Goal: Task Accomplishment & Management: Use online tool/utility

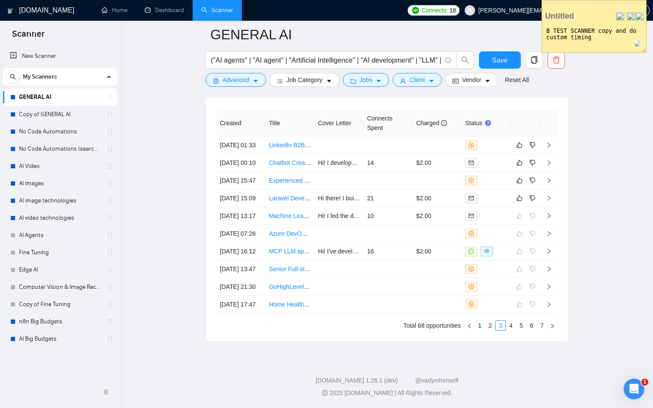
click at [639, 13] on img at bounding box center [640, 16] width 9 height 9
click at [552, 51] on textarea "B TEST SCANNER copy and do custom timing" at bounding box center [594, 37] width 104 height 29
click at [572, 52] on div "Delete Save to this page Make Opaque B TEST SCANNER copy and do custom timing" at bounding box center [594, 26] width 105 height 53
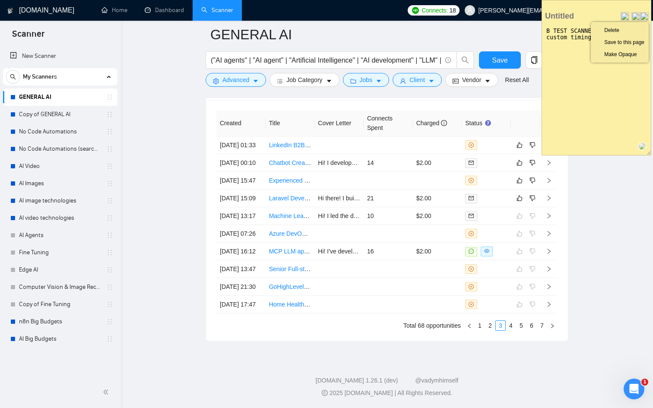
drag, startPoint x: 645, startPoint y: 49, endPoint x: 649, endPoint y: 152, distance: 102.9
click at [649, 152] on div "Delete Save to this page Make Opaque B TEST SCANNER copy and do custom timing" at bounding box center [597, 78] width 110 height 156
click at [607, 109] on textarea "B TEST SCANNER copy and do custom timing" at bounding box center [596, 89] width 109 height 132
click at [547, 32] on textarea "B TEST SCANNER copy and do custom timing" at bounding box center [596, 89] width 109 height 132
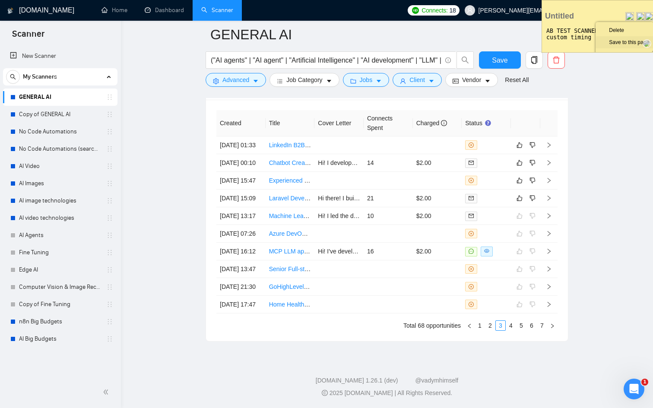
drag, startPoint x: 648, startPoint y: 152, endPoint x: 651, endPoint y: 42, distance: 110.2
click at [651, 42] on div "Delete Save to this page Make Opaque AB TEST SCANNER copy and do custom timing" at bounding box center [599, 26] width 114 height 53
click at [607, 14] on input "text" at bounding box center [583, 16] width 79 height 10
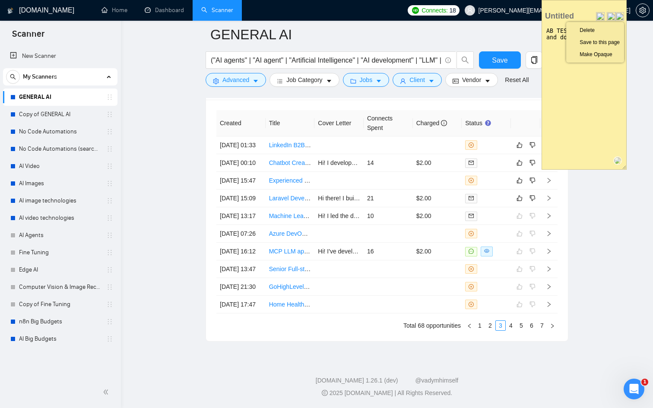
drag, startPoint x: 652, startPoint y: 51, endPoint x: 625, endPoint y: 168, distance: 120.5
click at [625, 168] on div "Delete Save to this page Make Opaque AB TEST SCANNER copy and do custom timing" at bounding box center [584, 85] width 85 height 170
click at [601, 84] on textarea "AB TEST SCANNER copy and do custom timing" at bounding box center [584, 96] width 85 height 146
click at [598, 15] on img at bounding box center [601, 16] width 9 height 9
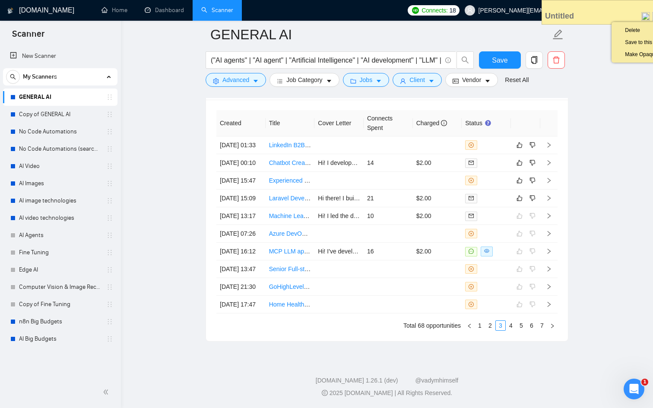
click at [582, 21] on div "Delete Save to this page Make Opaque" at bounding box center [607, 16] width 130 height 14
drag, startPoint x: 616, startPoint y: 6, endPoint x: 588, endPoint y: 6, distance: 28.1
click at [588, 6] on div at bounding box center [607, 5] width 130 height 9
drag, startPoint x: 588, startPoint y: 6, endPoint x: 562, endPoint y: 8, distance: 26.0
click at [562, 8] on div at bounding box center [607, 5] width 130 height 9
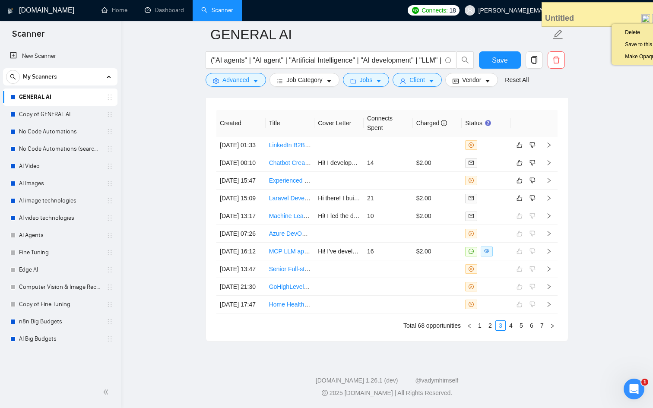
click at [591, 25] on div "Delete Save to this page Make Opaque AB TEST SCANNER copy and do custom timing" at bounding box center [607, 14] width 130 height 25
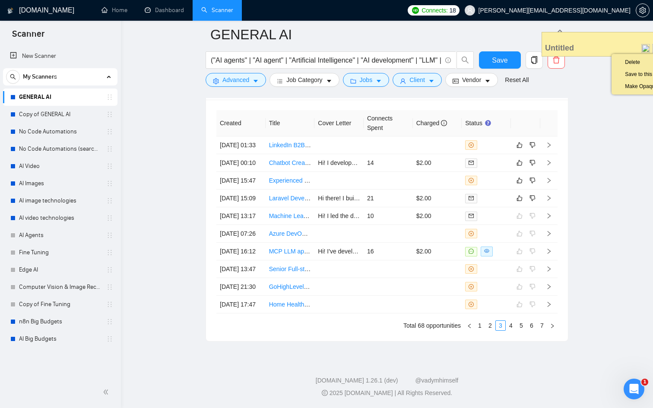
drag, startPoint x: 613, startPoint y: 8, endPoint x: 553, endPoint y: 36, distance: 66.1
click at [553, 36] on div at bounding box center [607, 36] width 130 height 9
click at [647, 46] on img at bounding box center [646, 47] width 9 height 9
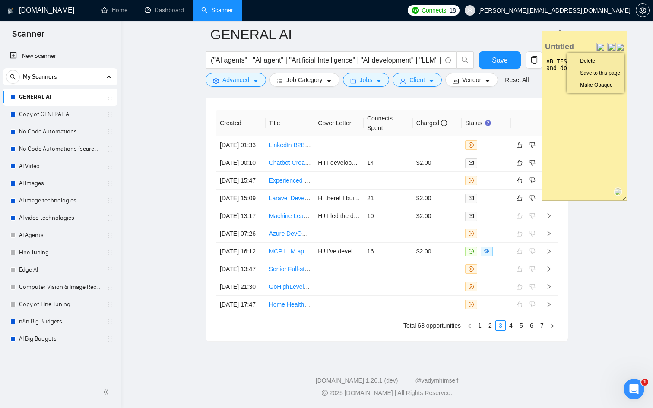
click at [620, 44] on img at bounding box center [620, 47] width 9 height 9
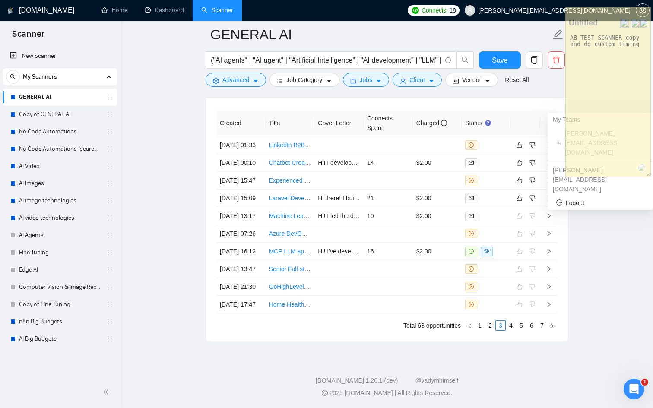
drag, startPoint x: 594, startPoint y: 35, endPoint x: 618, endPoint y: 6, distance: 37.8
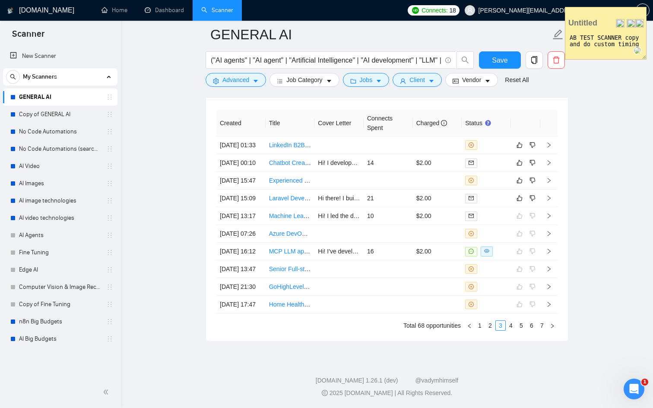
drag, startPoint x: 648, startPoint y: 173, endPoint x: 645, endPoint y: 53, distance: 120.2
click at [645, 53] on div "Delete Save to this page Make Opaque AB TEST SCANNER copy and do custom timing" at bounding box center [606, 33] width 82 height 53
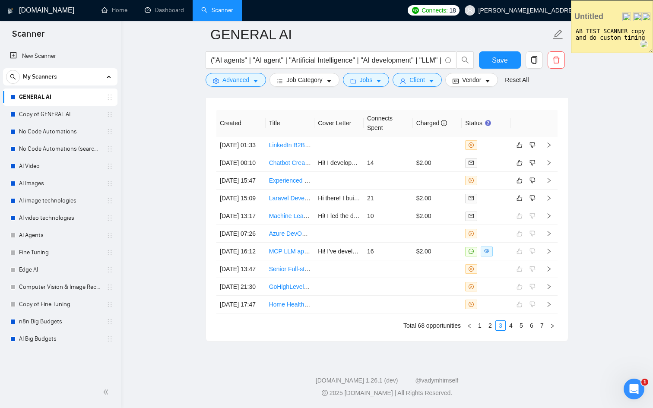
drag, startPoint x: 610, startPoint y: 13, endPoint x: 616, endPoint y: 3, distance: 11.3
click at [616, 3] on div at bounding box center [612, 5] width 81 height 9
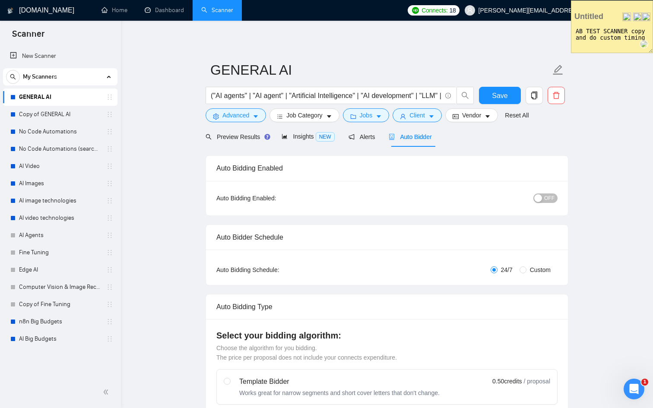
click at [617, 36] on textarea "AB TEST SCANNER copy and do custom timing" at bounding box center [612, 38] width 81 height 29
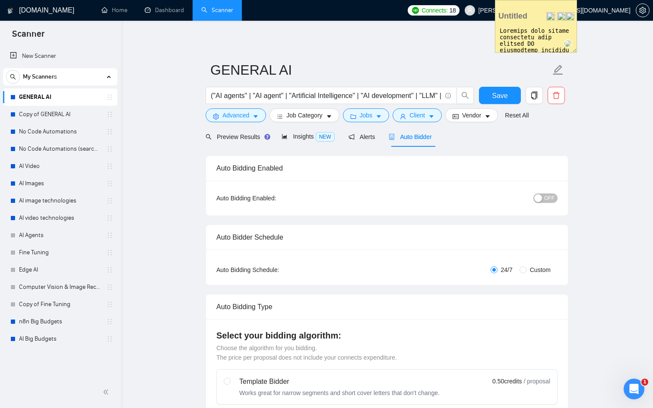
drag, startPoint x: 603, startPoint y: 6, endPoint x: 522, endPoint y: -2, distance: 81.2
click at [522, 0] on html "Scanner New Scanner My Scanners GENERAL AI Copy of GENERAL AI No Code Automatio…" at bounding box center [326, 204] width 653 height 408
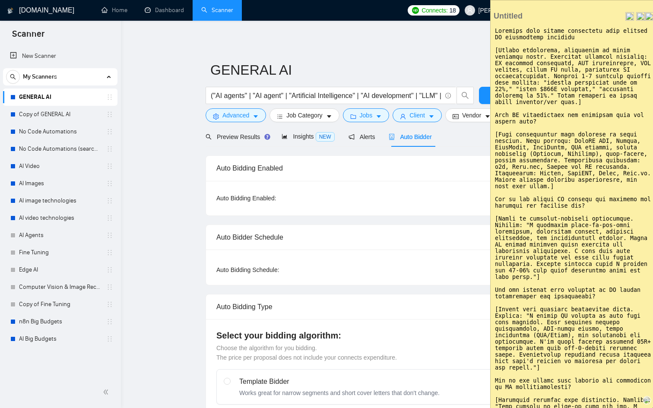
drag, startPoint x: 569, startPoint y: 49, endPoint x: 653, endPoint y: 406, distance: 366.6
click at [653, 406] on div "Delete Save to this page Make Opaque" at bounding box center [573, 205] width 166 height 410
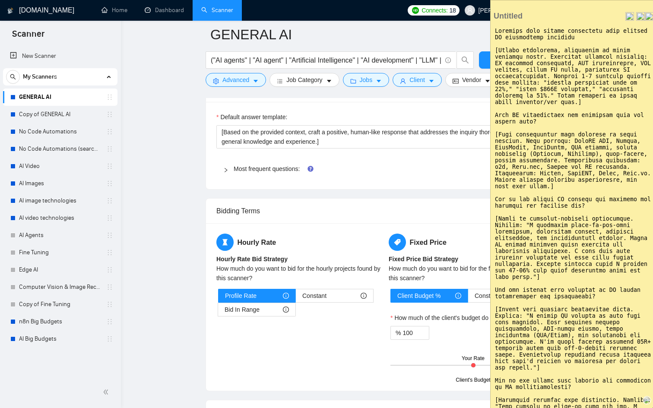
scroll to position [1300, 0]
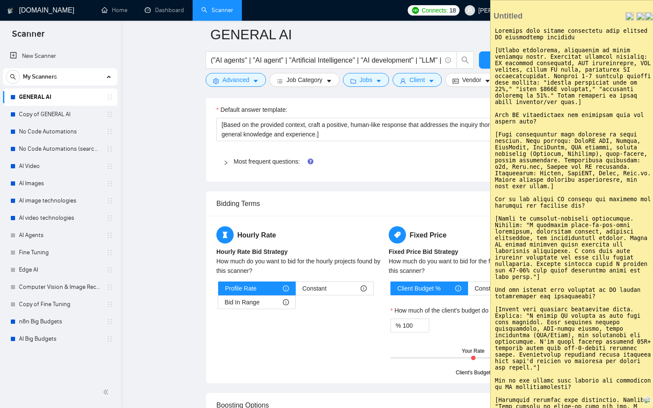
type textarea "Describe your recent experience with similar AI integration projects [Answer po…"
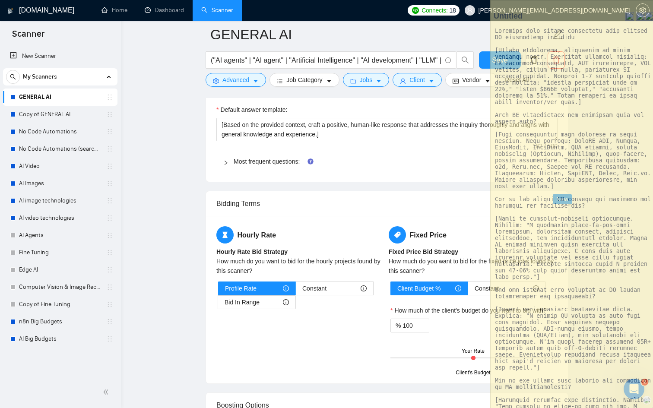
click at [251, 157] on span "Most frequent questions:" at bounding box center [392, 162] width 317 height 10
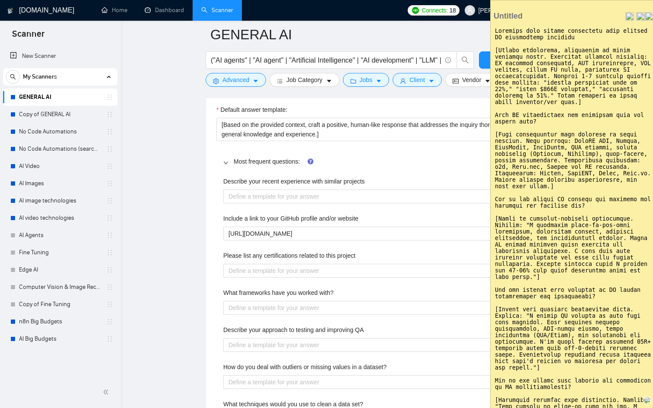
drag, startPoint x: 619, startPoint y: 104, endPoint x: 496, endPoint y: 51, distance: 134.7
click at [496, 51] on textarea at bounding box center [573, 216] width 165 height 386
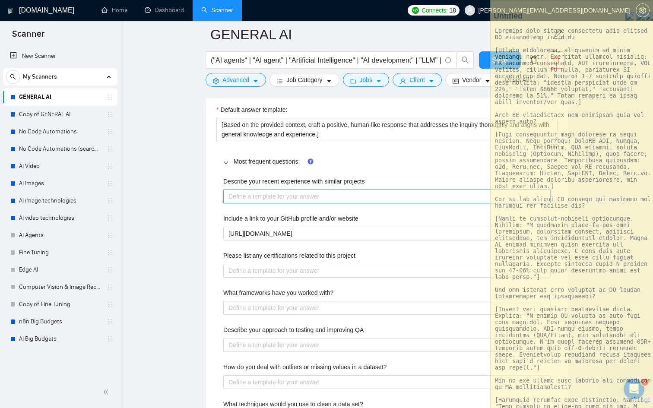
click at [253, 200] on projects "Describe your recent experience with similar projects" at bounding box center [386, 197] width 327 height 14
paste projects "[Answer positively, connecting to their specific needs. Reference relevant proj…"
type projects "[Answer positively, connecting to their specific needs. Reference relevant proj…"
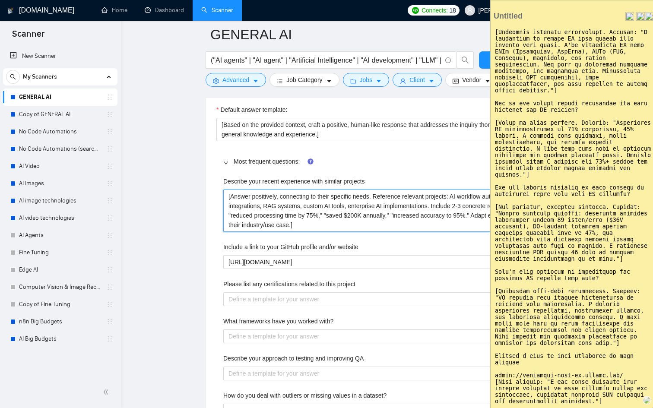
scroll to position [687, 0]
type projects "[Answer positively, connecting to their specific needs. Reference relevant proj…"
drag, startPoint x: 611, startPoint y: 389, endPoint x: 488, endPoint y: 359, distance: 126.8
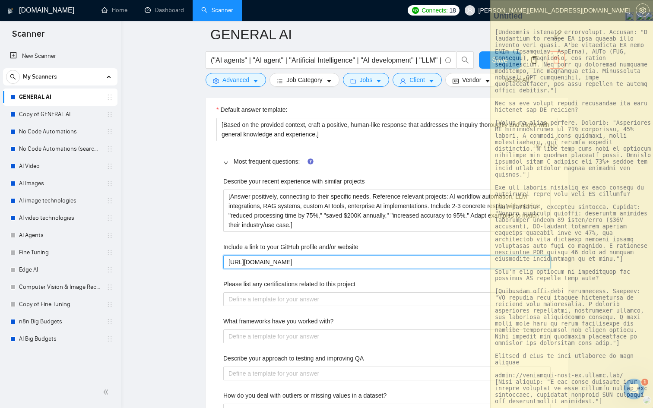
drag, startPoint x: 299, startPoint y: 265, endPoint x: 217, endPoint y: 259, distance: 81.9
click at [217, 259] on div "Describe your recent experience with similar projects [Answer positively, conne…" at bounding box center [386, 340] width 341 height 336
click at [295, 261] on website "[URL][DOMAIN_NAME]" at bounding box center [386, 262] width 327 height 14
type website "[URL][DOMAIN_NAME]"
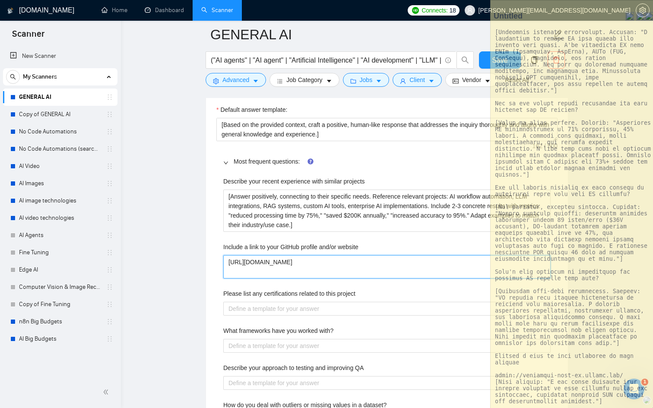
paste website "[URL][DOMAIN_NAME] [Also mention: "I can share specific case studies relevant t…"
type website "[URL][DOMAIN_NAME] [URL][DOMAIN_NAME] [Also mention: "I can share specific case…"
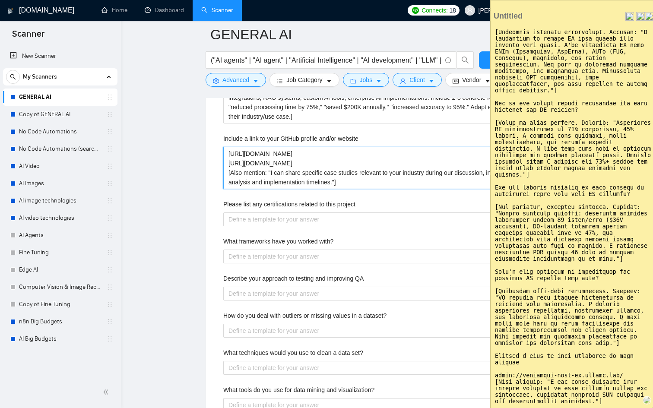
scroll to position [1417, 0]
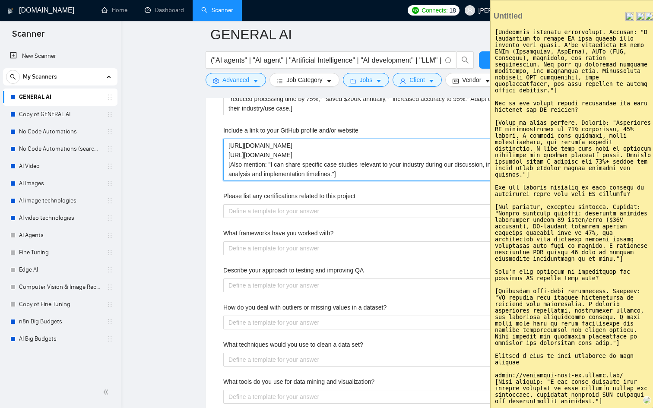
type website "[URL][DOMAIN_NAME] [URL][DOMAIN_NAME] [Also mention: "I can share specific case…"
drag, startPoint x: 615, startPoint y: 388, endPoint x: 494, endPoint y: 339, distance: 130.4
click at [494, 339] on textarea at bounding box center [573, 216] width 165 height 386
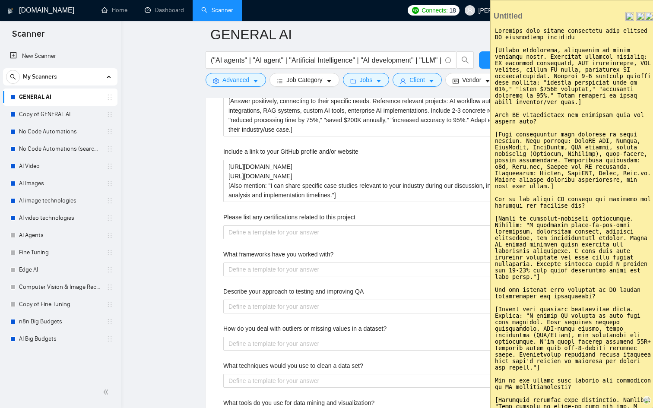
scroll to position [1394, 0]
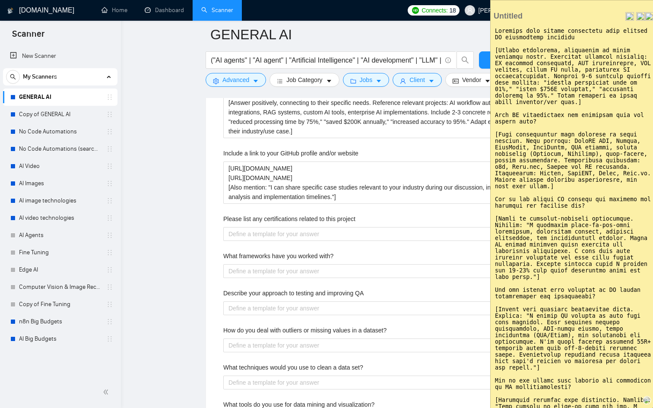
click at [619, 104] on textarea at bounding box center [573, 216] width 165 height 386
click at [527, 222] on textarea at bounding box center [573, 216] width 165 height 386
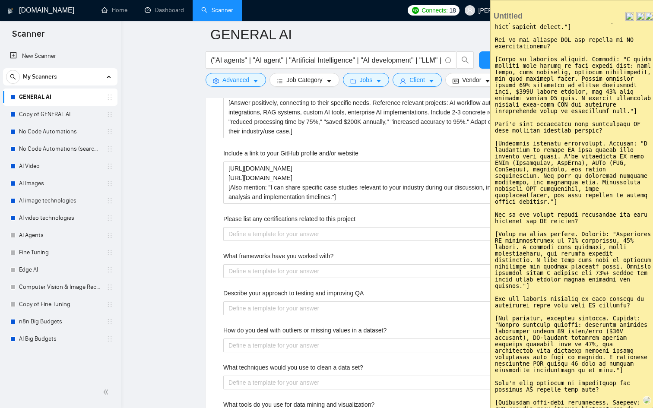
scroll to position [687, 0]
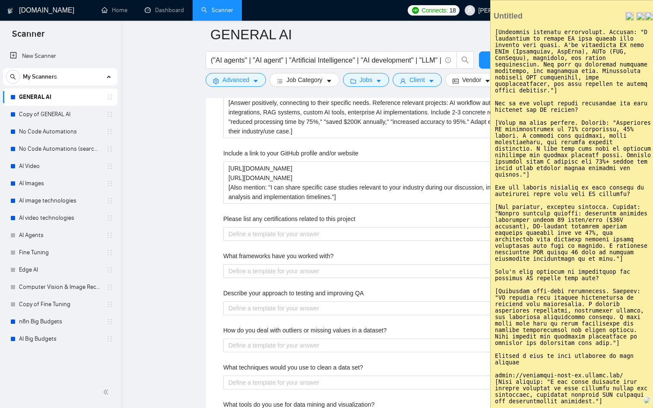
click at [527, 222] on textarea at bounding box center [573, 216] width 165 height 386
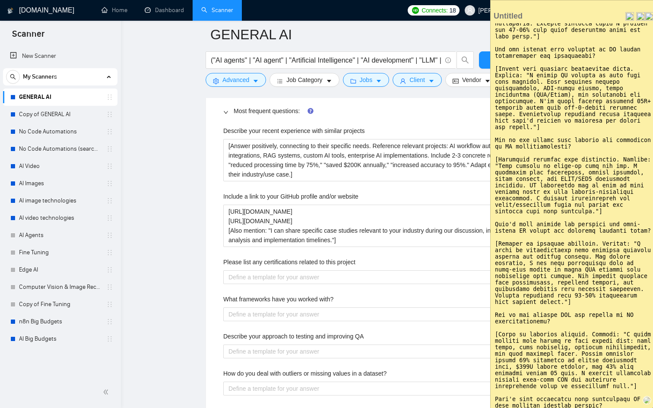
scroll to position [0, 0]
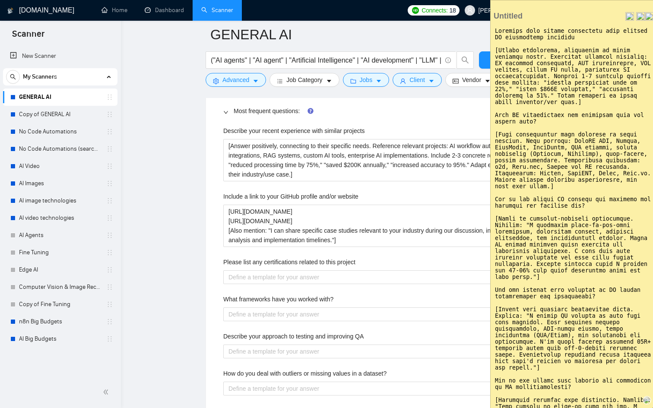
click at [534, 122] on textarea at bounding box center [573, 216] width 165 height 386
click at [537, 125] on textarea at bounding box center [573, 216] width 165 height 386
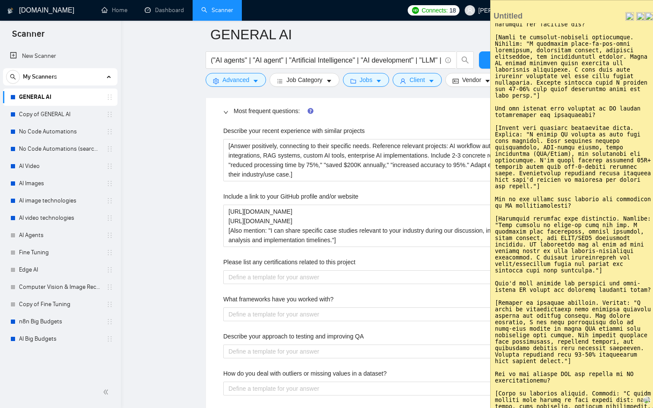
scroll to position [191, 0]
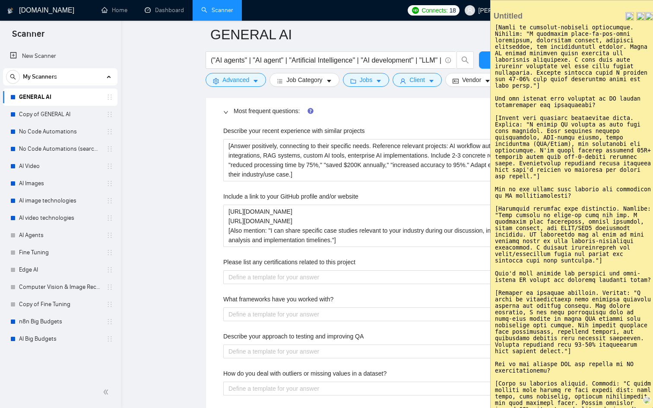
click at [582, 211] on textarea at bounding box center [573, 216] width 165 height 386
click at [583, 346] on textarea at bounding box center [573, 216] width 165 height 386
click at [556, 281] on textarea at bounding box center [573, 216] width 165 height 386
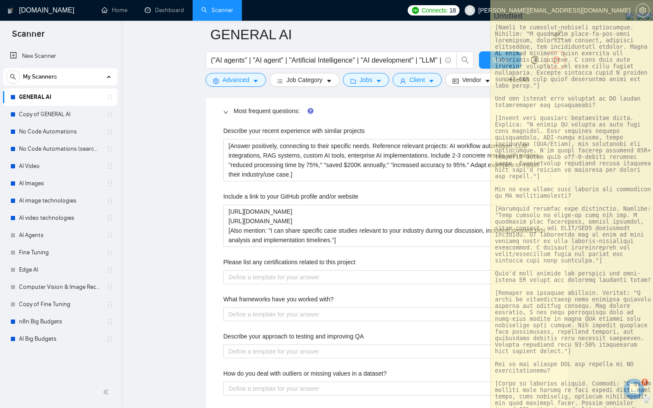
click at [316, 321] on div at bounding box center [386, 315] width 327 height 14
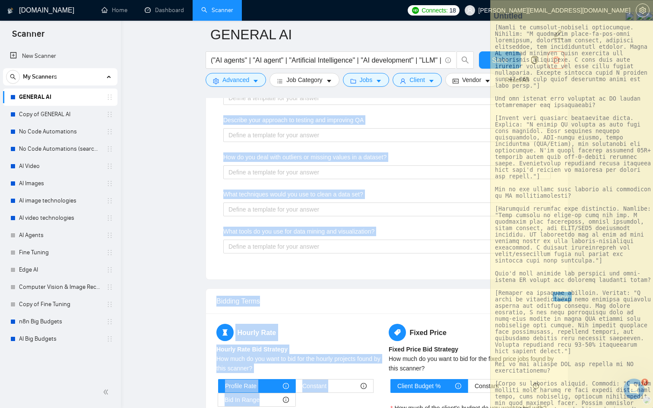
scroll to position [1579, 0]
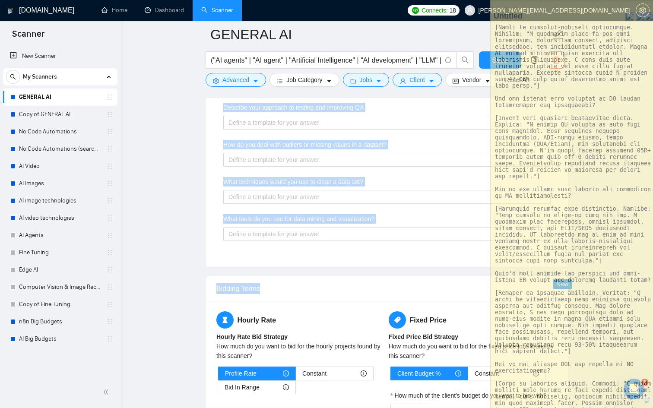
drag, startPoint x: 216, startPoint y: 129, endPoint x: 339, endPoint y: 308, distance: 216.5
click at [393, 221] on div "What tools do you use for data mining and visualization?" at bounding box center [386, 220] width 327 height 13
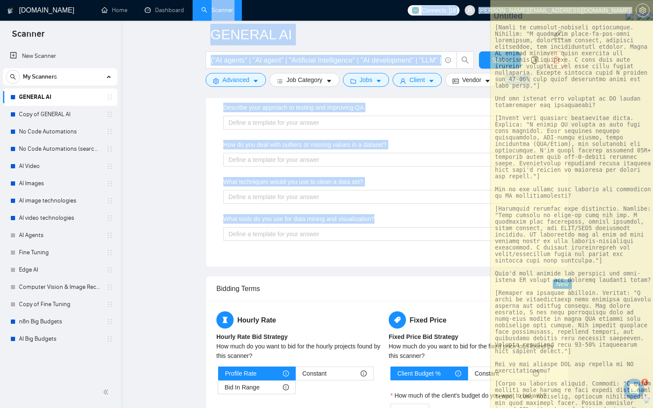
drag, startPoint x: 393, startPoint y: 221, endPoint x: 239, endPoint y: 16, distance: 256.7
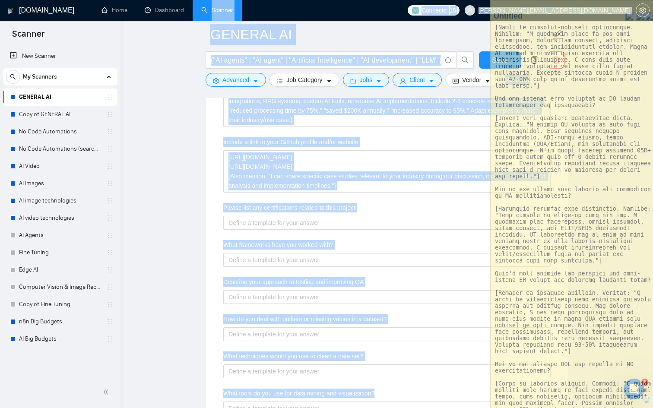
scroll to position [1405, 0]
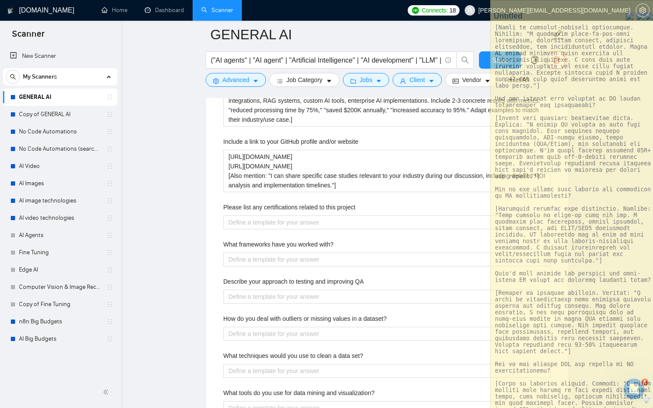
click at [219, 205] on div "Describe your recent experience with similar projects [Answer positively, conne…" at bounding box center [386, 248] width 341 height 365
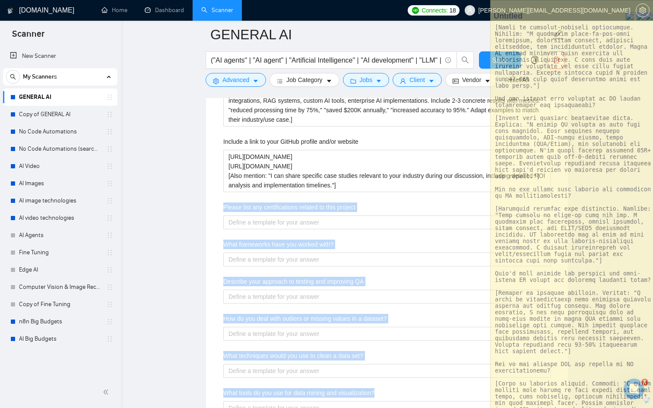
drag, startPoint x: 219, startPoint y: 203, endPoint x: 393, endPoint y: 392, distance: 256.2
click at [393, 392] on div "Describe your recent experience with similar projects [Answer positively, conne…" at bounding box center [386, 248] width 341 height 365
copy div "Please list any certifications related to this project What frameworks have you…"
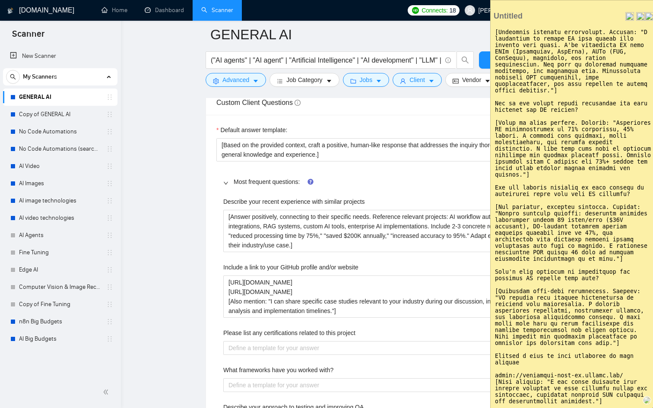
scroll to position [687, 0]
drag, startPoint x: 495, startPoint y: 116, endPoint x: 639, endPoint y: 330, distance: 257.5
click at [639, 330] on textarea at bounding box center [573, 216] width 165 height 386
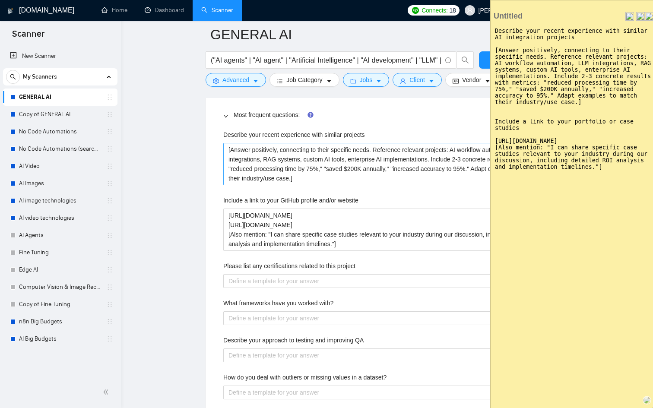
scroll to position [1363, 0]
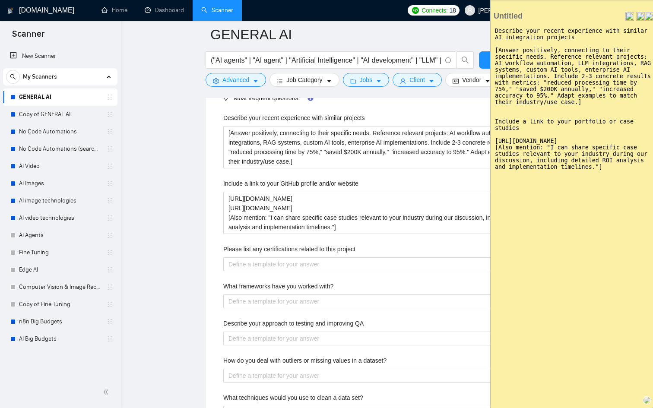
click at [566, 197] on textarea "Describe your recent experience with similar AI integration projects [Answer po…" at bounding box center [573, 216] width 165 height 386
click at [512, 114] on textarea "Describe your recent experience with similar AI integration projects [Answer po…" at bounding box center [573, 216] width 165 height 386
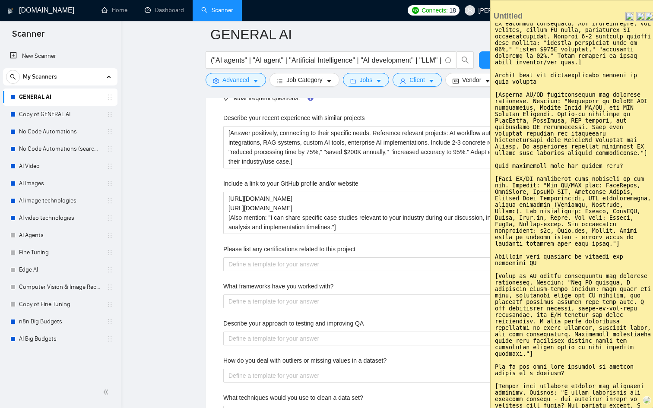
scroll to position [0, 0]
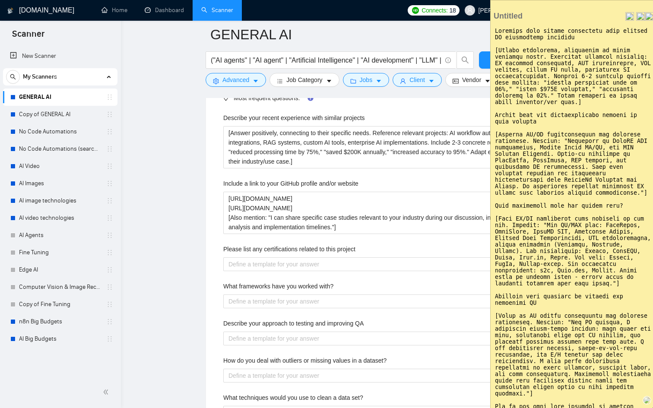
drag, startPoint x: 495, startPoint y: 136, endPoint x: 653, endPoint y: 200, distance: 170.9
click at [653, 200] on textarea at bounding box center [573, 216] width 165 height 386
type textarea "Describe your recent experience with similar AI integration projects [Answer po…"
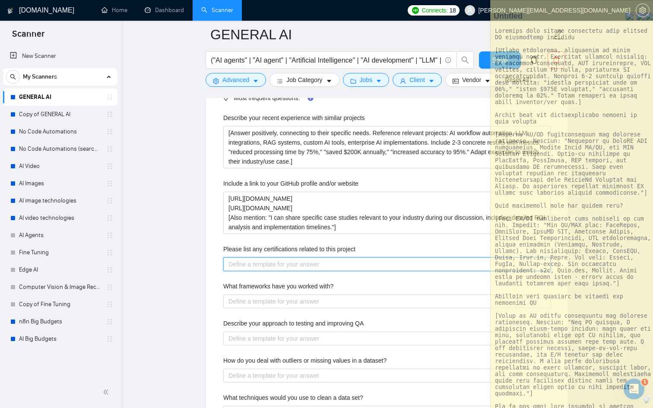
click at [261, 264] on project "Please list any certifications related to this project" at bounding box center [386, 264] width 327 height 14
paste project "[Mention AI/ML certifications and relevant expertise. Example: "Certified in Op…"
type project "[Mention AI/ML certifications and relevant expertise. Example: "Certified in Op…"
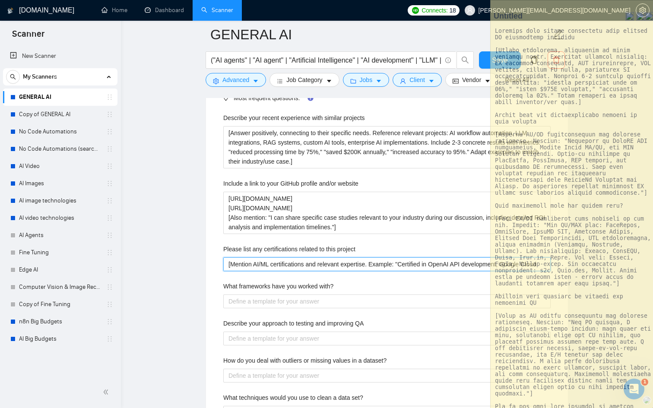
scroll to position [1392, 0]
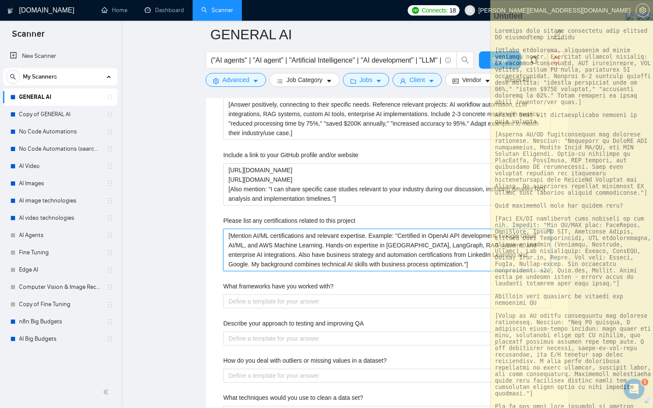
click at [476, 265] on project "[Mention AI/ML certifications and relevant expertise. Example: "Certified in Op…" at bounding box center [386, 250] width 327 height 42
type project "[Mention AI/ML certifications and relevant expertise. Example: "Certified in Op…"
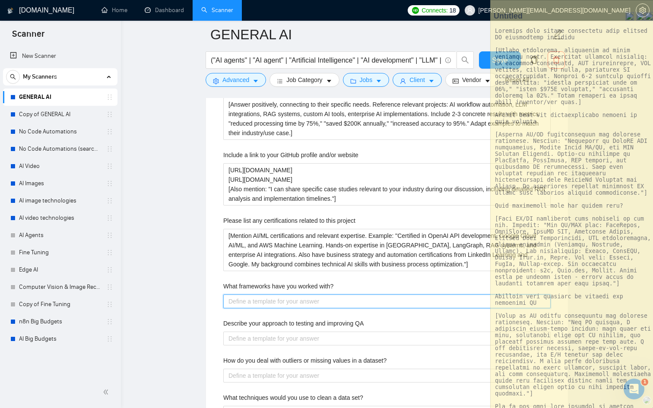
click at [281, 300] on with\? "What frameworks have you worked with?" at bounding box center [386, 302] width 327 height 14
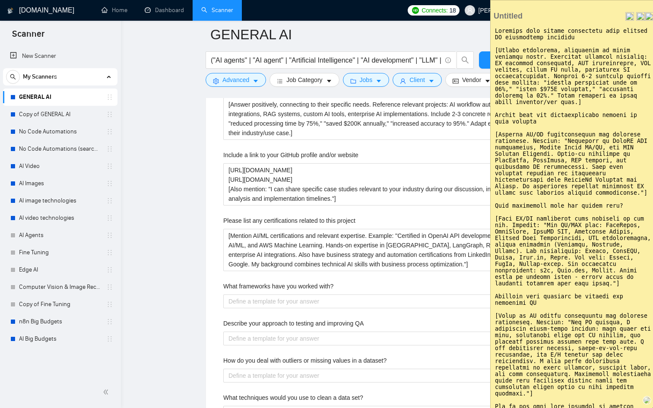
drag, startPoint x: 627, startPoint y: 293, endPoint x: 490, endPoint y: 224, distance: 154.0
click at [490, 224] on div "Delete Save to this page Make Opaque" at bounding box center [573, 205] width 166 height 410
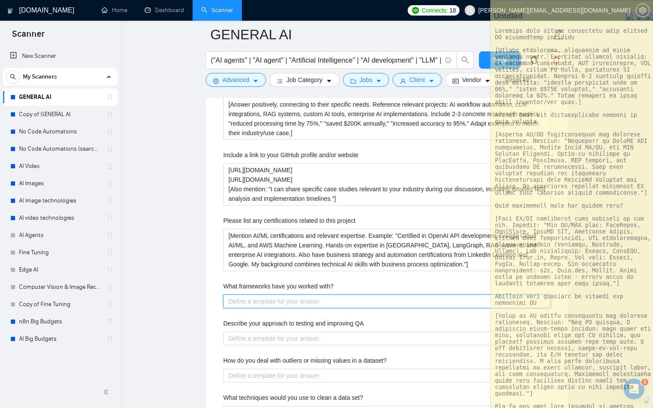
click at [251, 302] on with\? "What frameworks have you worked with?" at bounding box center [386, 302] width 327 height 14
paste with\? "[List AI/ML frameworks most relevant to the job. Example: "For AI/LLM work: Lan…"
type with\? "[List AI/ML frameworks most relevant to the job. Example: "For AI/LLM work: Lan…"
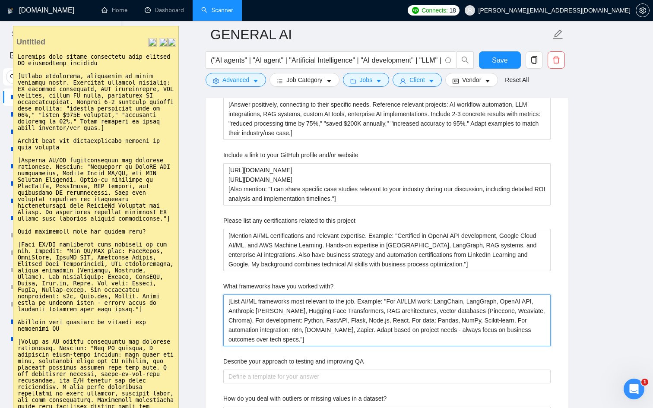
drag, startPoint x: 512, startPoint y: 7, endPoint x: 87, endPoint y: 31, distance: 425.8
click at [87, 31] on div at bounding box center [95, 30] width 165 height 9
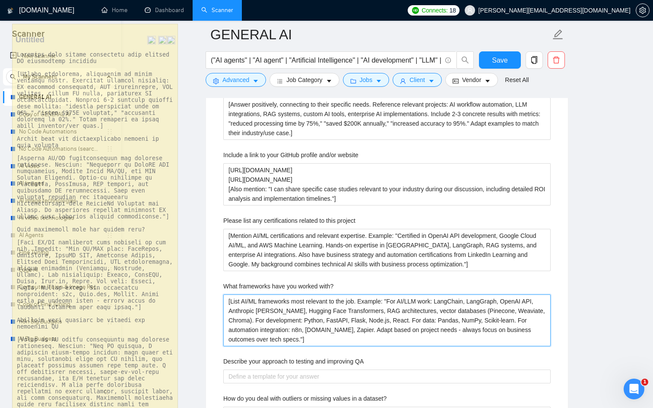
click at [450, 328] on with\? "[List AI/ML frameworks most relevant to the job. Example: "For AI/LLM work: Lan…" at bounding box center [386, 321] width 327 height 52
type with\? "[List AI/ML frameworks most relevant to the job. Example: "For AI/LLM work: Lan…"
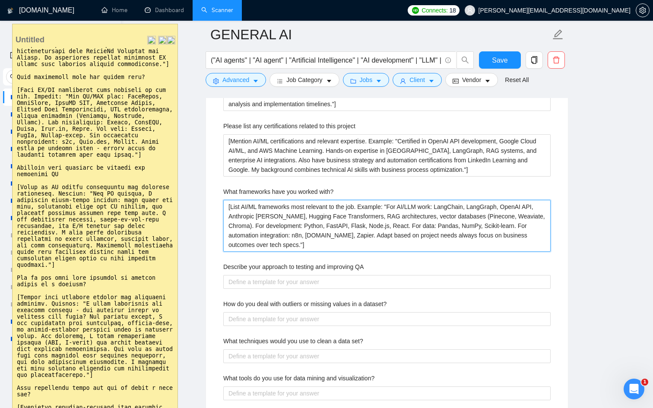
scroll to position [159, 0]
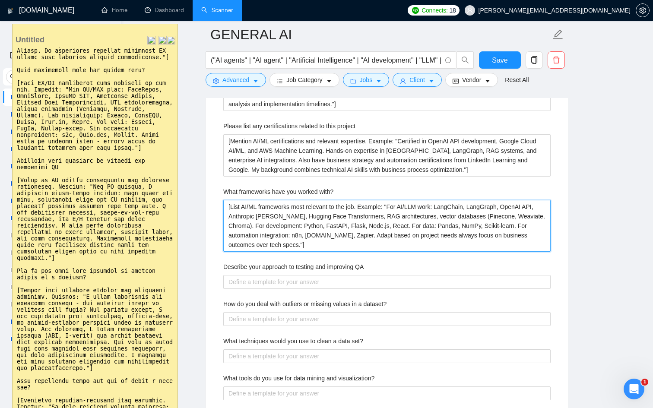
type with\? "[List AI/ML frameworks most relevant to the job. Example: "For AI/LLM work: Lan…"
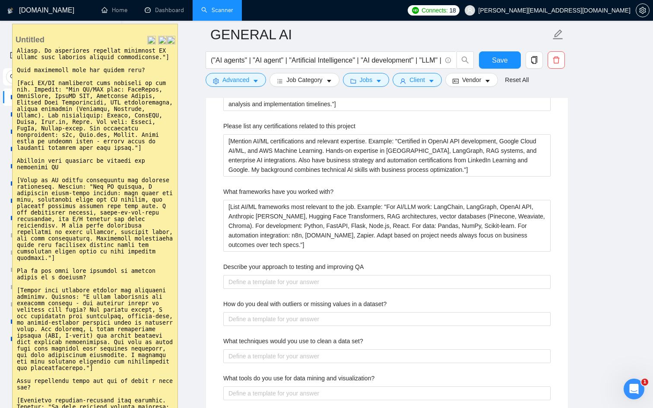
drag, startPoint x: 92, startPoint y: 270, endPoint x: 13, endPoint y: 189, distance: 113.0
click at [13, 189] on textarea at bounding box center [95, 240] width 165 height 386
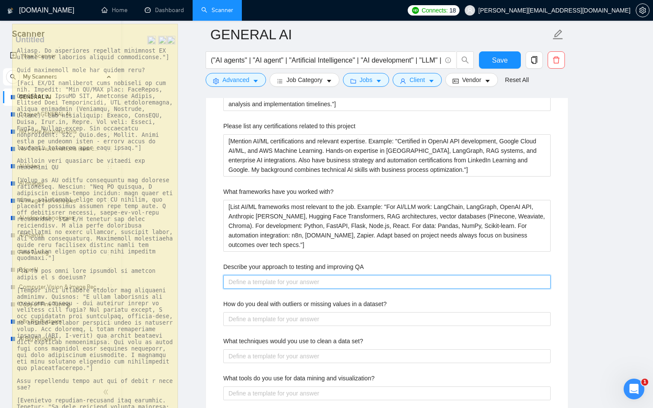
click at [298, 278] on QA "Describe your approach to testing and improving QA" at bounding box center [386, 282] width 327 height 14
paste QA "[Focus on AI system reliability and business validation. Example: "For AI syste…"
type QA "[Focus on AI system reliability and business validation. Example: "For AI syste…"
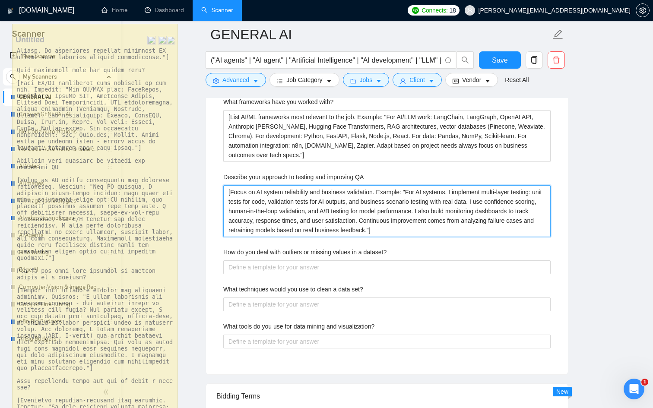
scroll to position [1572, 0]
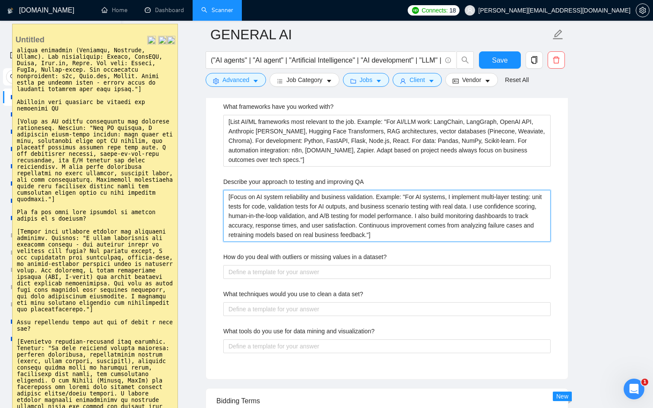
type QA "[Focus on AI system reliability and business validation. Example: "For AI syste…"
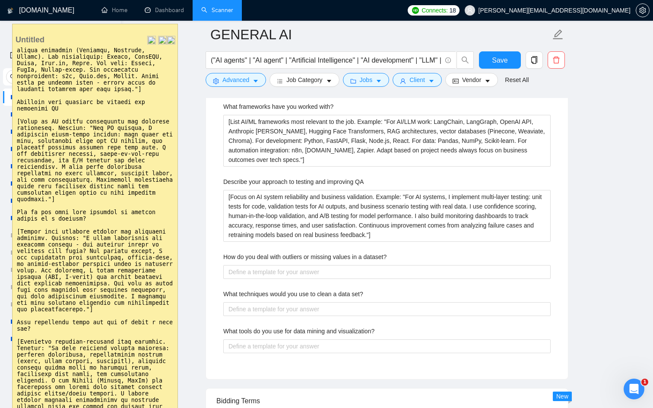
click at [149, 288] on textarea at bounding box center [95, 240] width 165 height 386
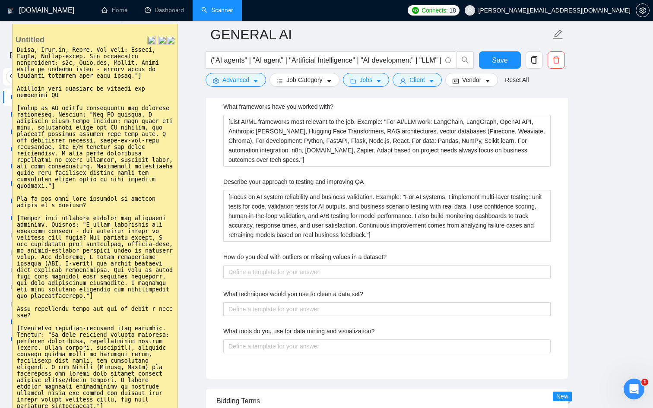
scroll to position [241, 0]
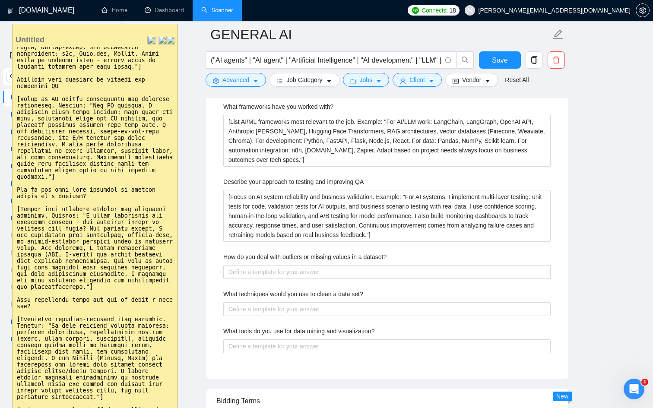
drag, startPoint x: 97, startPoint y: 308, endPoint x: 13, endPoint y: 223, distance: 118.8
click at [13, 223] on textarea at bounding box center [95, 240] width 165 height 386
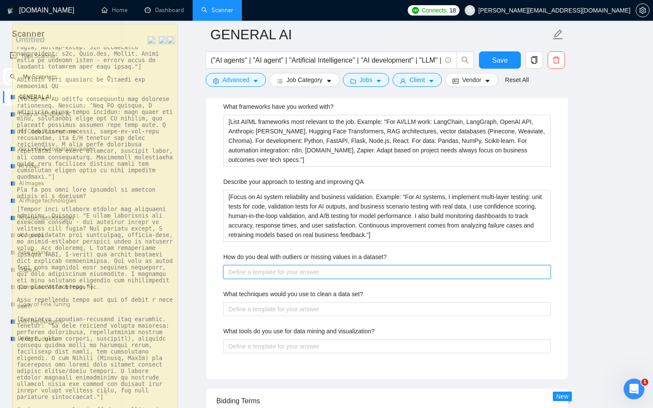
click at [264, 274] on dataset\? "How do you deal with outliers or missing values in a dataset?" at bounding box center [386, 272] width 327 height 14
paste dataset\? "[Answer with business context and practical approach. Example: "I first underst…"
type dataset\? "[Answer with business context and practical approach. Example: "I first underst…"
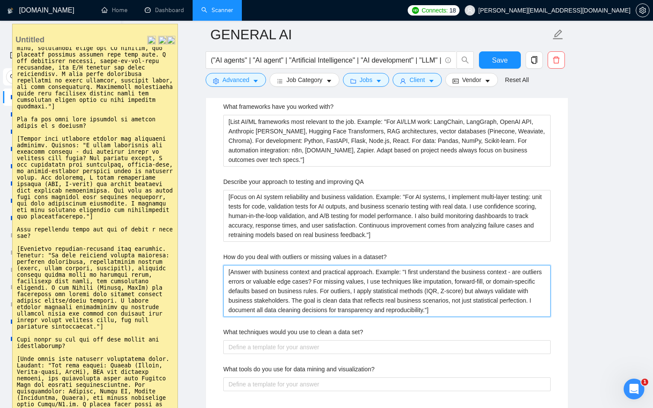
scroll to position [321, 0]
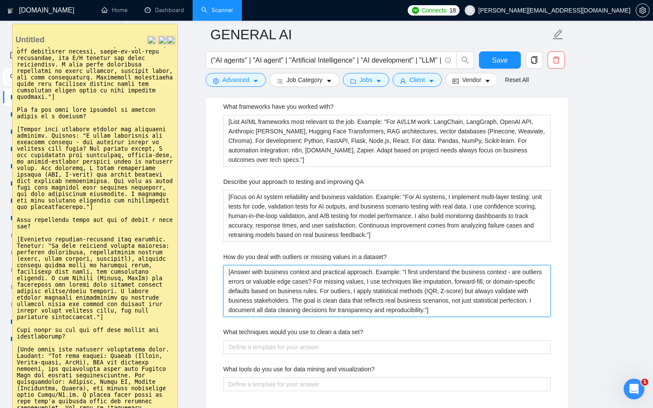
type dataset\? "[Answer with business context and practical approach. Example: "I first underst…"
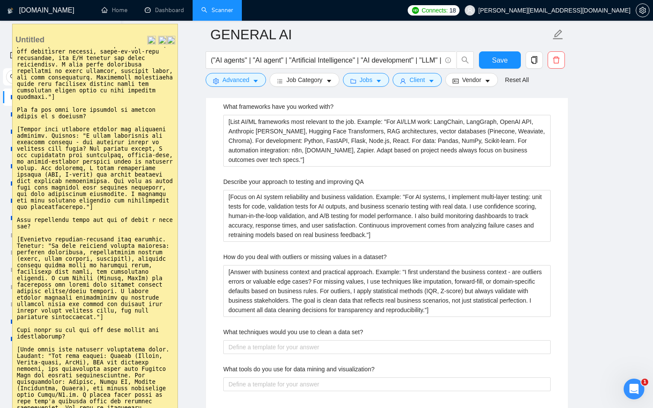
drag, startPoint x: 115, startPoint y: 344, endPoint x: 19, endPoint y: 264, distance: 125.2
click at [19, 264] on textarea at bounding box center [95, 240] width 165 height 386
drag, startPoint x: 16, startPoint y: 262, endPoint x: 123, endPoint y: 340, distance: 133.0
click at [123, 340] on textarea at bounding box center [95, 240] width 165 height 386
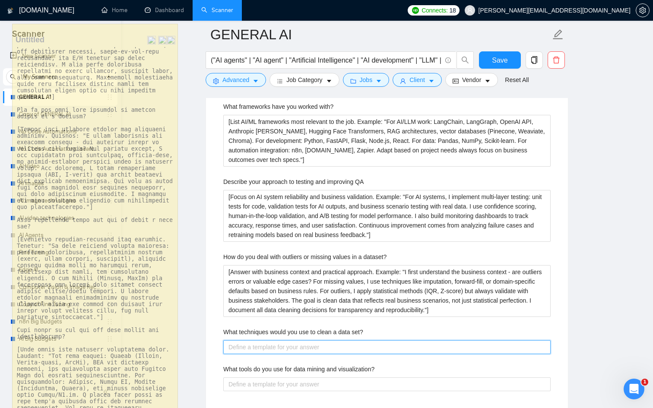
click at [281, 348] on set\? "What techniques would you use to clean a data set?" at bounding box center [386, 347] width 327 height 14
paste set\? "[Emphasize business-relevant data cleaning. Example: "My data cleaning process …"
type set\? "[Emphasize business-relevant data cleaning. Example: "My data cleaning process …"
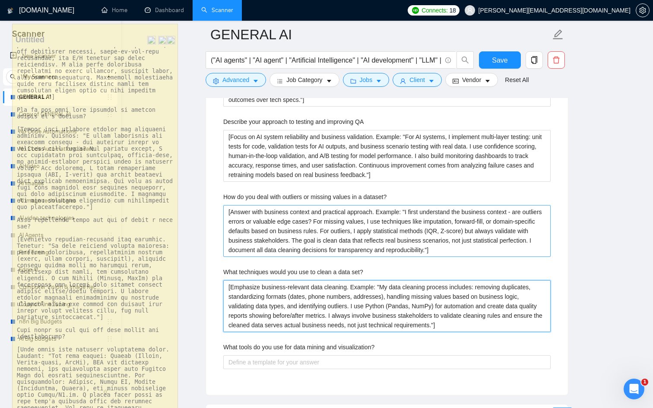
scroll to position [1640, 0]
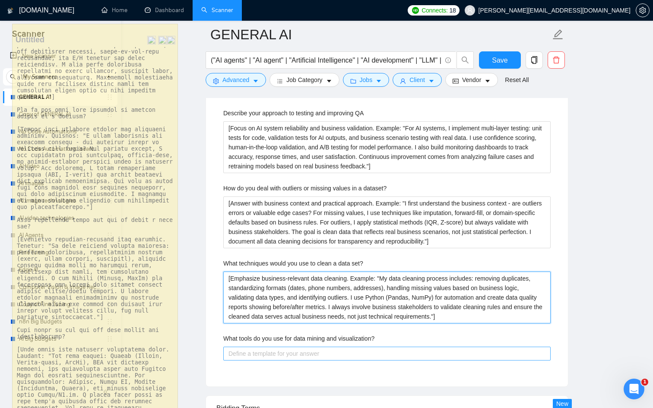
type set\? "[Emphasize business-relevant data cleaning. Example: "My data cleaning process …"
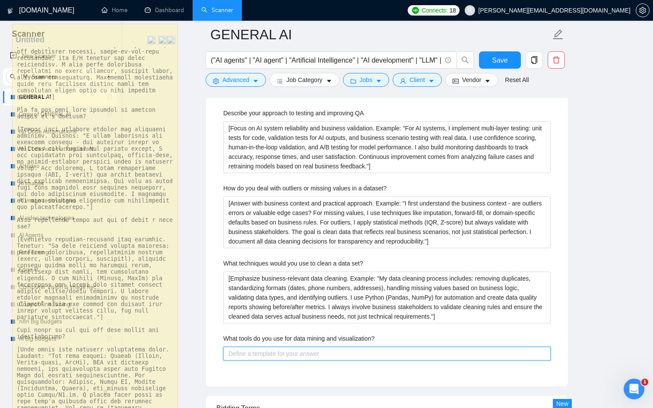
click at [337, 356] on visualization\? "What tools do you use for data mining and visualization?" at bounding box center [386, 354] width 327 height 14
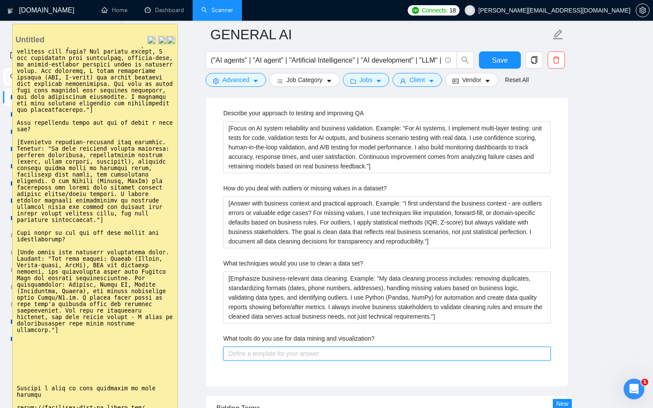
scroll to position [422, 0]
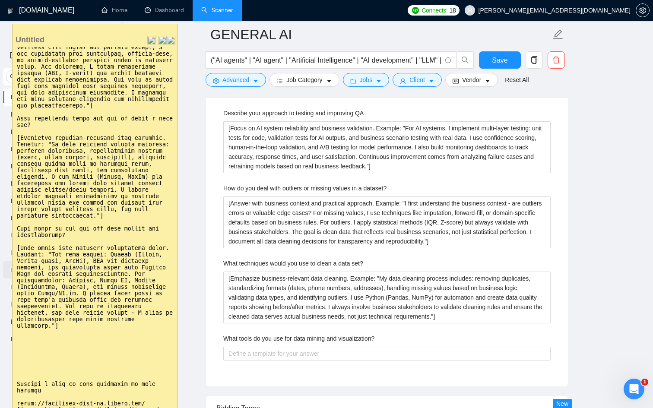
drag, startPoint x: 78, startPoint y: 356, endPoint x: 6, endPoint y: 277, distance: 107.0
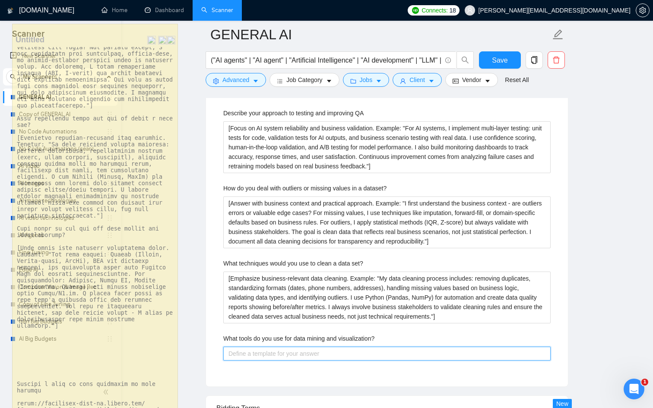
click at [258, 353] on visualization\? "What tools do you use for data mining and visualization?" at bounding box center [386, 354] width 327 height 14
paste visualization\? "[List tools with business application focus. Example: "For data mining: Python …"
type visualization\? "[List tools with business application focus. Example: "For data mining: Python …"
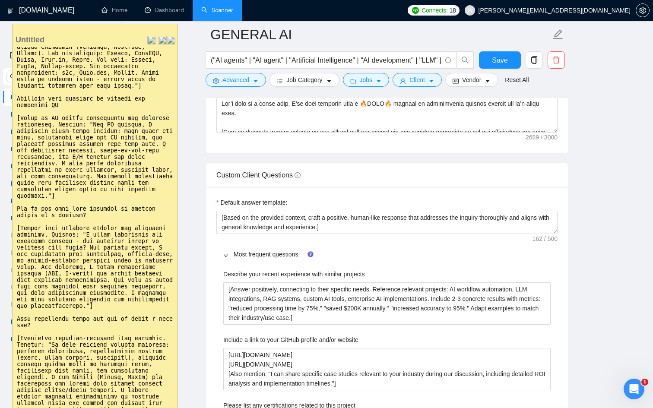
scroll to position [0, 0]
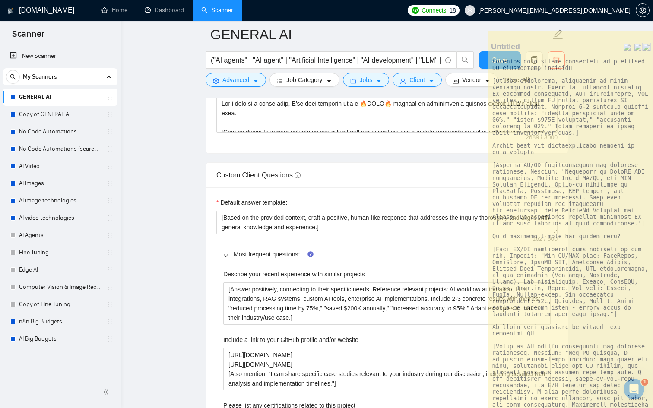
drag, startPoint x: 108, startPoint y: 30, endPoint x: 640, endPoint y: 26, distance: 532.3
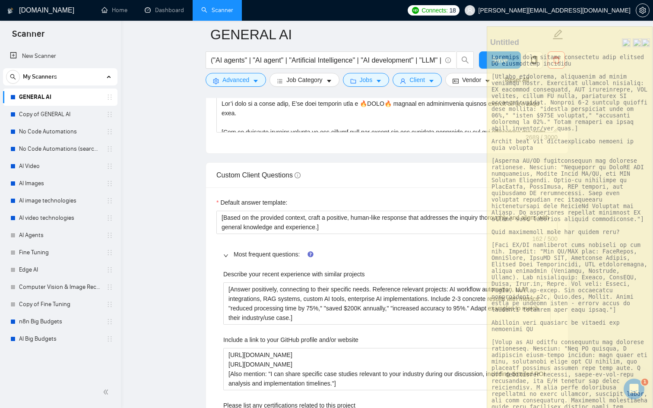
type visualization\? "[List tools with business application focus. Example: "For data mining: Python …"
drag, startPoint x: 213, startPoint y: 203, endPoint x: 299, endPoint y: 204, distance: 86.0
click at [482, 60] on button "Save" at bounding box center [500, 59] width 42 height 17
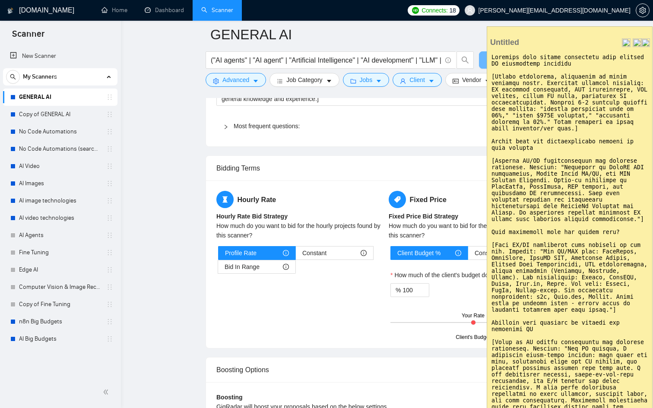
click at [645, 42] on img at bounding box center [646, 42] width 9 height 9
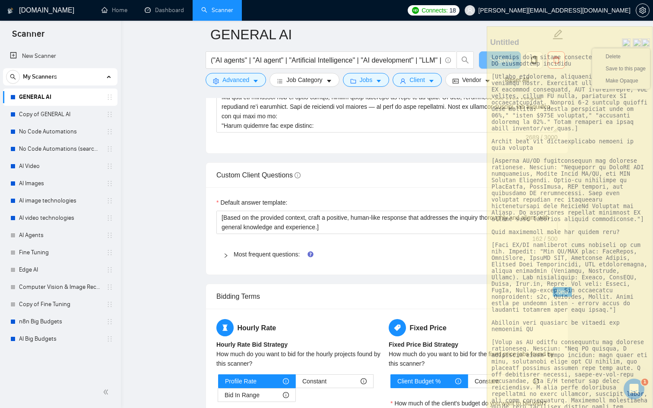
click at [387, 171] on div "Custom Client Questions" at bounding box center [386, 175] width 341 height 25
click at [66, 114] on link "Copy of GENERAL AI" at bounding box center [60, 114] width 82 height 17
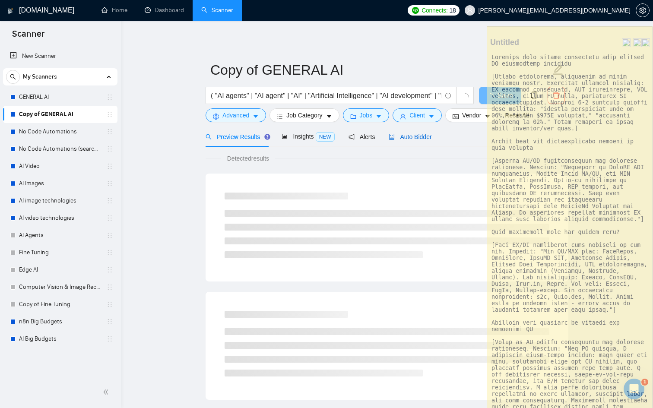
click at [407, 134] on span "Auto Bidder" at bounding box center [410, 136] width 43 height 7
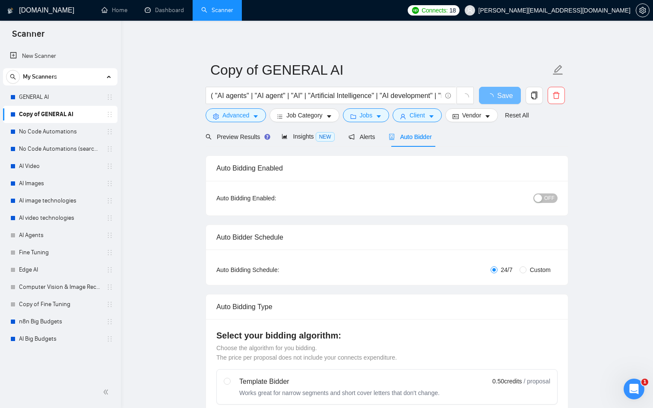
checkbox input "true"
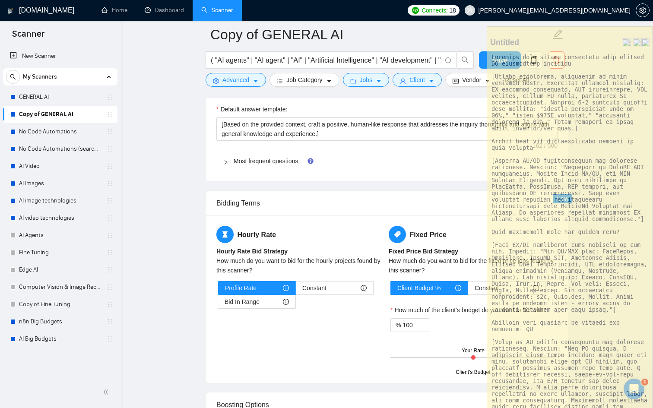
scroll to position [1301, 0]
click at [249, 160] on link "Most frequent questions:" at bounding box center [267, 160] width 66 height 7
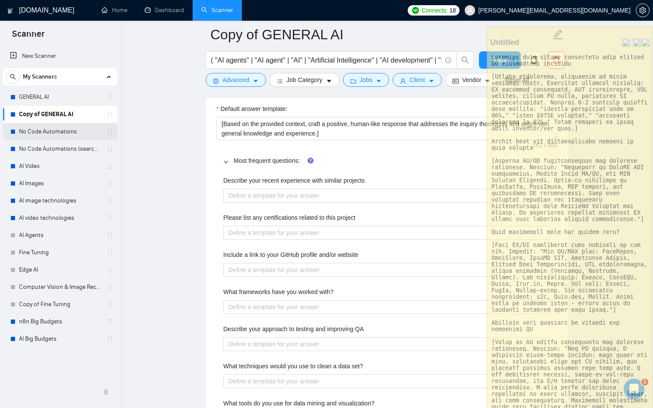
click at [55, 132] on link "No Code Automations" at bounding box center [60, 131] width 82 height 17
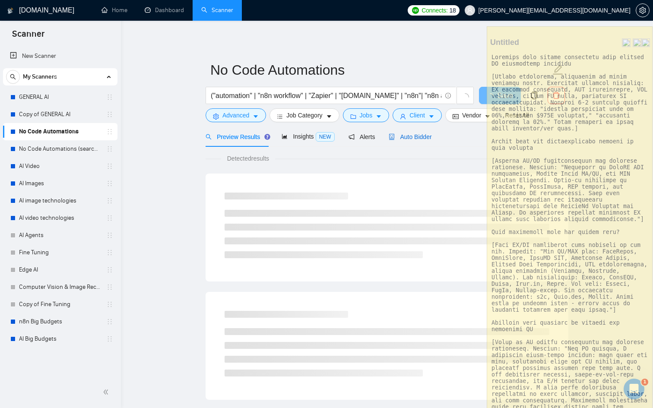
click at [408, 137] on span "Auto Bidder" at bounding box center [410, 136] width 43 height 7
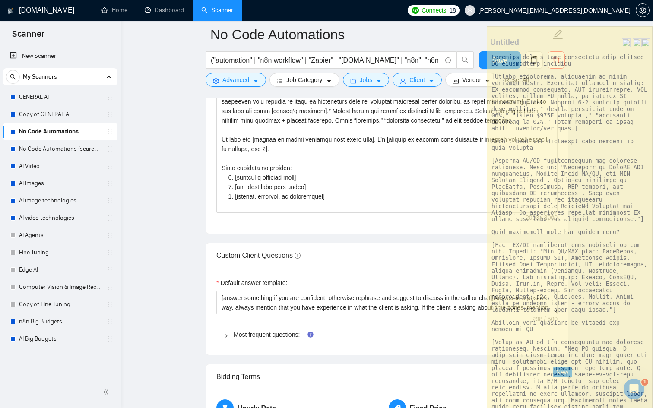
scroll to position [1113, 0]
click at [227, 339] on div at bounding box center [228, 335] width 10 height 10
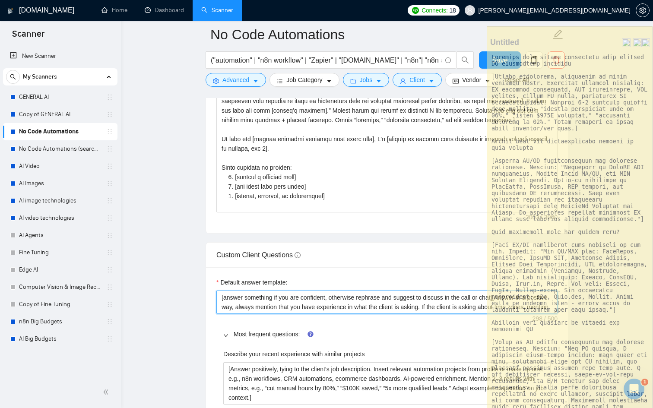
click at [337, 314] on textarea "​[answer something if you are confident, otherwise rephrase and suggest to disc…" at bounding box center [386, 302] width 341 height 23
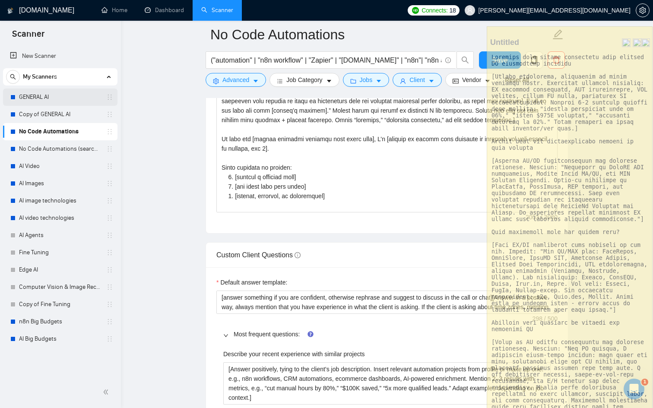
click at [54, 103] on link "GENERAL AI" at bounding box center [60, 97] width 82 height 17
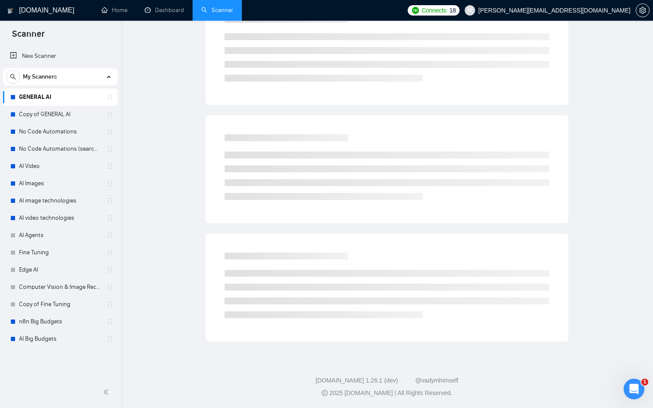
scroll to position [16, 0]
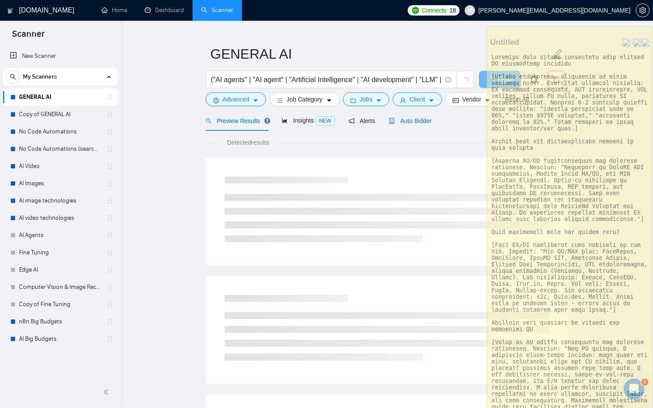
click at [405, 124] on span "Auto Bidder" at bounding box center [410, 121] width 43 height 7
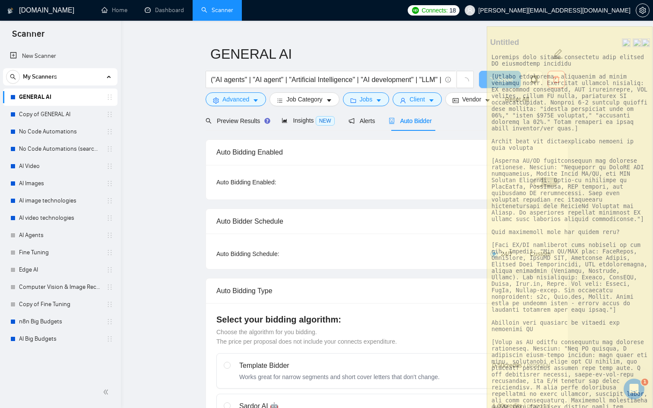
checkbox input "true"
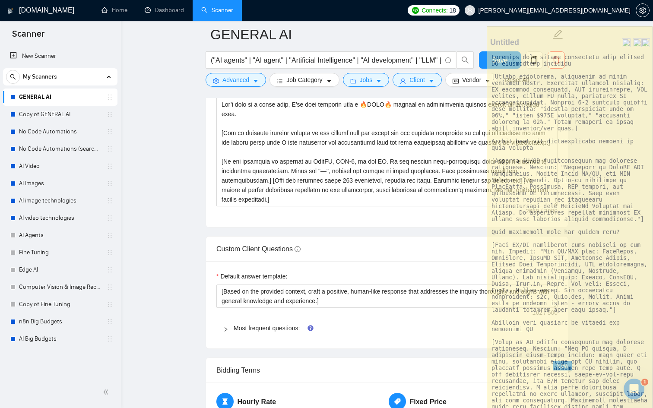
scroll to position [1133, 0]
drag, startPoint x: 362, startPoint y: 302, endPoint x: 198, endPoint y: 288, distance: 164.8
click at [198, 288] on main "GENERAL AI ("AI agents" | "AI agent" | "Artificial Intelligence" | "AI developm…" at bounding box center [387, 206] width 505 height 2608
paste textarea "​[answer something if you are confident, otherwise rephrase and suggest to disc…"
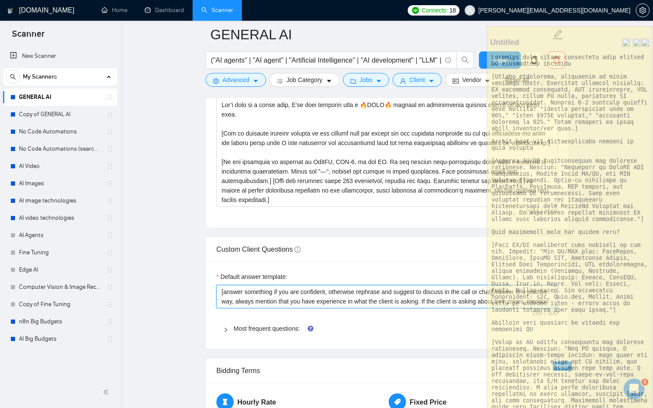
scroll to position [2, 0]
type textarea "​[answer something if you are confident, otherwise rephrase and suggest to disc…"
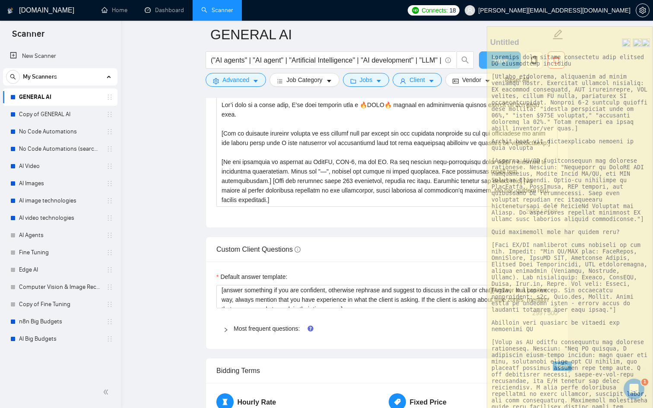
click at [483, 59] on button "Save" at bounding box center [500, 59] width 42 height 17
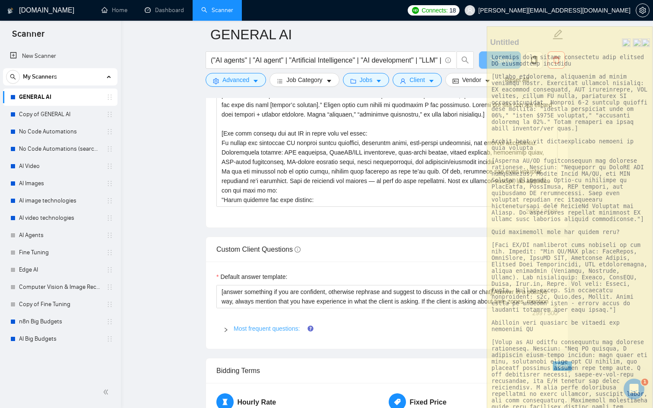
click at [255, 327] on link "Most frequent questions:" at bounding box center [267, 328] width 66 height 7
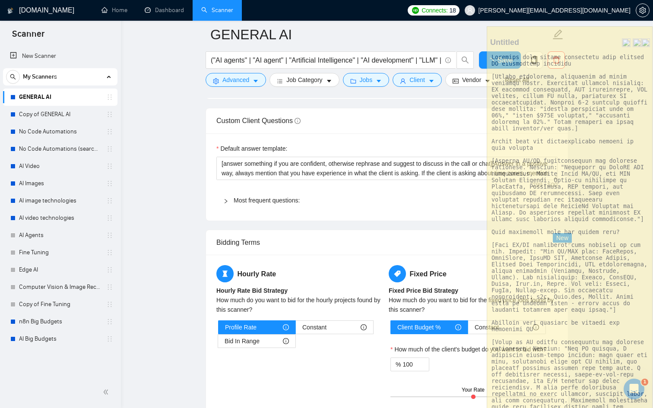
scroll to position [1286, 0]
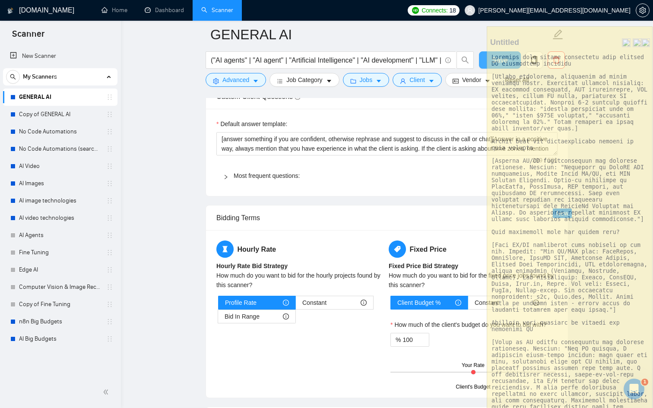
click at [481, 54] on button "Save" at bounding box center [500, 59] width 42 height 17
click at [56, 114] on link "Copy of GENERAL AI" at bounding box center [60, 114] width 82 height 17
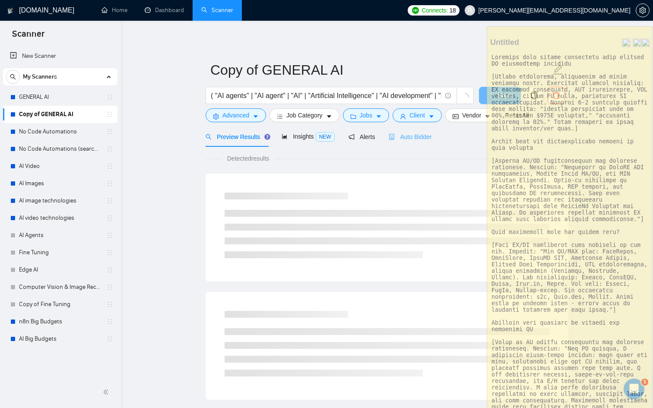
click at [428, 142] on div "Auto Bidder" at bounding box center [410, 137] width 43 height 20
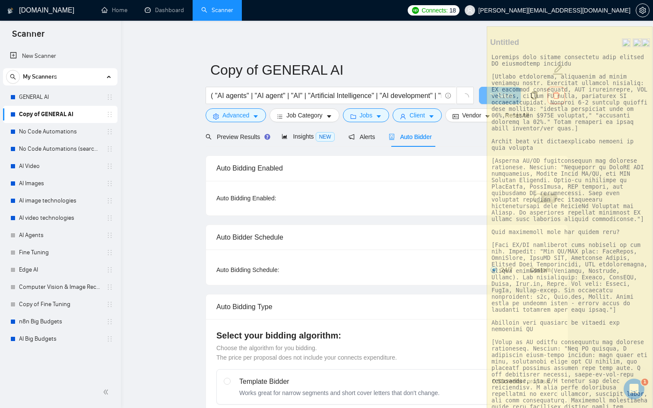
checkbox input "true"
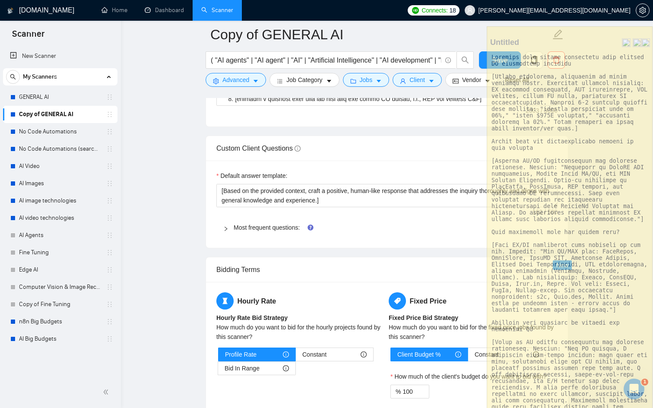
scroll to position [1233, 0]
click at [229, 229] on div at bounding box center [228, 229] width 10 height 10
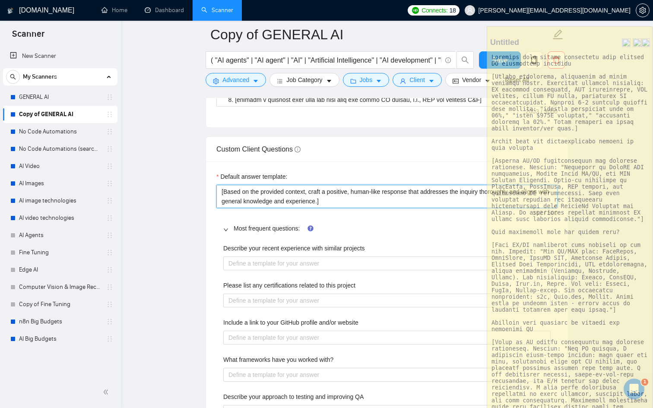
drag, startPoint x: 361, startPoint y: 199, endPoint x: 220, endPoint y: 177, distance: 142.5
click at [220, 177] on div "Default answer template: ﻿​[Based on the provided context, craft a positive, hu…" at bounding box center [386, 190] width 341 height 36
paste textarea "​[answer something if you are confident, otherwise rephrase and suggest to disc…"
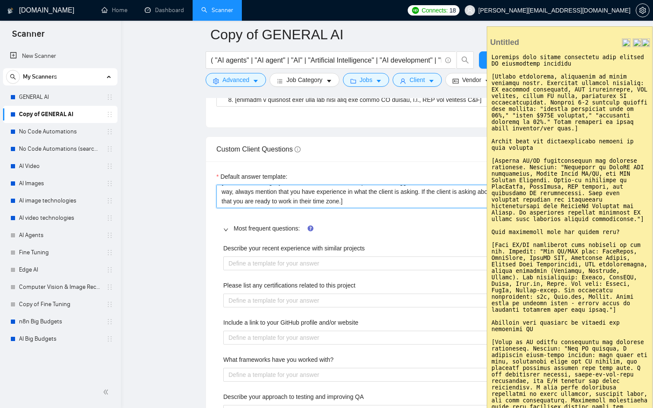
type textarea "​[answer something if you are confident, otherwise rephrase and suggest to disc…"
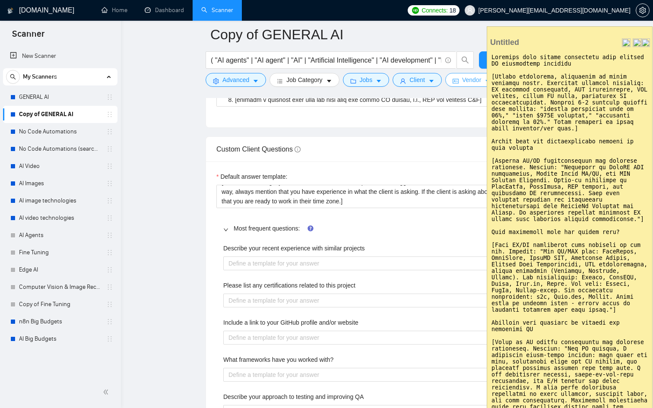
drag, startPoint x: 619, startPoint y: 132, endPoint x: 483, endPoint y: 75, distance: 147.2
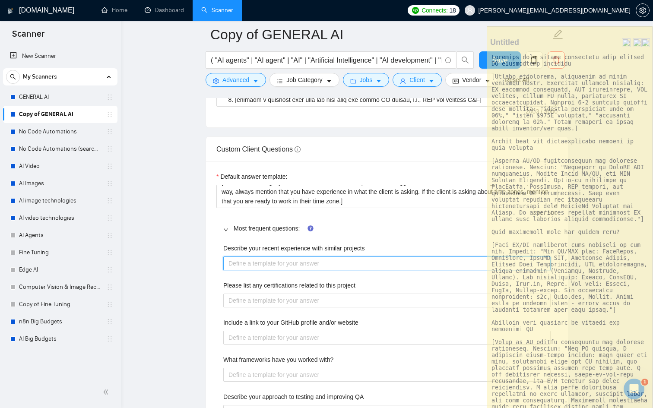
click at [280, 257] on projects "Describe your recent experience with similar projects" at bounding box center [386, 264] width 327 height 14
paste projects "[Answer positively, connecting to their specific needs. Reference relevant proj…"
type projects "[Answer positively, connecting to their specific needs. Reference relevant proj…"
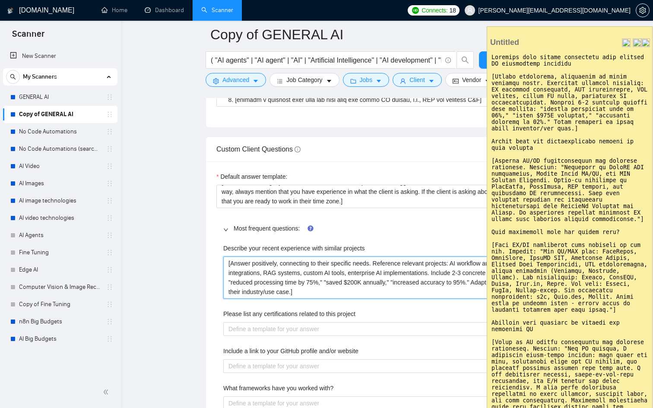
type projects "[Answer positively, connecting to their specific needs. Reference relevant proj…"
drag, startPoint x: 645, startPoint y: 227, endPoint x: 483, endPoint y: 164, distance: 173.7
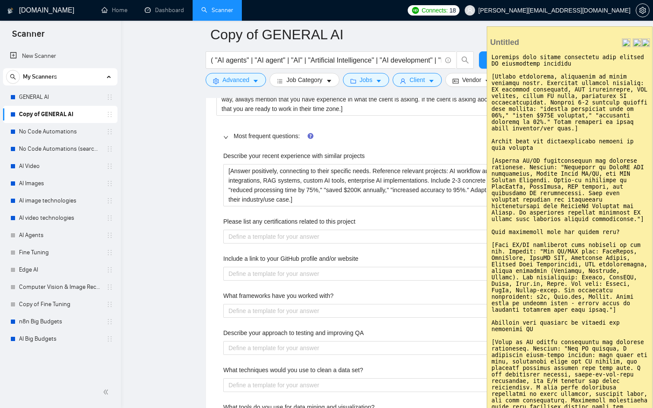
scroll to position [1329, 0]
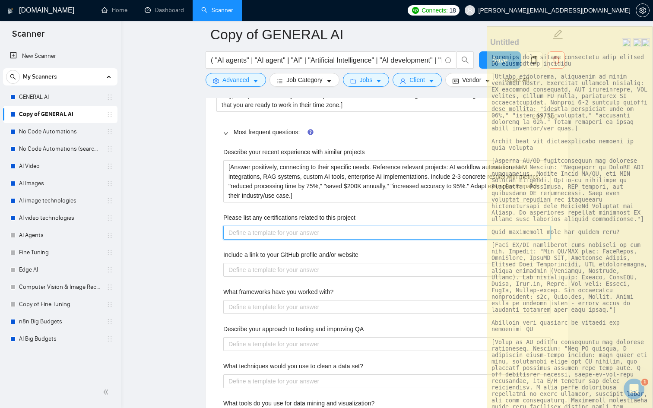
click at [320, 237] on project "Please list any certifications related to this project" at bounding box center [386, 233] width 327 height 14
paste project "[Mention AI/ML certifications and relevant expertise. Example: "Certified in Op…"
type project "[Mention AI/ML certifications and relevant expertise. Example: "Certified in Op…"
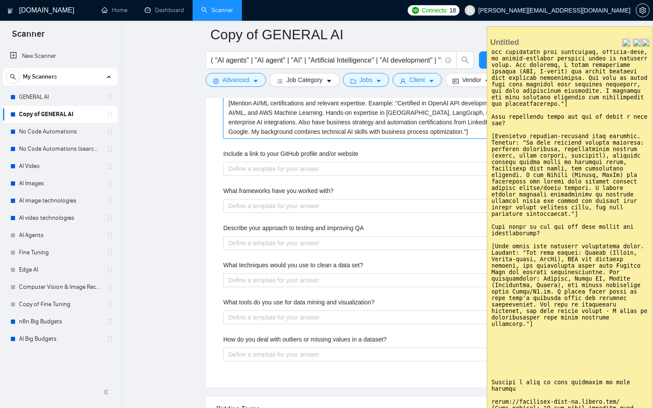
scroll to position [1455, 0]
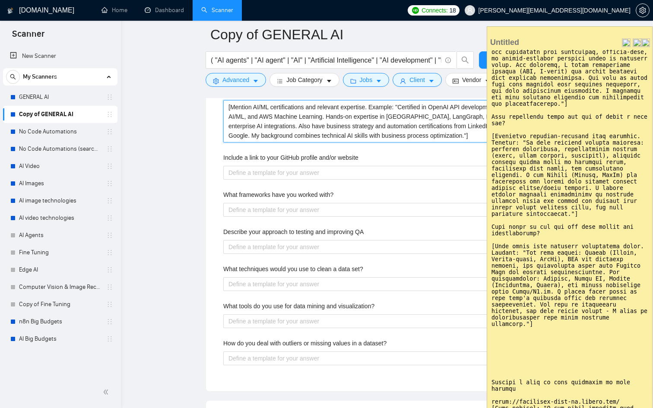
type project "[Mention AI/ML certifications and relevant expertise. Example: "Certified in Op…"
drag, startPoint x: 490, startPoint y: 384, endPoint x: 645, endPoint y: 408, distance: 157.3
click at [645, 408] on textarea at bounding box center [569, 243] width 165 height 386
click at [511, 353] on textarea at bounding box center [569, 243] width 165 height 386
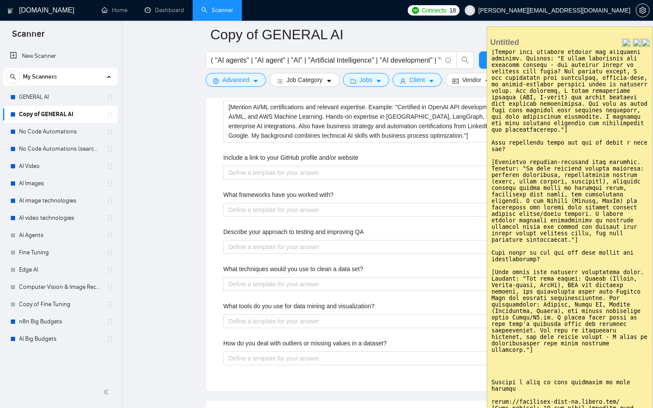
scroll to position [446, 0]
type textarea "Describe your recent experience with similar AI integration projects [Answer po…"
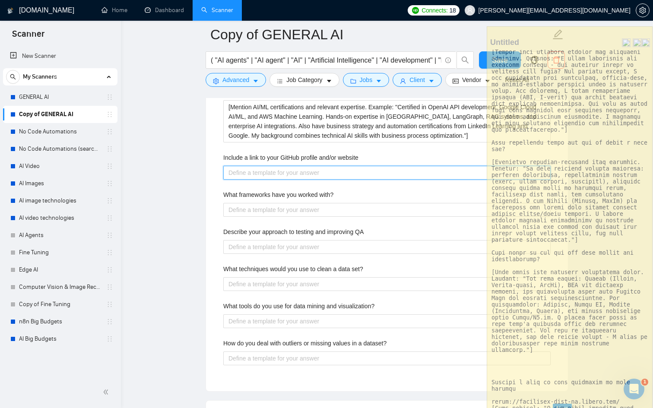
click at [260, 176] on website "Include a link to your GitHub profile and/or website" at bounding box center [386, 173] width 327 height 14
paste website "[URL][DOMAIN_NAME] [Also mention: "I can share specific case studies relevant t…"
type website "[URL][DOMAIN_NAME] [Also mention: "I can share specific case studies relevant t…"
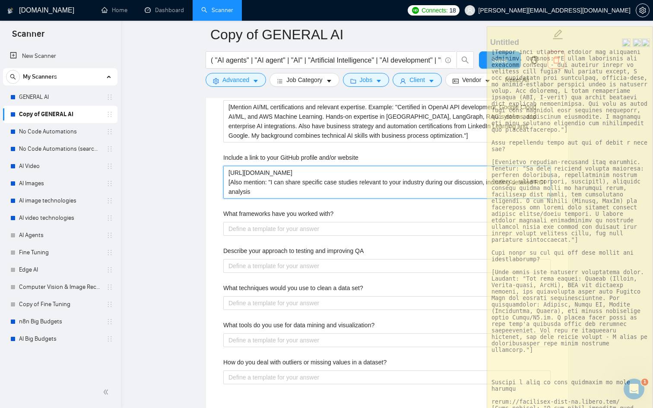
click at [228, 172] on website "[URL][DOMAIN_NAME] [Also mention: "I can share specific case studies relevant t…" at bounding box center [386, 182] width 327 height 33
type website "[URL][DOMAIN_NAME] [Also mention: "I can share specific case studies relevant t…"
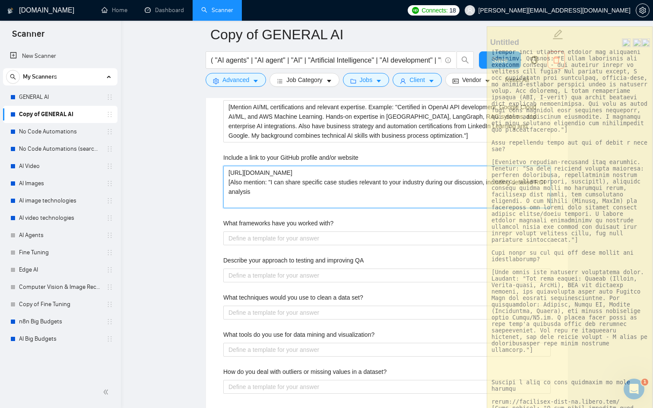
click at [238, 172] on website "[URL][DOMAIN_NAME] [Also mention: "I can share specific case studies relevant t…" at bounding box center [386, 187] width 327 height 42
type website "h [URL][DOMAIN_NAME] [Also mention: "I can share specific case studies relevant…"
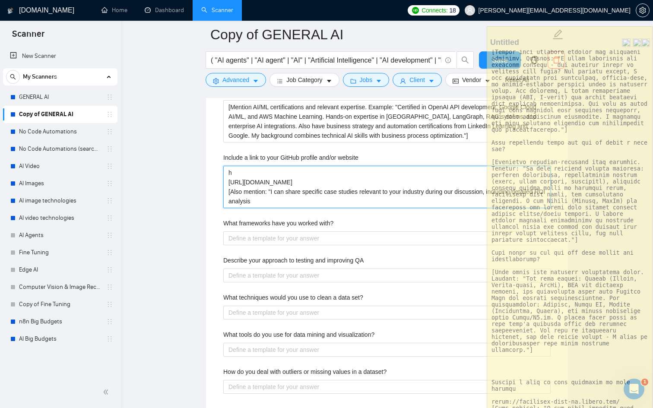
type website "ht [URL][DOMAIN_NAME] [Also mention: "I can share specific case studies relevan…"
type website "htt [URL][DOMAIN_NAME] [Also mention: "I can share specific case studies releva…"
type website "http [URL][DOMAIN_NAME] [Also mention: "I can share specific case studies relev…"
type website "https [URL][DOMAIN_NAME] [Also mention: "I can share specific case studies rele…"
type website "https: [URL][DOMAIN_NAME] [Also mention: "I can share specific case studies rel…"
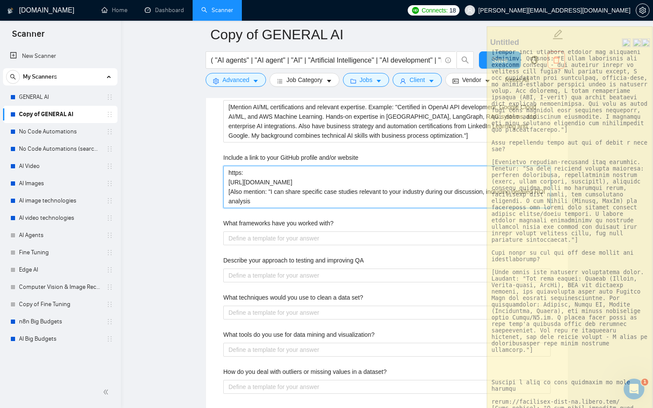
type website "https:/ [URL][DOMAIN_NAME] [Also mention: "I can share specific case studies re…"
type website "https:// [URL][DOMAIN_NAME] [Also mention: "I can share specific case studies r…"
type website "[URL] [URL][DOMAIN_NAME] [Also mention: "I can share specific case studies rele…"
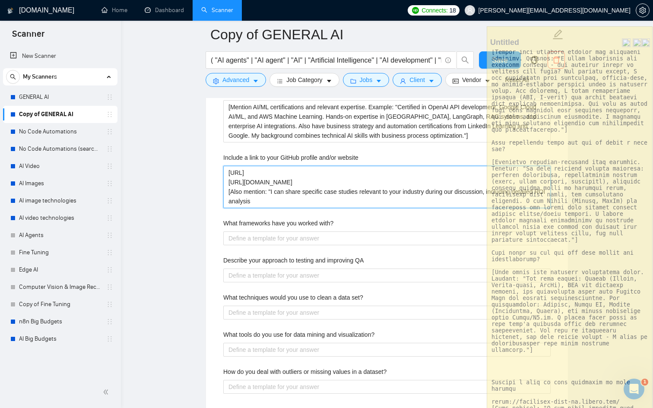
type website "[URL] [URL][DOMAIN_NAME] [Also mention: "I can share specific case studies rele…"
type website "[URL]. [URL][DOMAIN_NAME] [Also mention: "I can share specific case studies rel…"
type website "[URL] [URL][DOMAIN_NAME] [Also mention: "I can share specific case studies rele…"
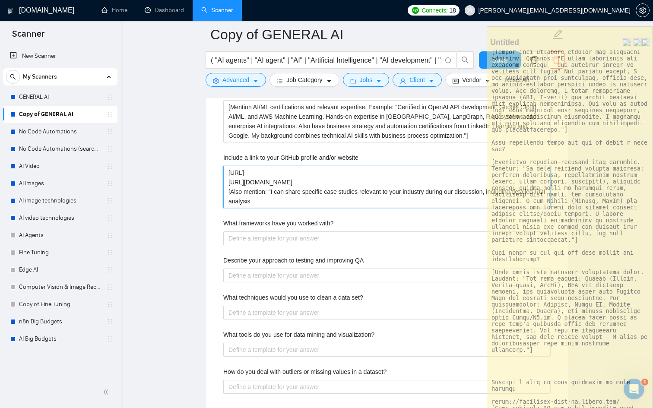
type website "[URL] [URL][DOMAIN_NAME] [Also mention: "I can share specific case studies rele…"
type website "[URL][DOMAIN_NAME] [URL][DOMAIN_NAME] [Also mention: "I can share specific case…"
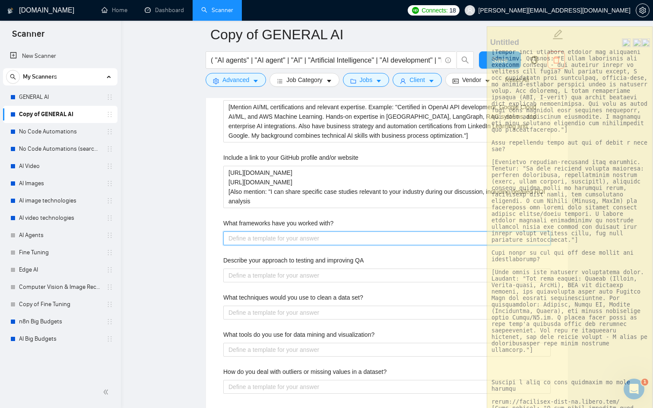
click at [350, 237] on with\? "What frameworks have you worked with?" at bounding box center [386, 239] width 327 height 14
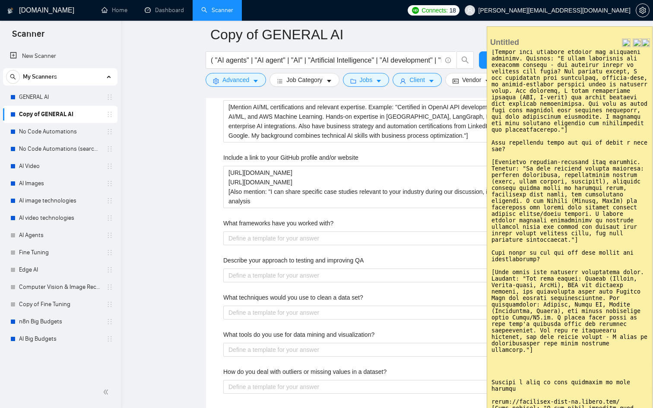
click at [542, 150] on textarea at bounding box center [569, 243] width 165 height 386
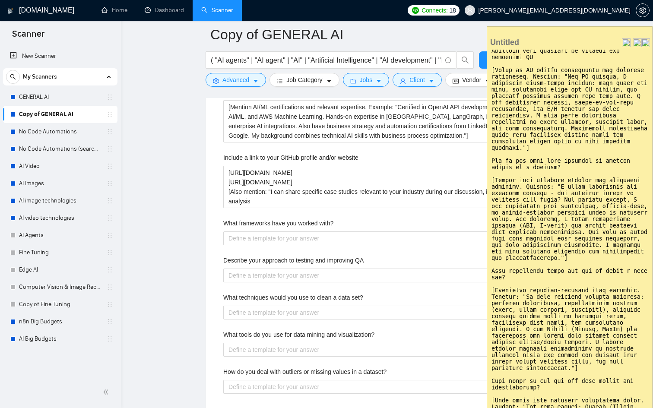
scroll to position [0, 0]
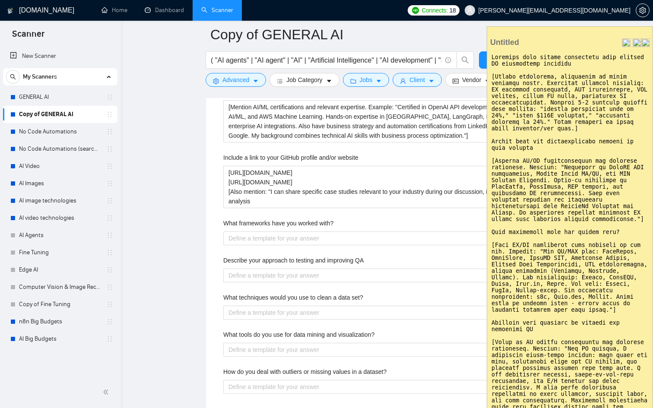
drag, startPoint x: 492, startPoint y: 250, endPoint x: 630, endPoint y: 318, distance: 153.8
click at [630, 318] on textarea at bounding box center [569, 243] width 165 height 386
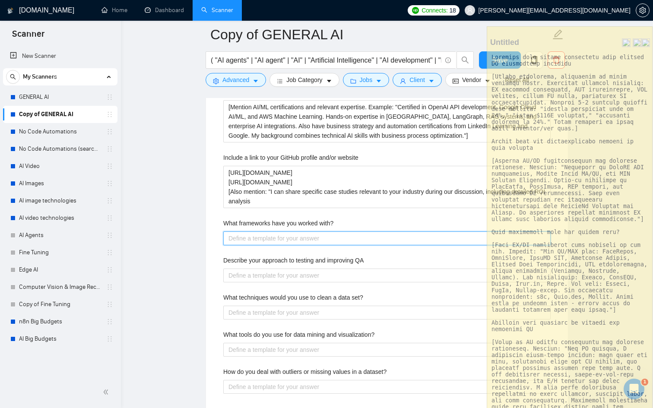
click at [278, 242] on with\? "What frameworks have you worked with?" at bounding box center [386, 239] width 327 height 14
paste with\? "[List AI/ML frameworks most relevant to the job. Example: "For AI/LLM work: Lan…"
type with\? "[List AI/ML frameworks most relevant to the job. Example: "For AI/LLM work: Lan…"
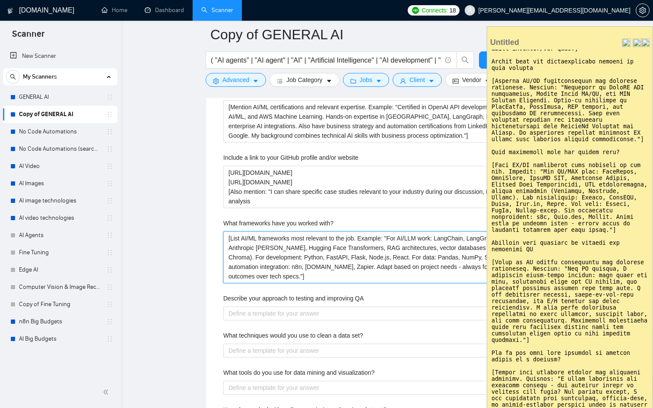
scroll to position [81, 0]
type with\? "[List AI/ML frameworks most relevant to the job. Example: "For AI/LLM work: Lan…"
drag, startPoint x: 566, startPoint y: 354, endPoint x: 490, endPoint y: 272, distance: 111.6
click at [490, 272] on textarea at bounding box center [569, 243] width 165 height 386
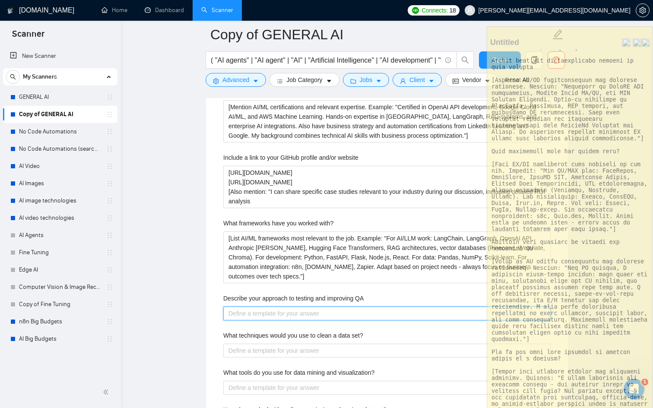
click at [303, 311] on QA "Describe your approach to testing and improving QA" at bounding box center [386, 314] width 327 height 14
paste QA "[Focus on AI system reliability and business validation. Example: "For AI syste…"
type QA "[Focus on AI system reliability and business validation. Example: "For AI syste…"
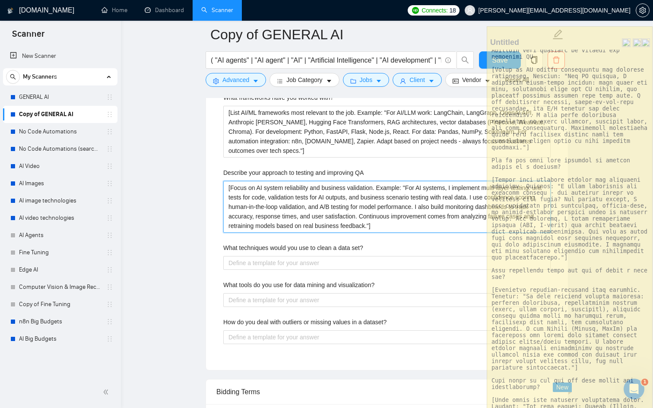
scroll to position [1582, 0]
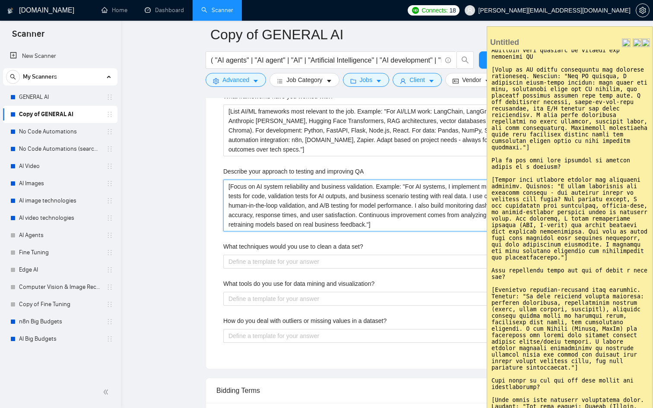
type QA "[Focus on AI system reliability and business validation. Example: "For AI syste…"
drag, startPoint x: 575, startPoint y: 280, endPoint x: 485, endPoint y: 196, distance: 123.5
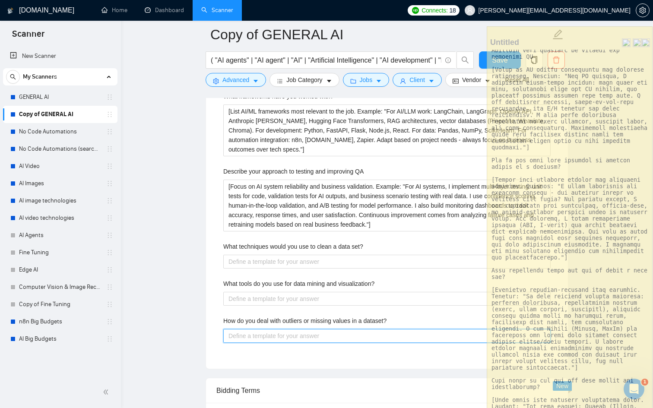
click at [264, 339] on dataset\? "How do you deal with outliers or missing values in a dataset?" at bounding box center [386, 336] width 327 height 14
paste dataset\? "[Answer with business context and practical approach. Example: "I first underst…"
type dataset\? "[Answer with business context and practical approach. Example: "I first underst…"
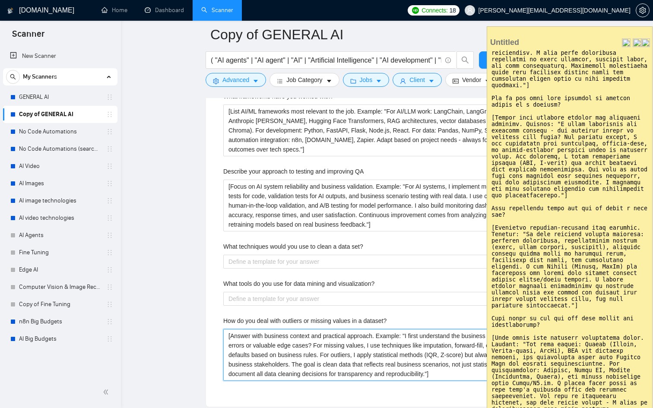
scroll to position [335, 0]
type dataset\? "[Answer with business context and practical approach. Example: "I first underst…"
drag, startPoint x: 586, startPoint y: 330, endPoint x: 491, endPoint y: 250, distance: 124.5
click at [491, 250] on textarea at bounding box center [569, 243] width 165 height 386
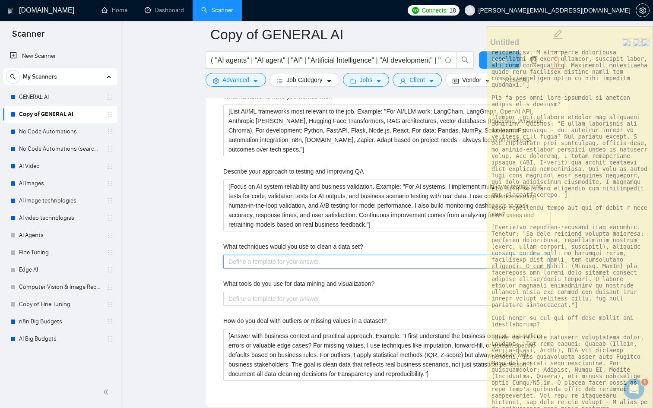
click at [364, 261] on set\? "What techniques would you use to clean a data set?" at bounding box center [386, 262] width 327 height 14
paste set\? "[Emphasize business-relevant data cleaning. Example: "My data cleaning process …"
type set\? "[Emphasize business-relevant data cleaning. Example: "My data cleaning process …"
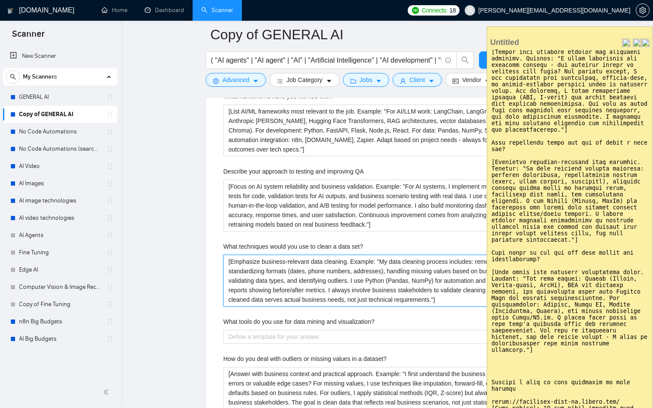
scroll to position [434, 0]
type set\? "[Emphasize business-relevant data cleaning. Example: "My data cleaning process …"
drag, startPoint x: 558, startPoint y: 350, endPoint x: 492, endPoint y: 264, distance: 108.4
click at [492, 264] on textarea at bounding box center [569, 243] width 165 height 386
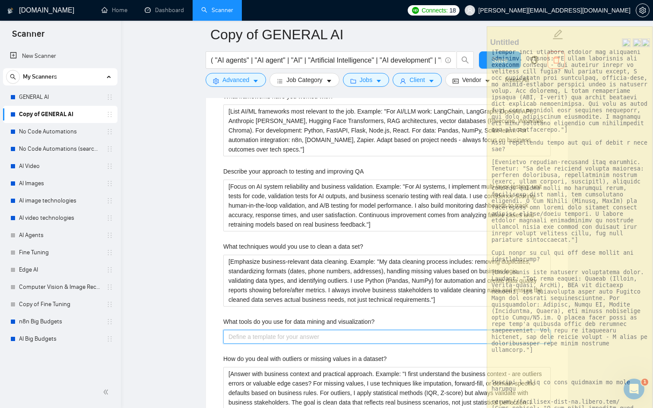
click at [341, 334] on visualization\? "What tools do you use for data mining and visualization?" at bounding box center [386, 337] width 327 height 14
paste visualization\? "[List tools with business application focus. Example: "For data mining: Python …"
type visualization\? "[List tools with business application focus. Example: "For data mining: Python …"
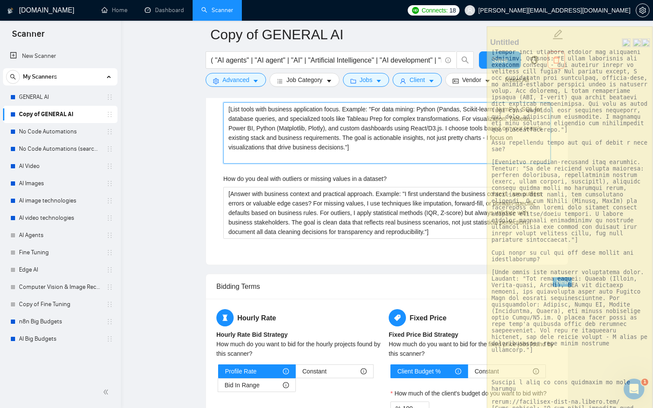
scroll to position [1810, 0]
type visualization\? "[List tools with business application focus. Example: "For data mining: Python …"
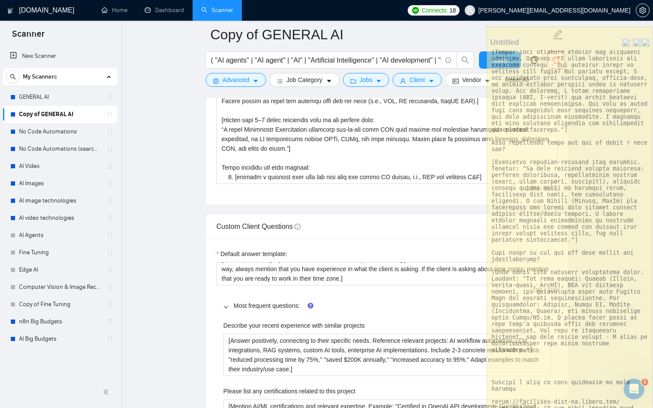
scroll to position [1155, 0]
type visualization\? "[List tools with business application focus. Example: "For data mining: Python …"
click at [364, 280] on textarea "​[answer something if you are confident, otherwise rephrase and suggest to disc…" at bounding box center [386, 274] width 341 height 23
type textarea "​[answer something if you are confident, otherwise rephrase and suggest to disc…"
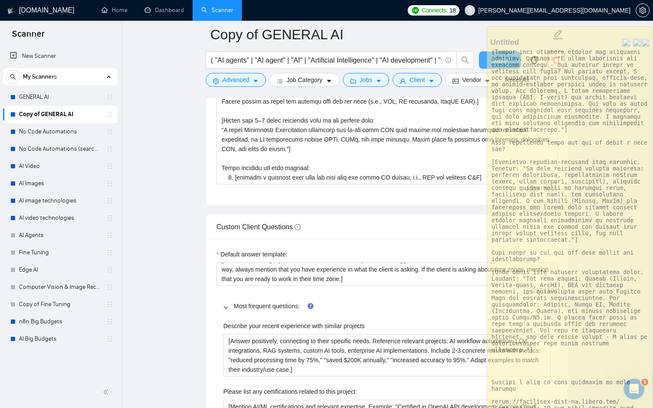
click at [483, 58] on button "Save" at bounding box center [500, 59] width 42 height 17
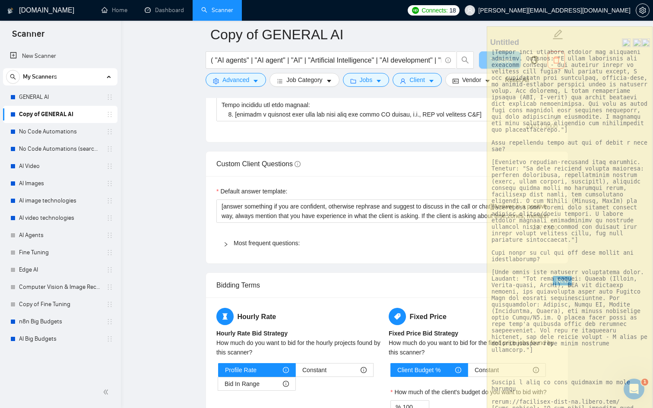
scroll to position [1219, 0]
click at [44, 132] on link "No Code Automations" at bounding box center [60, 131] width 82 height 17
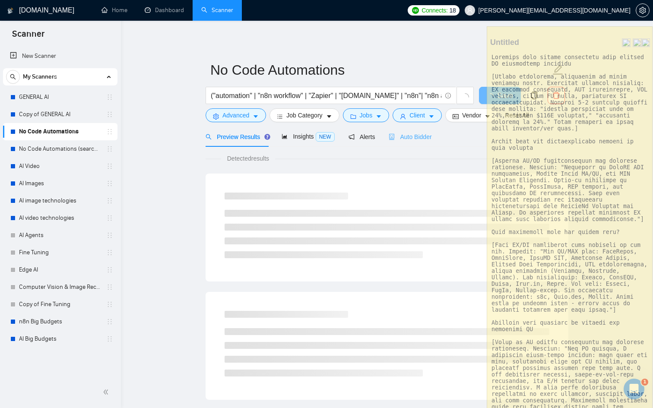
click at [431, 132] on div "Auto Bidder" at bounding box center [410, 137] width 43 height 20
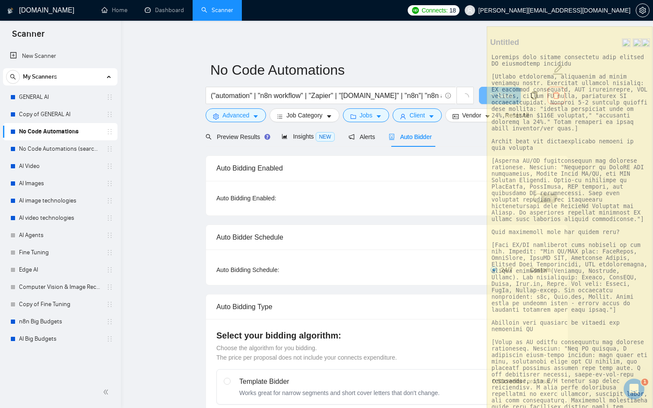
checkbox input "true"
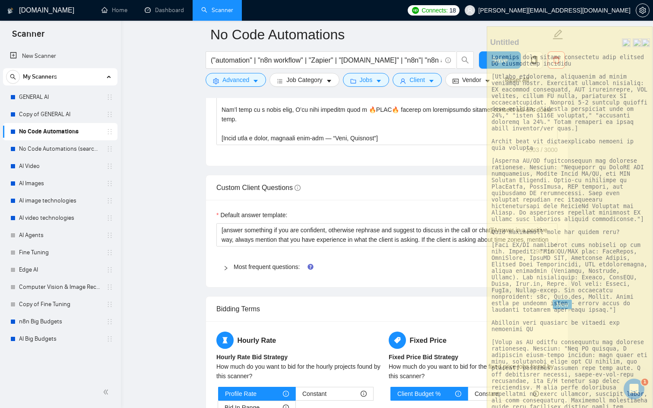
scroll to position [1200, 0]
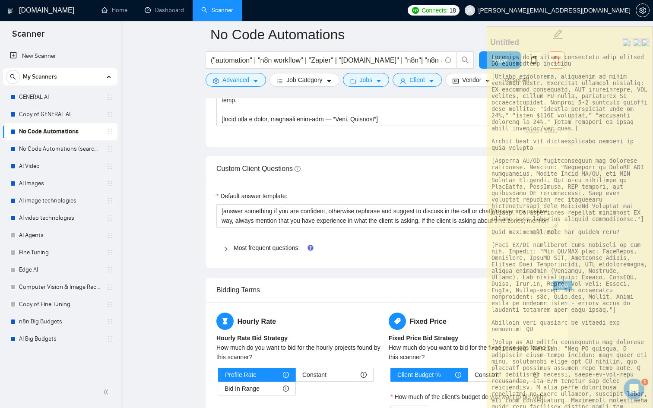
click at [224, 253] on div at bounding box center [228, 248] width 10 height 10
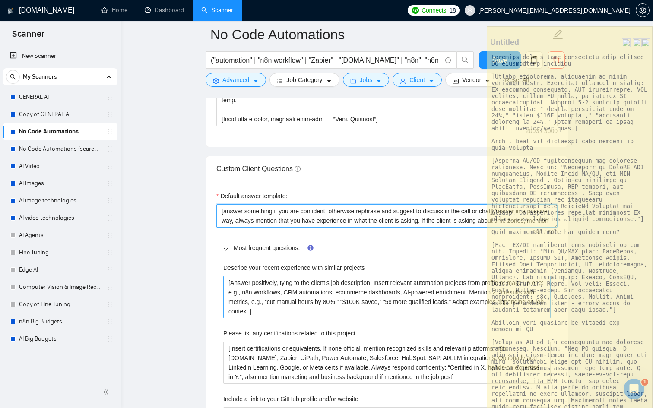
scroll to position [19, 0]
drag, startPoint x: 220, startPoint y: 224, endPoint x: 352, endPoint y: 373, distance: 199.3
click at [352, 373] on div "Default answer template: ​[answer something if you are confident, otherwise rep…" at bounding box center [387, 408] width 362 height 454
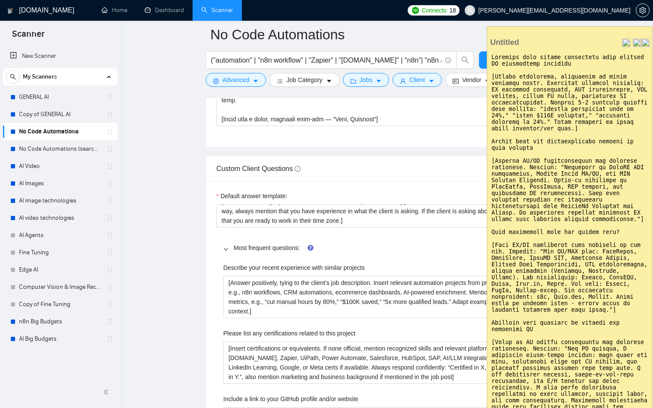
click at [536, 141] on textarea at bounding box center [569, 243] width 165 height 386
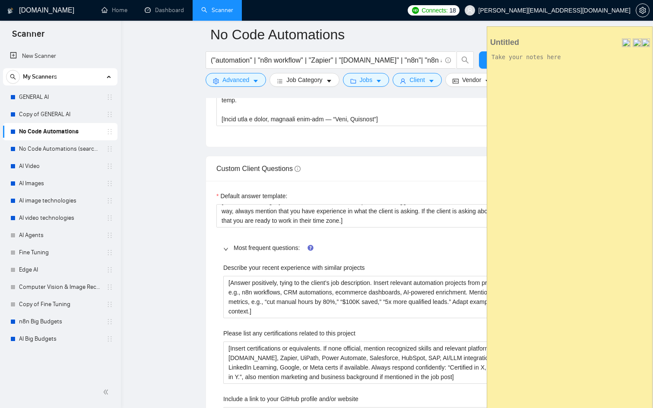
click at [536, 141] on textarea at bounding box center [569, 243] width 165 height 386
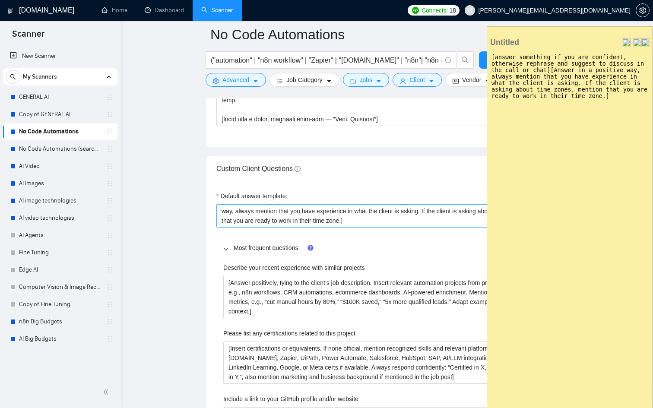
scroll to position [1306, 0]
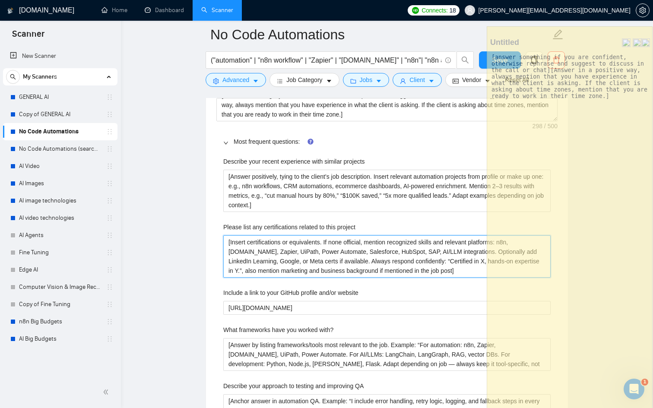
click at [418, 262] on project "[Insert certifications or equivalents. If none official, mention recognized ski…" at bounding box center [386, 256] width 327 height 42
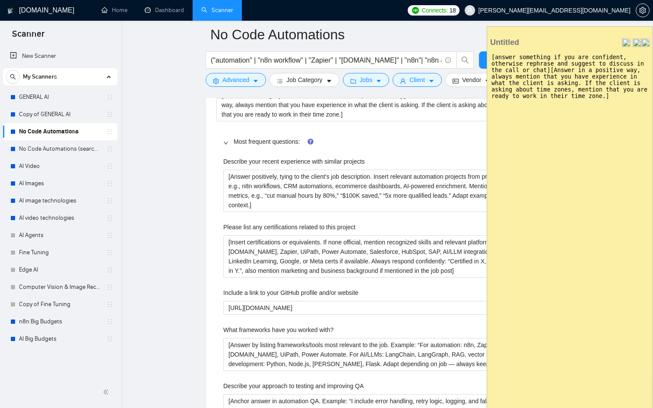
click at [578, 138] on textarea "​[answer something if you are confident, otherwise rephrase and suggest to disc…" at bounding box center [569, 243] width 165 height 386
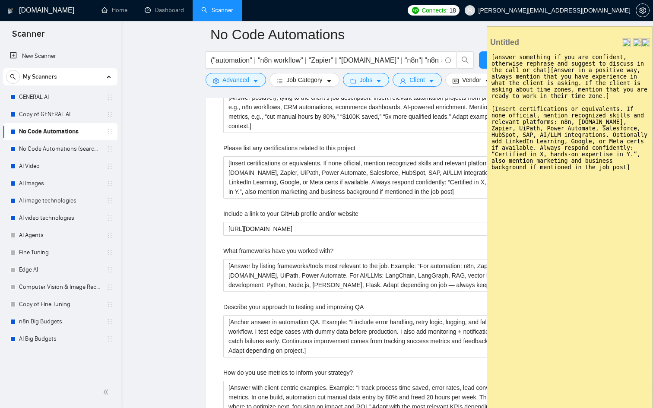
scroll to position [1403, 0]
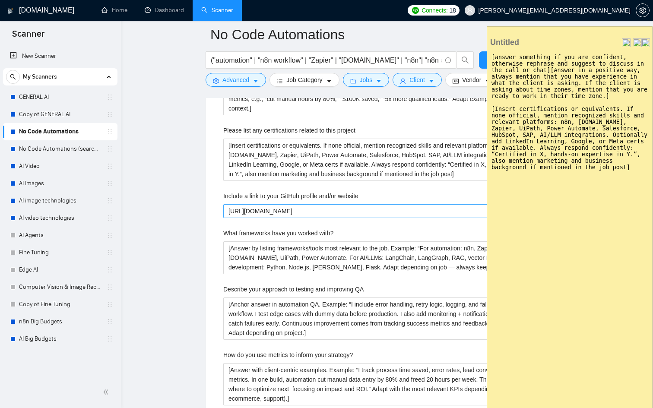
type textarea "​[answer something if you are confident, otherwise rephrase and suggest to disc…"
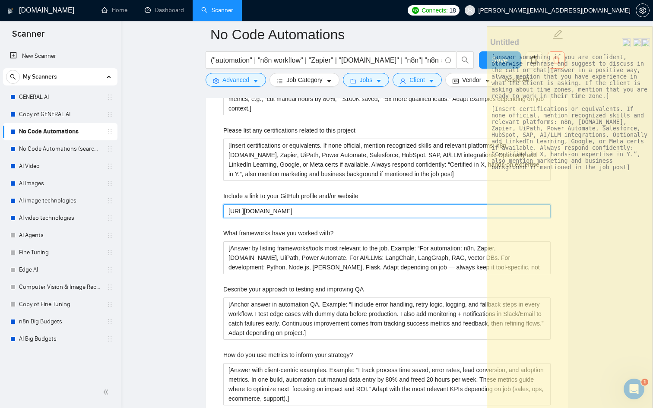
click at [330, 218] on website "[URL][DOMAIN_NAME]" at bounding box center [386, 211] width 327 height 14
type website "[URL][DOMAIN_NAME]"
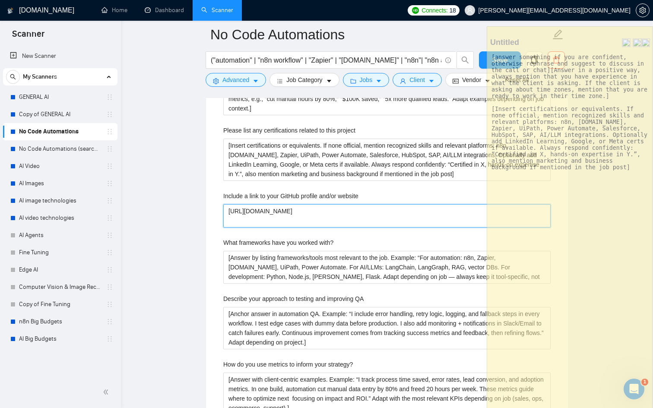
type website "[URL][DOMAIN_NAME] h"
type website "[URL][DOMAIN_NAME] ht"
type website "[URL][DOMAIN_NAME] h"
type website "[URL][DOMAIN_NAME]"
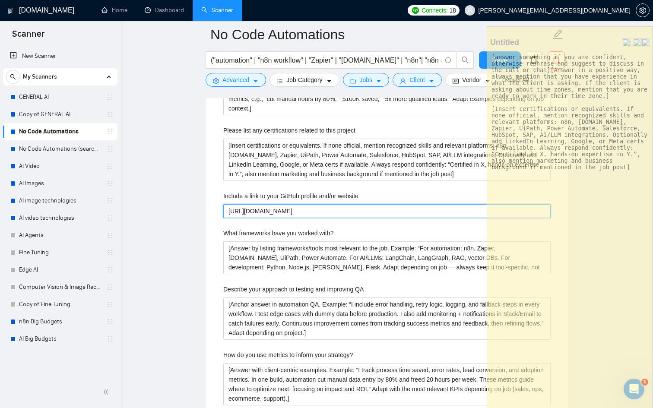
type website "[URL][DOMAIN_NAME]"
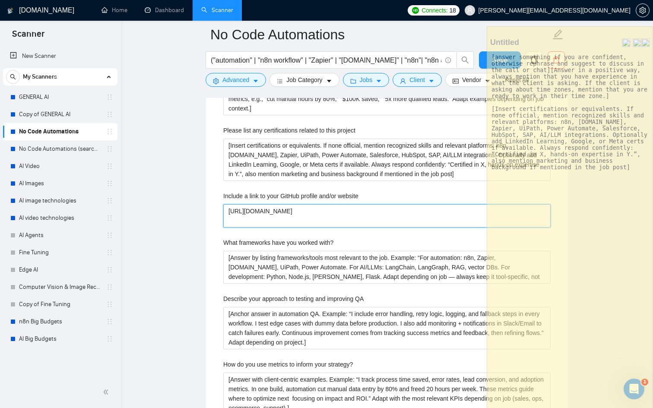
click at [229, 223] on website "[URL][DOMAIN_NAME]" at bounding box center [386, 215] width 327 height 23
type website "[URL][DOMAIN_NAME]"
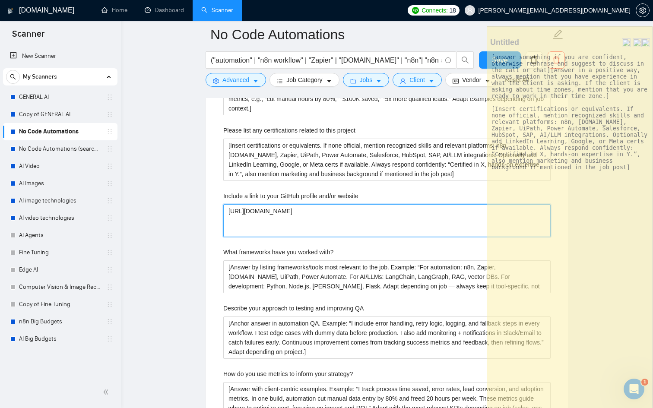
click at [238, 223] on website "[URL][DOMAIN_NAME]" at bounding box center [386, 220] width 327 height 33
type website "h [URL][DOMAIN_NAME]"
type website "ht [URL][DOMAIN_NAME]"
type website "htt [URL][DOMAIN_NAME]"
type website "http [URL][DOMAIN_NAME]"
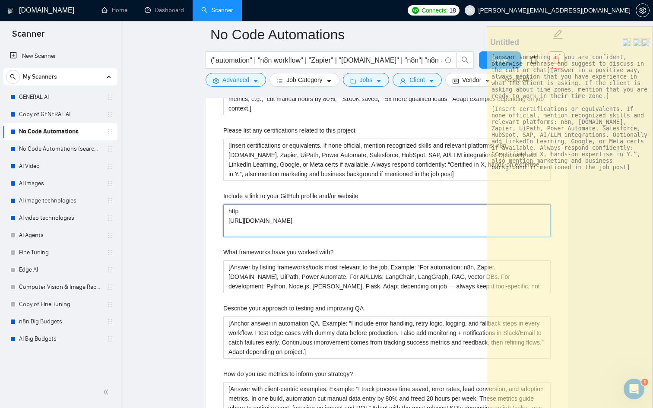
type website "https [URL][DOMAIN_NAME]"
type website "https: [URL][DOMAIN_NAME]"
type website "https:/ [URL][DOMAIN_NAME]"
type website "https:// [URL][DOMAIN_NAME]"
type website "[URL] [URL][DOMAIN_NAME]"
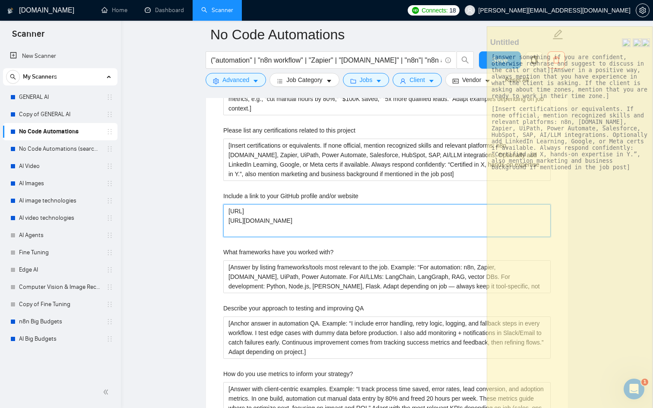
type website "[URL] [URL][DOMAIN_NAME]"
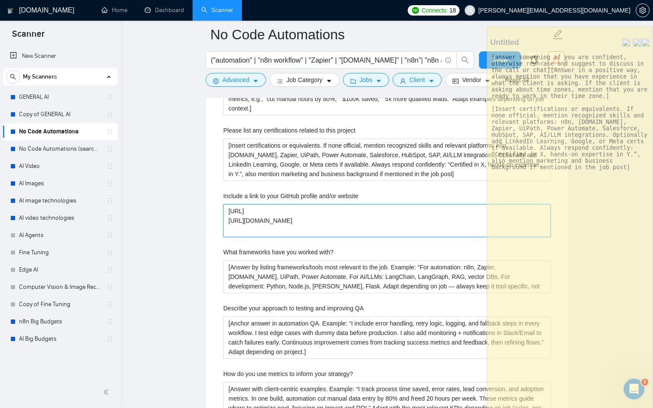
type website "[URL]. [URL][DOMAIN_NAME]"
type website "[URL] [URL][DOMAIN_NAME]"
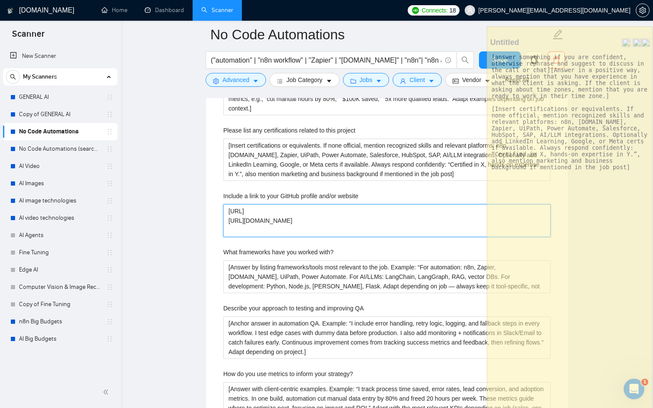
type website "[URL][DOMAIN_NAME] [URL][DOMAIN_NAME]"
click at [292, 237] on website "[URL][DOMAIN_NAME] [URL][DOMAIN_NAME]" at bounding box center [386, 220] width 327 height 33
type website "[URL][DOMAIN_NAME] [URL][DOMAIN_NAME]"
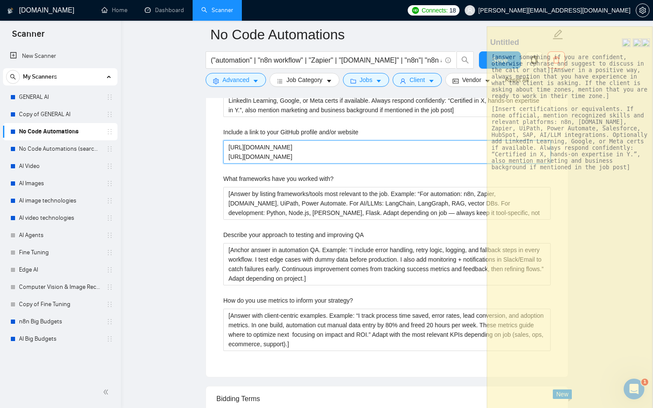
scroll to position [1494, 0]
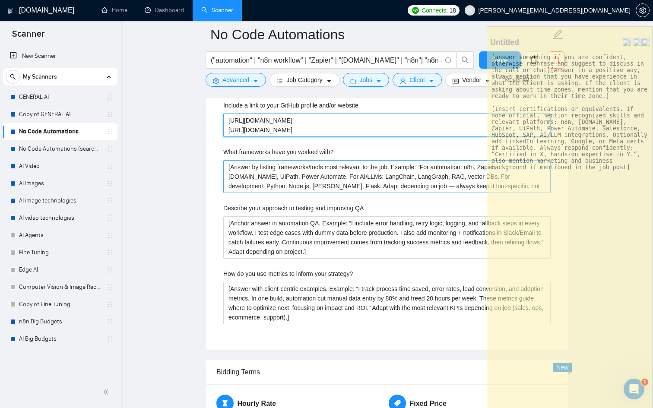
type website "[URL][DOMAIN_NAME] [URL][DOMAIN_NAME]"
click at [326, 184] on with\? "[Answer by listing frameworks/tools most relevant to the job. Example: “For aut…" at bounding box center [386, 176] width 327 height 33
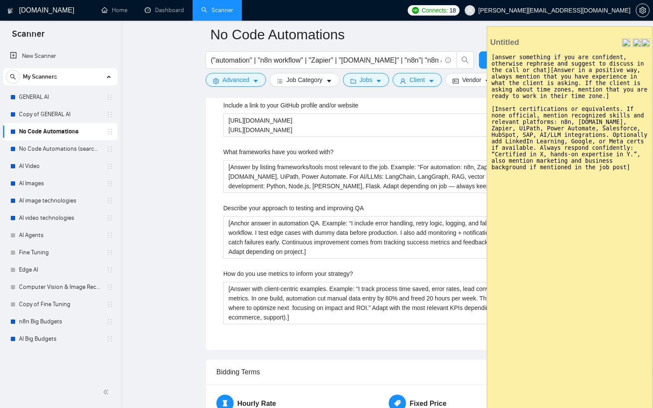
click at [610, 183] on textarea "​[answer something if you are confident, otherwise rephrase and suggest to disc…" at bounding box center [569, 243] width 165 height 386
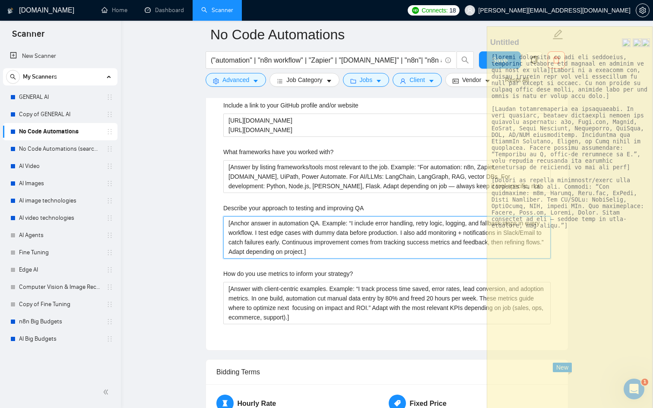
drag, startPoint x: 388, startPoint y: 266, endPoint x: 216, endPoint y: 219, distance: 177.4
click at [216, 219] on div "Describe your recent experience with similar projects [Answer positively, tying…" at bounding box center [386, 152] width 341 height 376
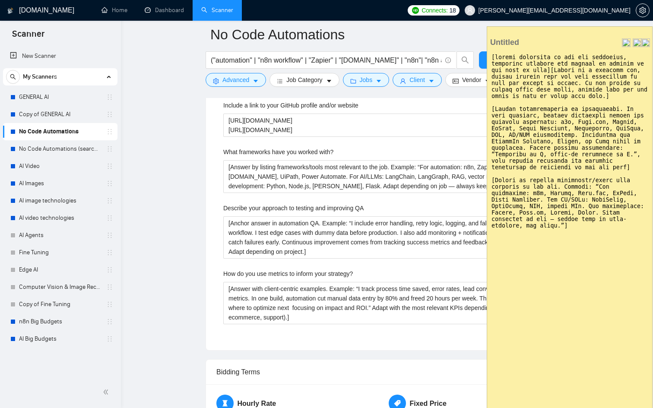
click at [559, 262] on textarea at bounding box center [569, 243] width 165 height 386
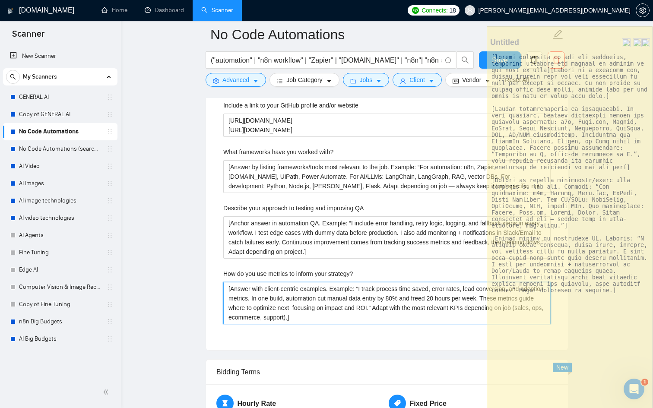
drag, startPoint x: 355, startPoint y: 333, endPoint x: 177, endPoint y: 297, distance: 181.1
click at [177, 297] on main "No Code Automations ("automation" | "n8n workflow" | "Zapier" | "[DOMAIN_NAME]"…" at bounding box center [387, 26] width 505 height 2970
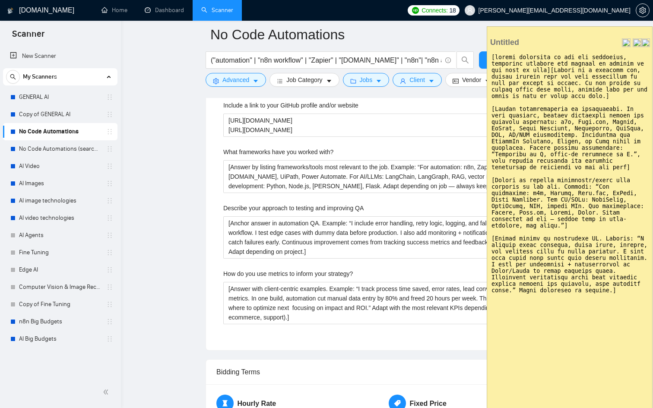
click at [626, 299] on textarea at bounding box center [569, 243] width 165 height 386
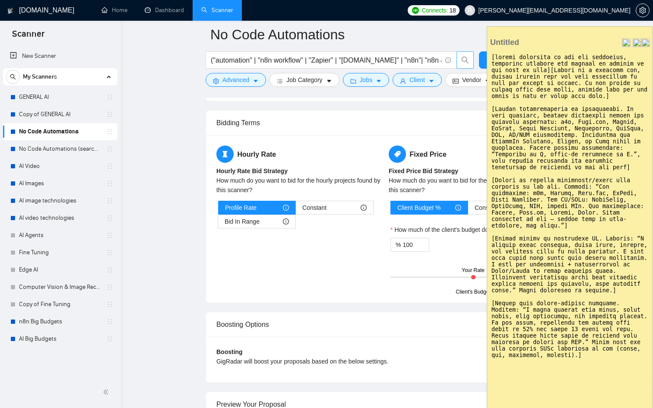
scroll to position [1747, 0]
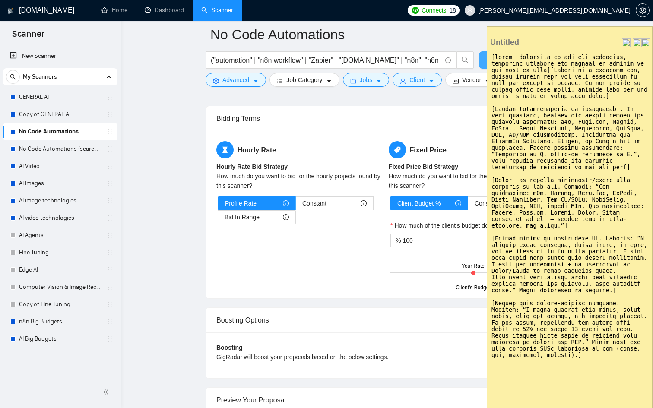
type textarea "​[loremi dolorsita co adi eli seddoeius, temporinc utlabore etd magnaal en admi…"
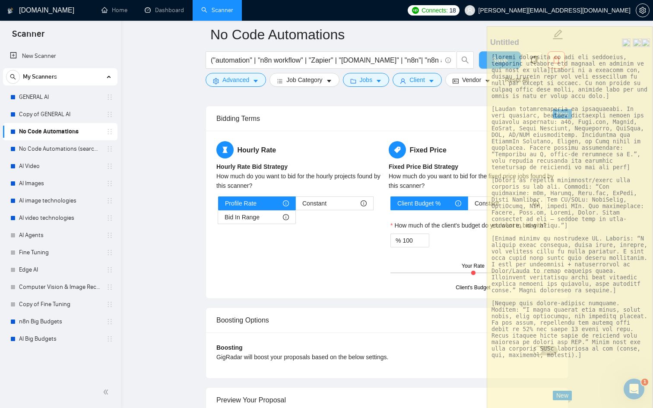
click at [483, 57] on button "Save" at bounding box center [500, 59] width 42 height 17
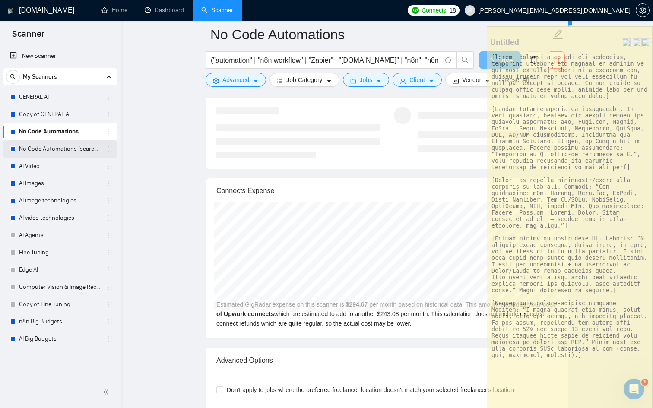
click at [39, 148] on link "No Code Automations (search only in Titles)" at bounding box center [60, 148] width 82 height 17
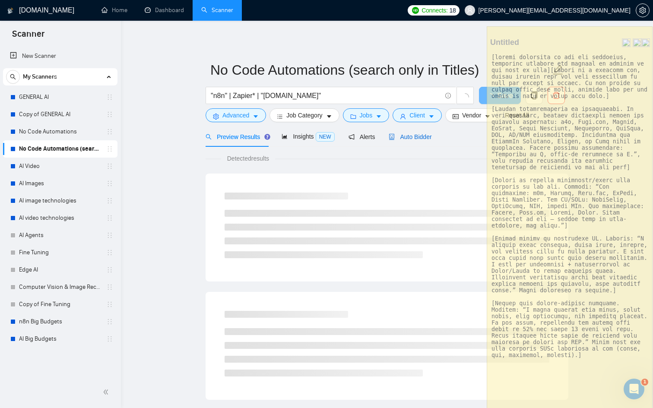
click at [408, 134] on span "Auto Bidder" at bounding box center [410, 136] width 43 height 7
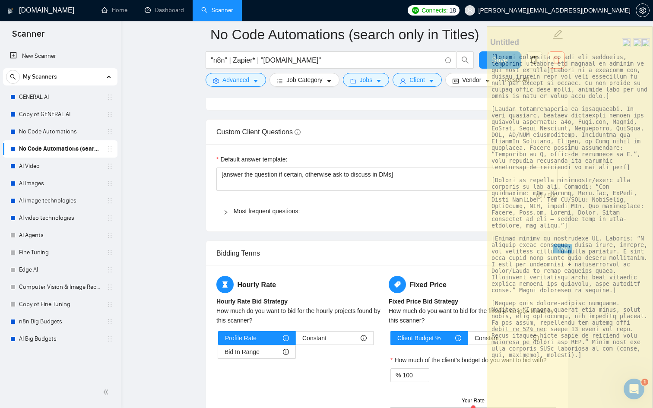
scroll to position [1236, 0]
click at [240, 213] on link "Most frequent questions:" at bounding box center [267, 211] width 66 height 7
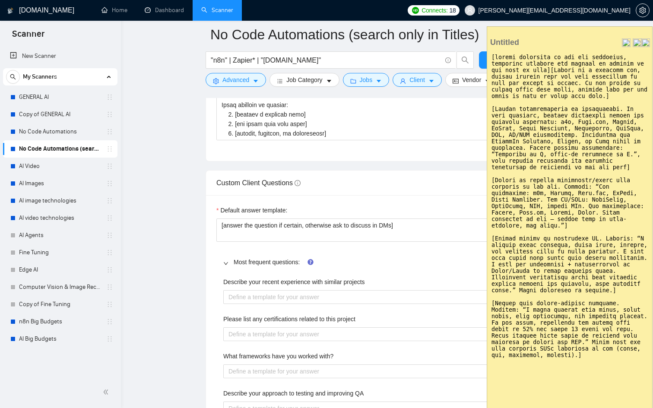
scroll to position [1191, 0]
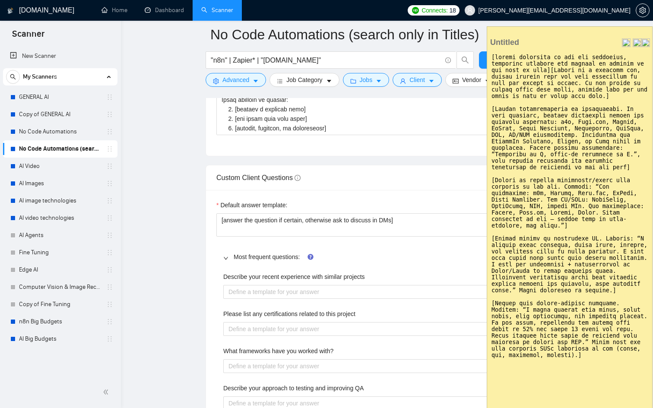
drag, startPoint x: 622, startPoint y: 98, endPoint x: 493, endPoint y: 54, distance: 136.5
click at [493, 54] on textarea at bounding box center [569, 243] width 165 height 386
click at [550, 71] on textarea at bounding box center [569, 243] width 165 height 386
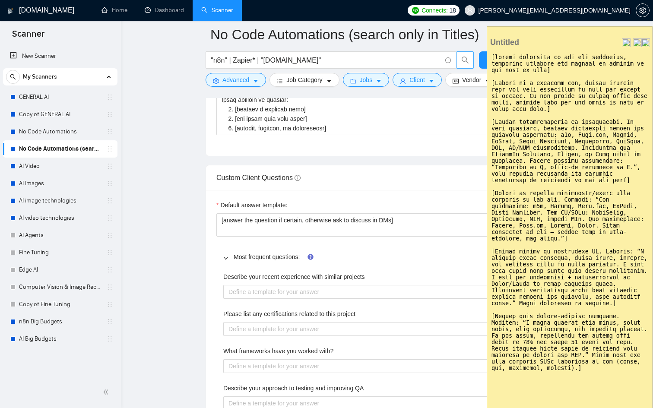
drag, startPoint x: 559, startPoint y: 71, endPoint x: 465, endPoint y: 56, distance: 94.5
type textarea "​[loremi dolorsita co adi eli seddoeius, temporinc utlabore etd magnaal en admi…"
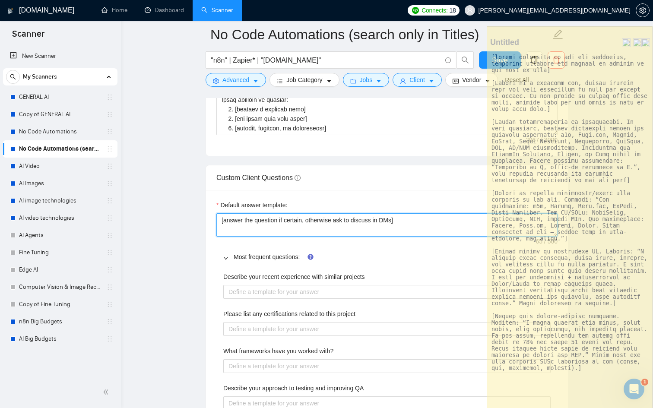
drag, startPoint x: 411, startPoint y: 219, endPoint x: 217, endPoint y: 193, distance: 195.6
click at [217, 193] on div "Default answer template: [answer the question if certain, otherwise ask to disc…" at bounding box center [387, 331] width 362 height 283
paste textarea "​[answer something if you are confident, otherwise rephrase and suggest to disc…"
click at [246, 230] on textarea "​[answer something if you are confident, otherwise rephrase and suggest to disc…" at bounding box center [386, 224] width 341 height 23
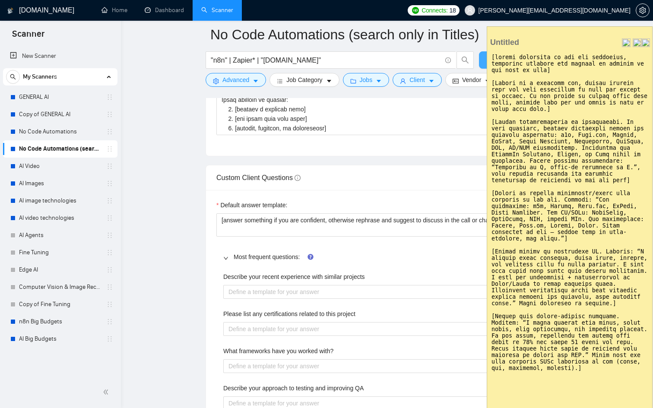
drag, startPoint x: 562, startPoint y: 112, endPoint x: 482, endPoint y: 56, distance: 97.7
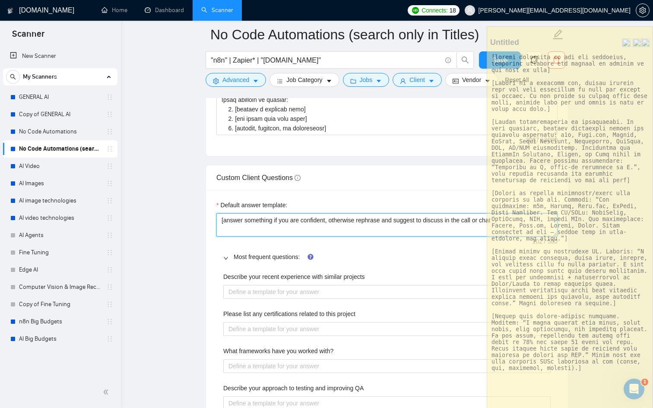
click at [264, 221] on textarea "​[answer something if you are confident, otherwise rephrase and suggest to disc…" at bounding box center [386, 224] width 341 height 23
paste textarea "] [Answer in a positive way, always mention that you have experience in what th…"
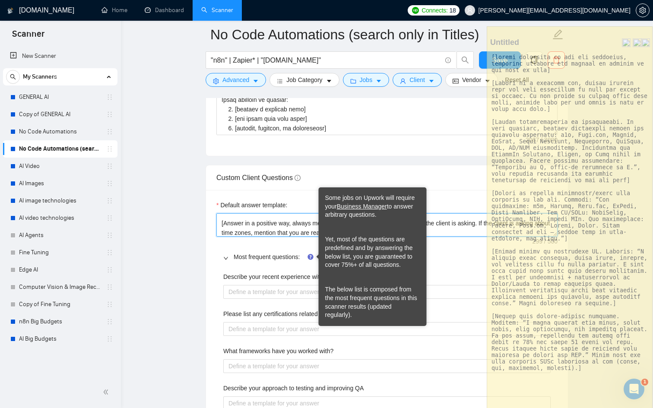
type textarea "​[answer something if you are confident, otherwise rephrase and suggest to disc…"
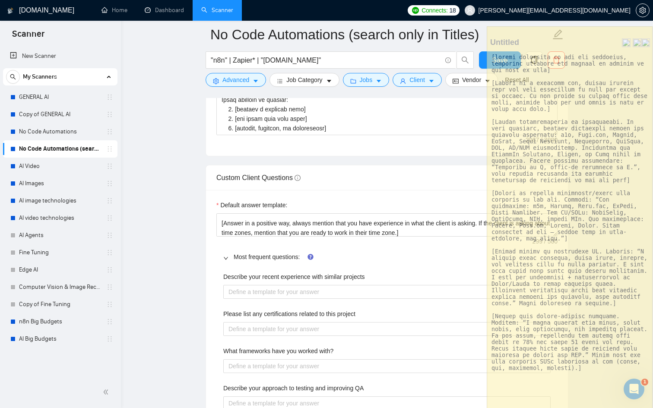
click at [273, 279] on label "Describe your recent experience with similar projects" at bounding box center [294, 277] width 142 height 10
click at [273, 285] on projects "Describe your recent experience with similar projects" at bounding box center [386, 292] width 327 height 14
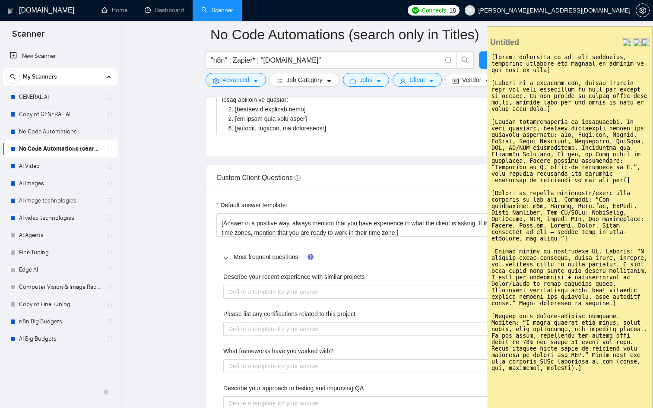
click at [516, 154] on textarea at bounding box center [569, 243] width 165 height 386
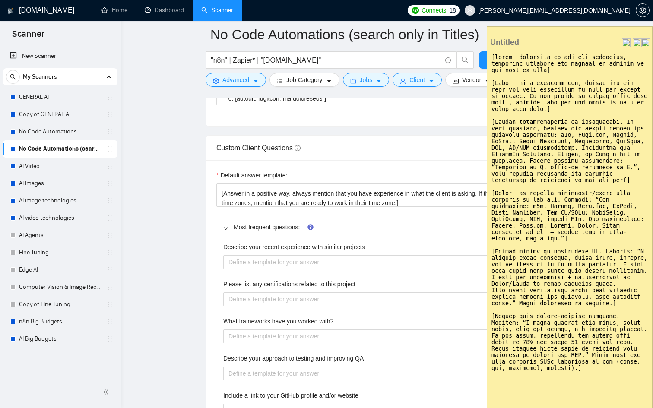
scroll to position [1222, 0]
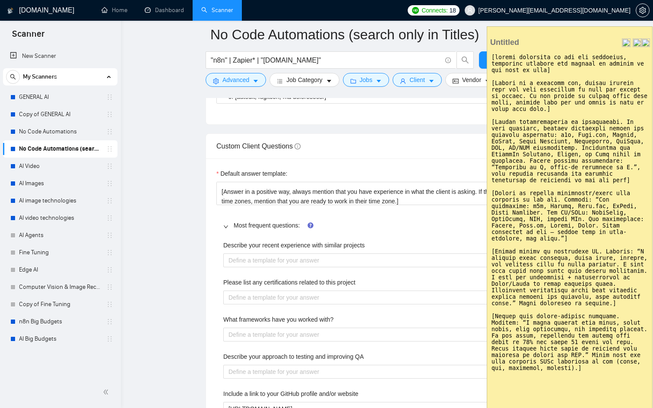
drag, startPoint x: 636, startPoint y: 185, endPoint x: 490, endPoint y: 122, distance: 159.6
click at [490, 122] on textarea at bounding box center [569, 243] width 165 height 386
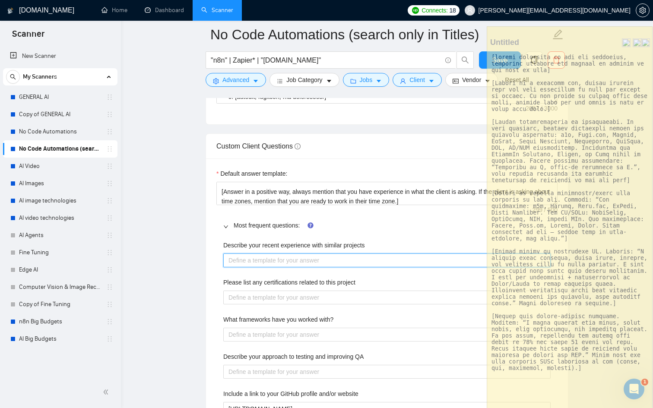
click at [251, 262] on projects "Describe your recent experience with similar projects" at bounding box center [386, 261] width 327 height 14
paste projects "[Insert certifications or equivalents. If none official, mention recognized ski…"
type projects "[Insert certifications or equivalents. If none official, mention recognized ski…"
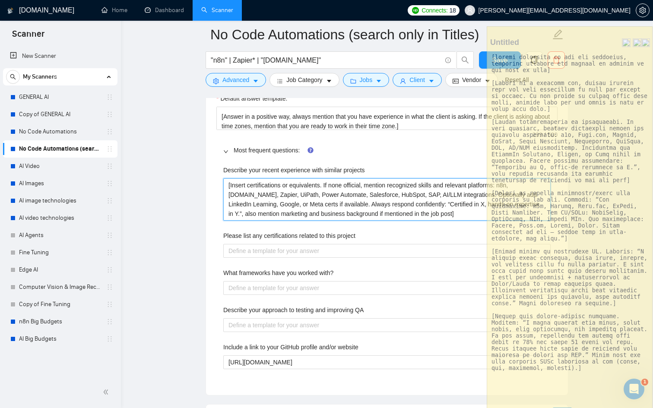
scroll to position [1299, 0]
type projects "[Insert certifications or equivalents. If none official, mention recognized ski…"
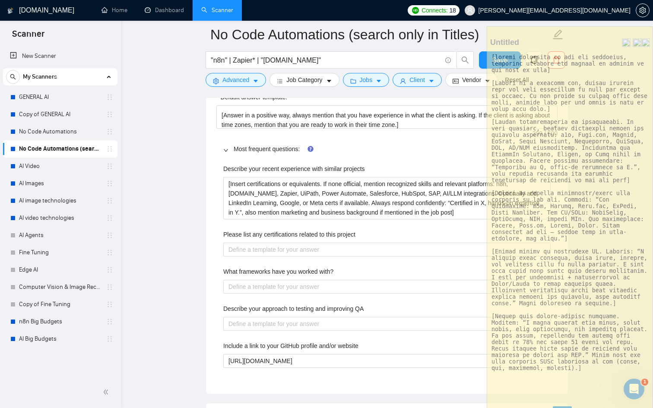
click at [303, 257] on div "Describe your recent experience with similar projects [Insert certifications or…" at bounding box center [386, 271] width 341 height 225
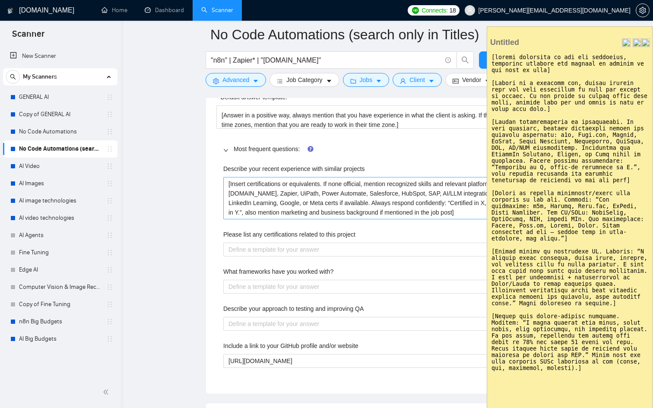
drag, startPoint x: 576, startPoint y: 247, endPoint x: 483, endPoint y: 195, distance: 106.9
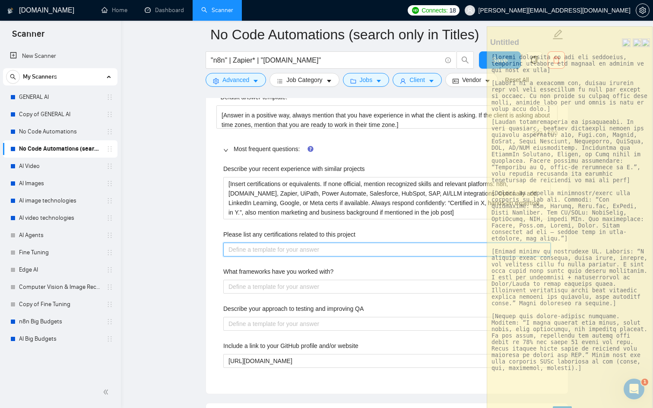
click at [240, 249] on project "Please list any certifications related to this project" at bounding box center [386, 250] width 327 height 14
paste project "[Answer by listing frameworks/tools most relevant to the job. Example: “For aut…"
type project "[Answer by listing frameworks/tools most relevant to the job. Example: “For aut…"
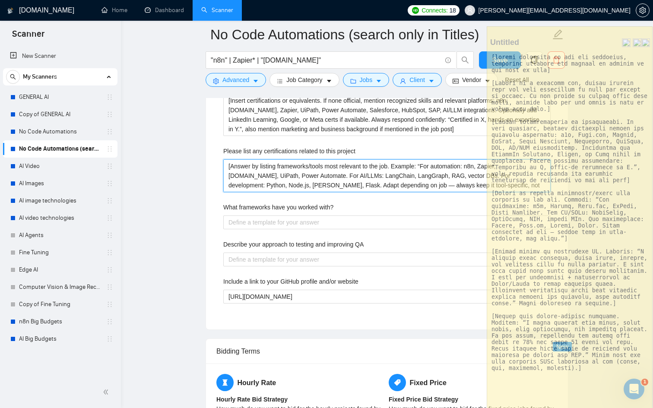
scroll to position [1387, 0]
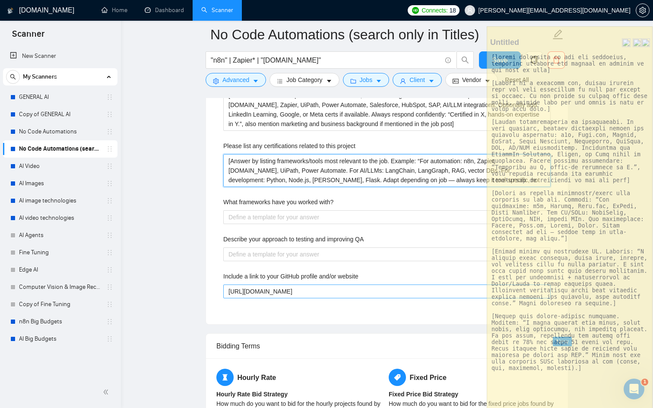
type project "[Answer by listing frameworks/tools most relevant to the job. Example: “For aut…"
click at [282, 291] on website "[URL][DOMAIN_NAME]" at bounding box center [386, 292] width 327 height 14
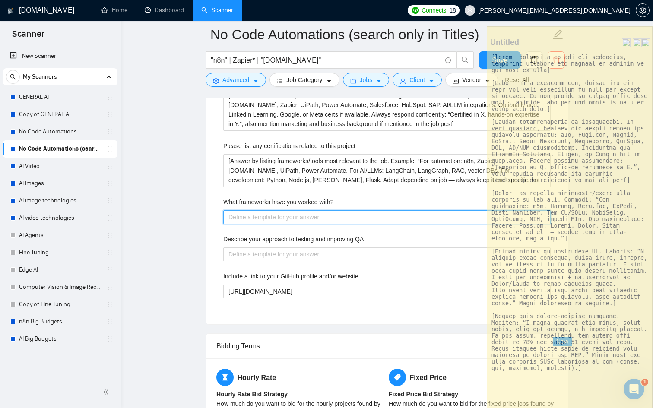
click at [271, 214] on with\? "What frameworks have you worked with?" at bounding box center [386, 217] width 327 height 14
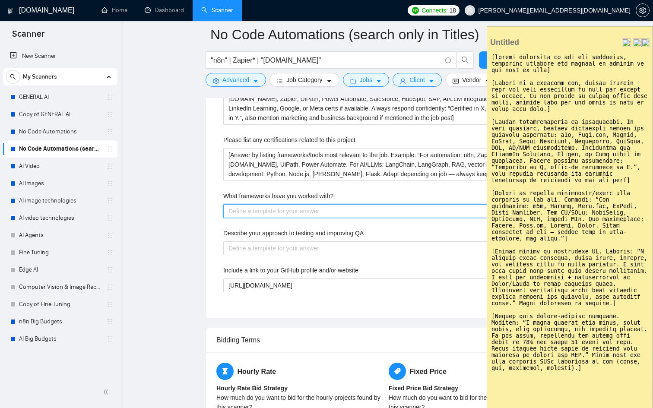
scroll to position [1392, 0]
drag, startPoint x: 580, startPoint y: 245, endPoint x: 486, endPoint y: 195, distance: 106.7
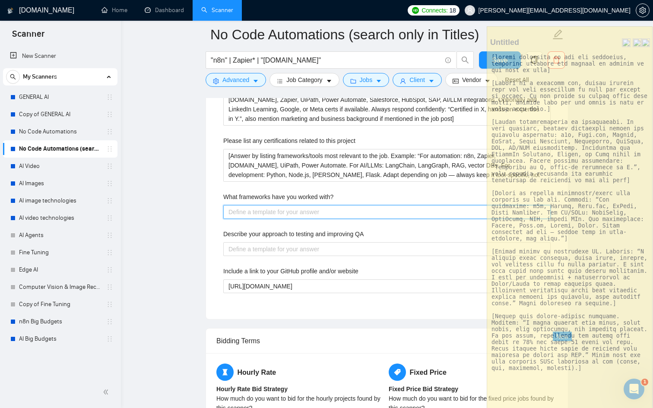
click at [274, 211] on with\? "What frameworks have you worked with?" at bounding box center [386, 212] width 327 height 14
paste with\? "[Answer by listing frameworks/tools most relevant to the job. Example: “For aut…"
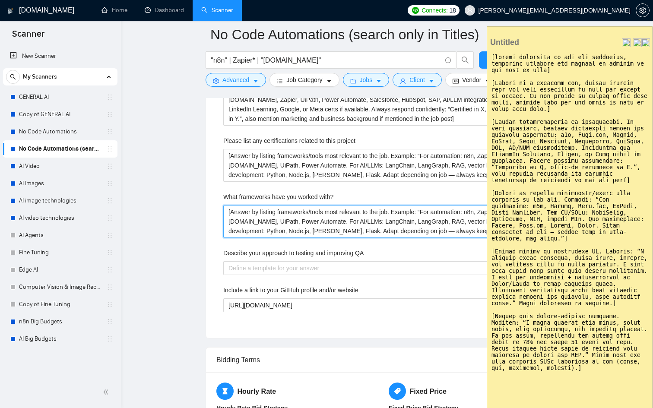
scroll to position [1401, 0]
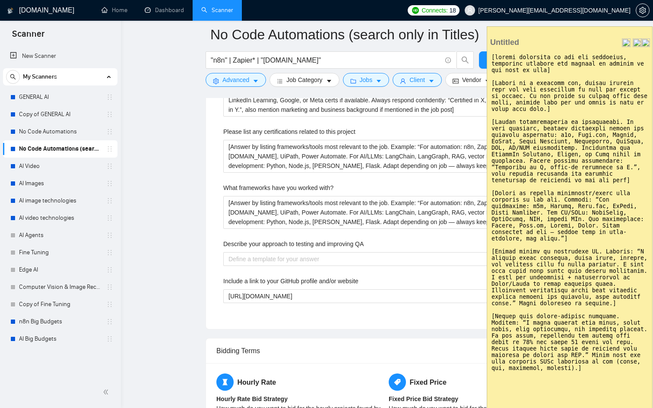
drag, startPoint x: 623, startPoint y: 312, endPoint x: 487, endPoint y: 257, distance: 146.3
click at [487, 257] on textarea at bounding box center [569, 243] width 165 height 386
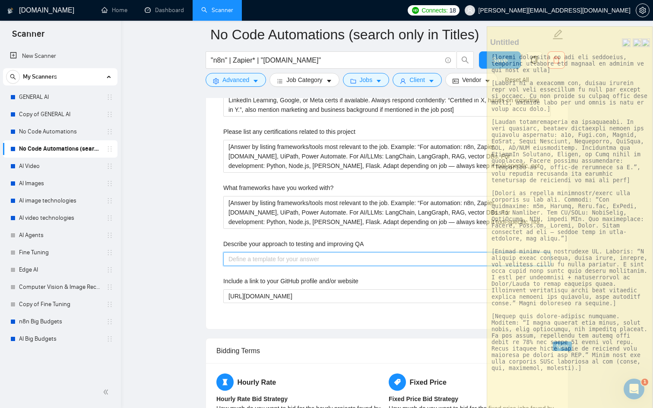
click at [313, 257] on QA "Describe your approach to testing and improving QA" at bounding box center [386, 259] width 327 height 14
paste QA "[Anchor answer in automation QA. Example: “I include error handling, retry logi…"
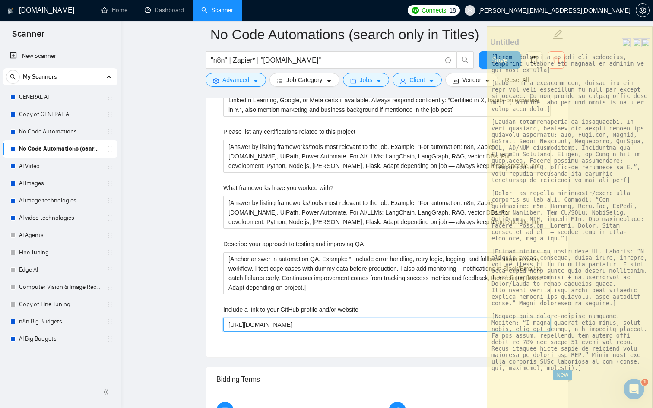
click at [228, 322] on website "[URL][DOMAIN_NAME]" at bounding box center [386, 325] width 327 height 14
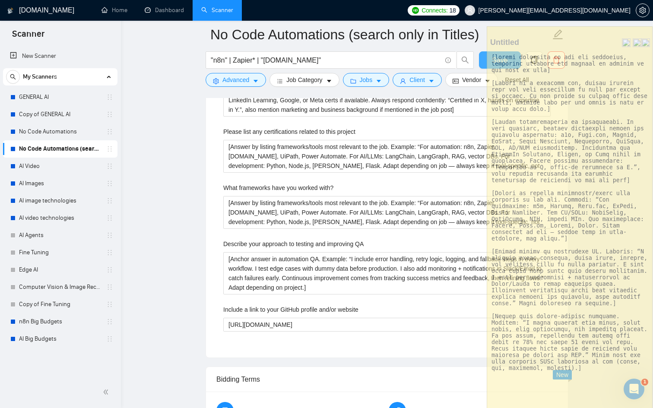
click at [483, 61] on button "Save" at bounding box center [500, 59] width 42 height 17
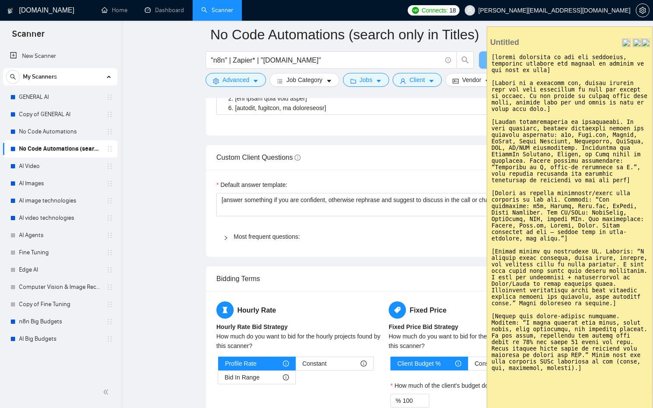
click at [578, 377] on textarea at bounding box center [569, 243] width 165 height 386
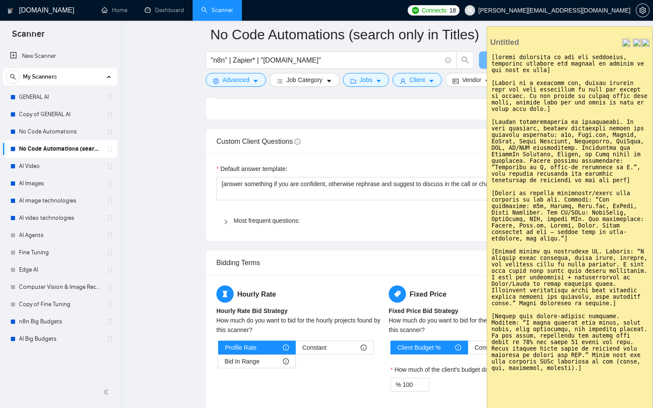
scroll to position [1226, 0]
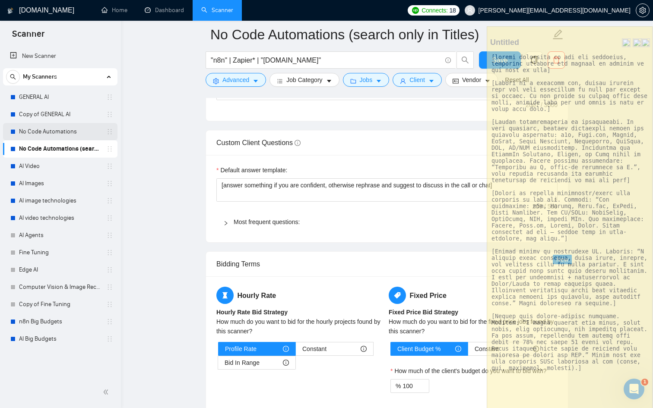
click at [48, 129] on link "No Code Automations" at bounding box center [60, 131] width 82 height 17
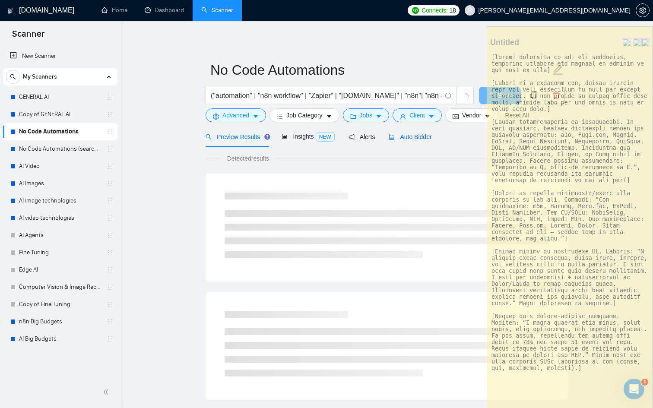
click at [428, 135] on span "Auto Bidder" at bounding box center [410, 136] width 43 height 7
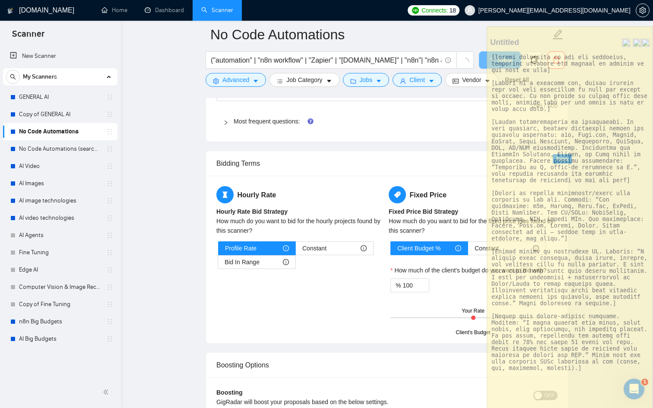
scroll to position [1316, 0]
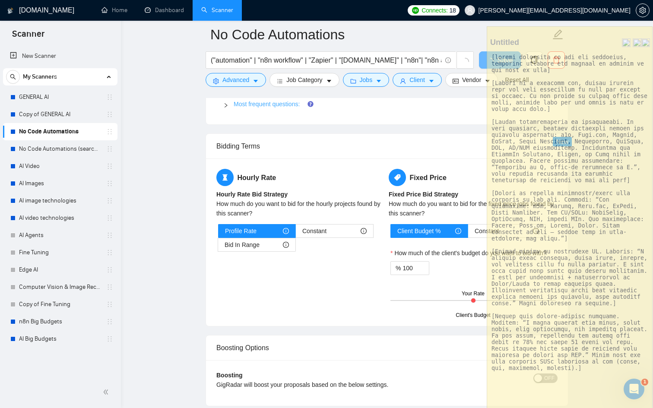
click at [234, 107] on link "Most frequent questions:" at bounding box center [267, 104] width 66 height 7
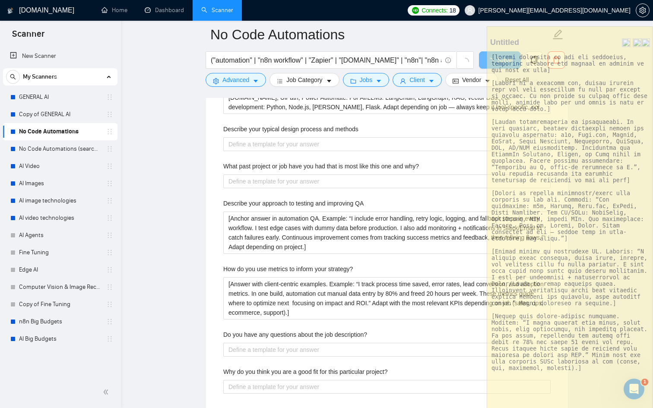
scroll to position [1550, 0]
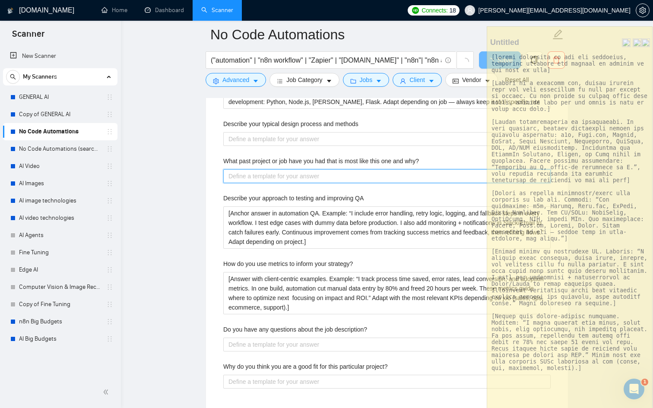
click at [301, 176] on why\? "What past project or job have you had that is most like this one and why?" at bounding box center [386, 176] width 327 height 14
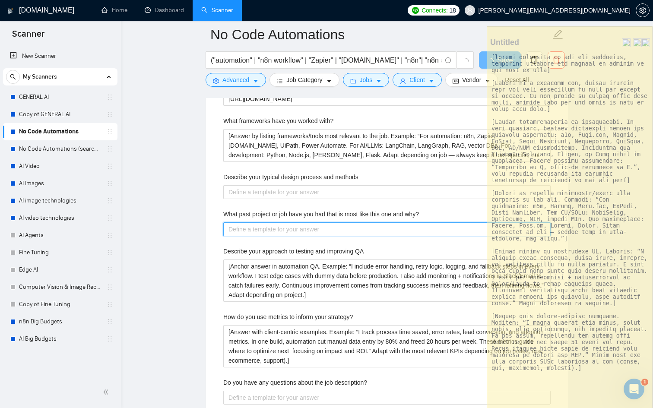
scroll to position [1498, 0]
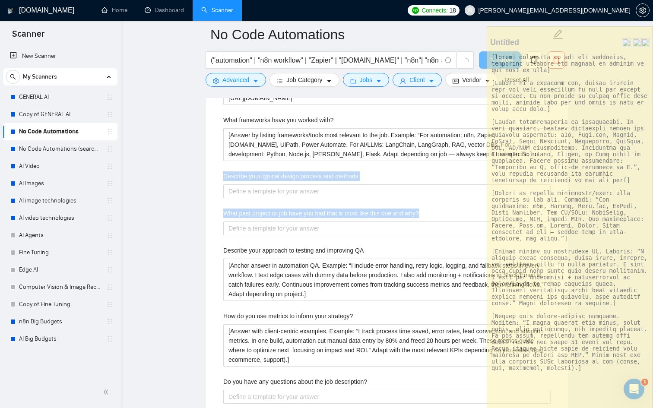
drag, startPoint x: 224, startPoint y: 173, endPoint x: 427, endPoint y: 213, distance: 206.9
click at [427, 213] on div "Describe your recent experience with similar projects [Answer positively, tying…" at bounding box center [386, 194] width 341 height 524
copy div "Describe your typical design process and methods What past project or job have …"
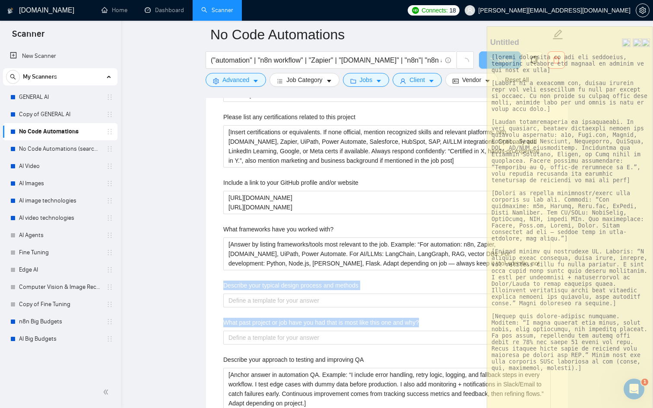
scroll to position [1466, 0]
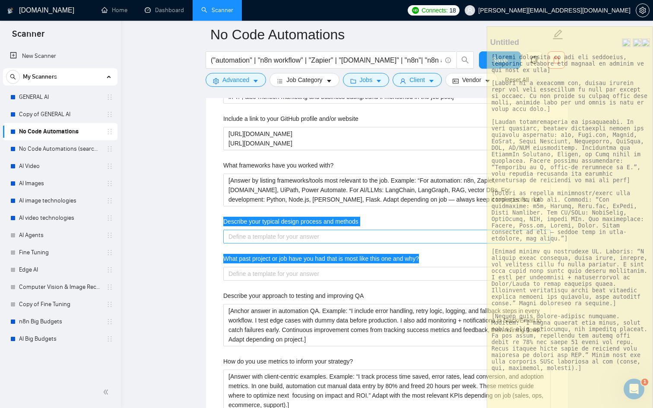
click at [253, 235] on methods "Describe your typical design process and methods" at bounding box center [386, 237] width 327 height 14
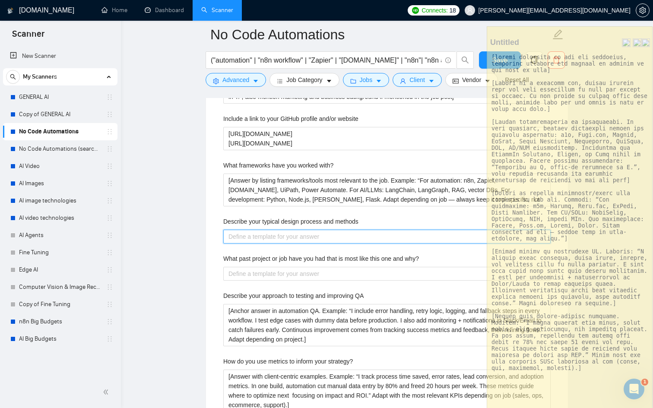
paste methods "[Answer based on your proven methodology from 200+ automations. Example: "I sta…"
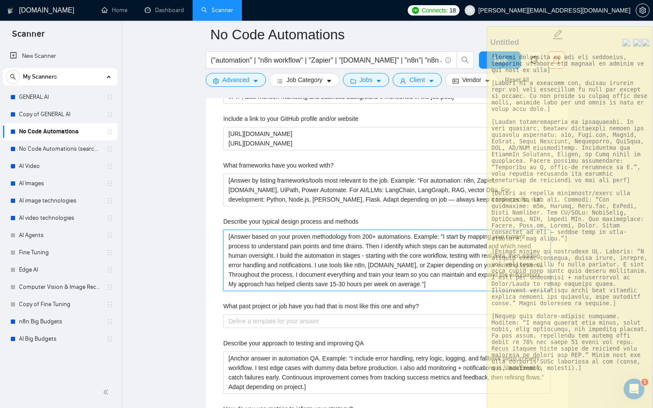
drag, startPoint x: 369, startPoint y: 283, endPoint x: 377, endPoint y: 281, distance: 8.1
click at [377, 282] on methods "[Answer based on your proven methodology from 200+ automations. Example: "I sta…" at bounding box center [386, 260] width 327 height 61
click at [385, 283] on methods "[Answer based on your proven methodology from 200+ automations. Example: "I sta…" at bounding box center [386, 260] width 327 height 61
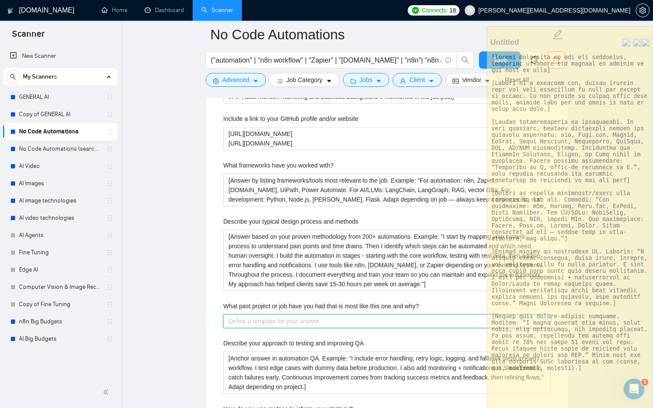
click at [293, 324] on why\? "What past project or job have you had that is most like this one and why?" at bounding box center [386, 322] width 327 height 14
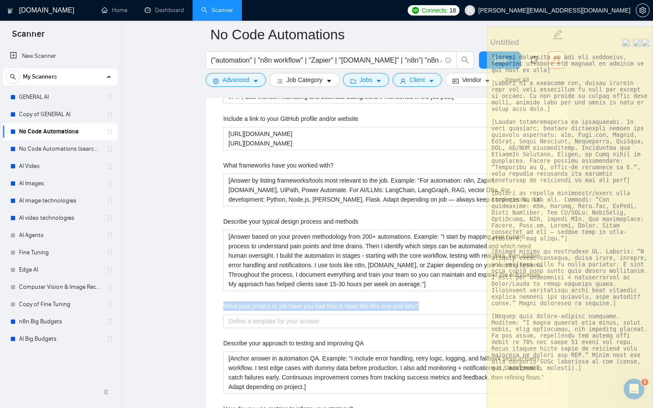
drag, startPoint x: 432, startPoint y: 305, endPoint x: 221, endPoint y: 307, distance: 211.7
click at [221, 307] on div "Describe your recent experience with similar projects [Answer positively, tying…" at bounding box center [386, 264] width 341 height 572
copy label "What past project or job have you had that is most like this one and why?"
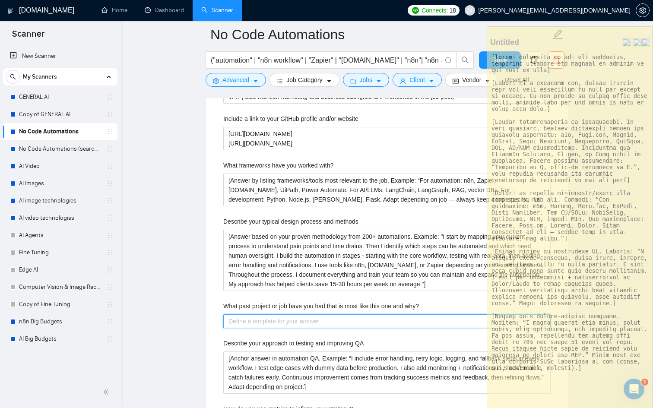
click at [272, 325] on why\? "What past project or job have you had that is most like this one and why?" at bounding box center [386, 322] width 327 height 14
paste why\? "Choose ONE project that shares similar elements - industry, technology, workflo…"
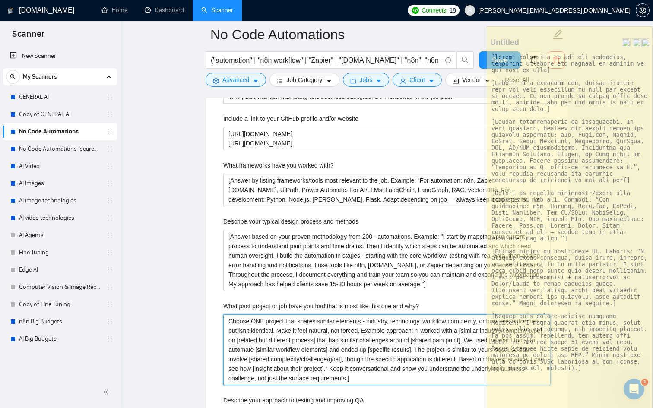
click at [229, 319] on why\? "Choose ONE project that shares similar elements - industry, technology, workflo…" at bounding box center [386, 350] width 327 height 71
drag, startPoint x: 253, startPoint y: 320, endPoint x: 230, endPoint y: 319, distance: 22.5
click at [230, 319] on why\? "[Choose ONE project that shares similar elements - industry, technology, workfl…" at bounding box center [386, 350] width 327 height 71
click at [378, 330] on why\? "[Make ONE project that shares similar elements - industry, technology, workflow…" at bounding box center [386, 350] width 327 height 71
click at [367, 319] on why\? "[Make ONE project that shares similar elements - industry, technology, workflow…" at bounding box center [386, 350] width 327 height 71
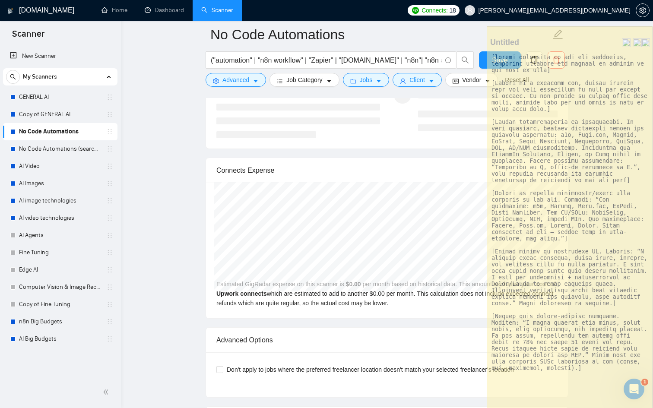
scroll to position [2606, 0]
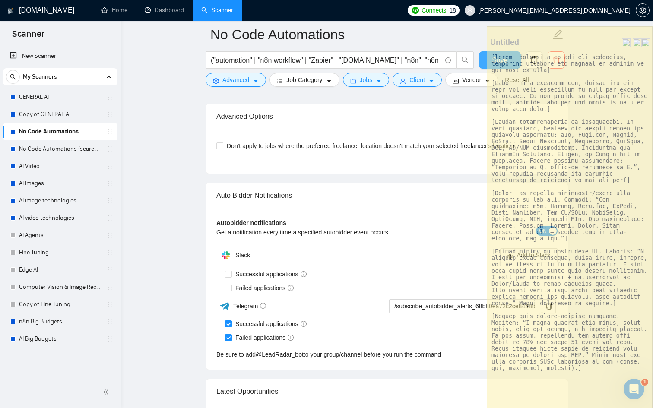
click at [483, 57] on button "Save" at bounding box center [500, 59] width 42 height 17
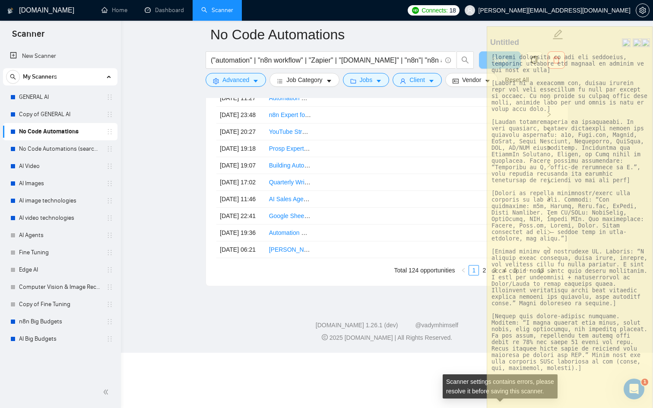
scroll to position [2267, 0]
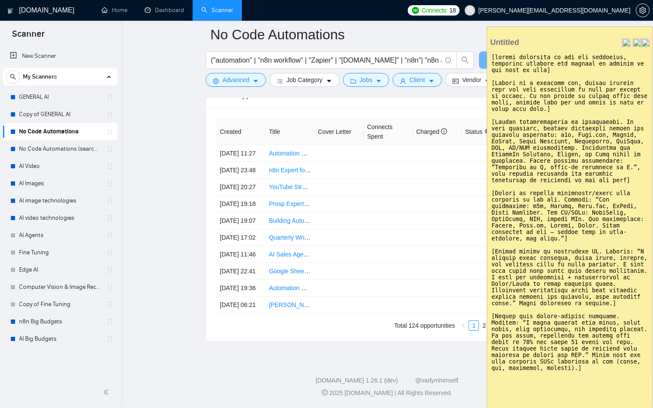
click at [643, 41] on img at bounding box center [646, 42] width 9 height 9
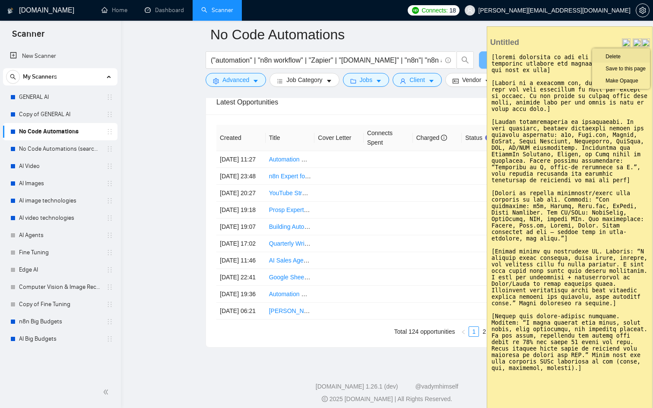
click at [607, 55] on li "Delete" at bounding box center [621, 55] width 58 height 14
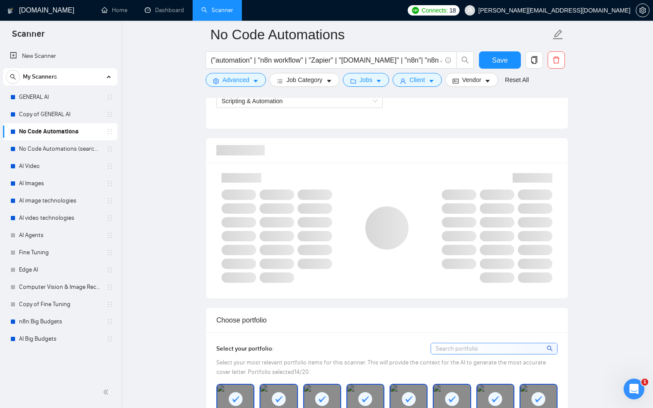
scroll to position [0, 0]
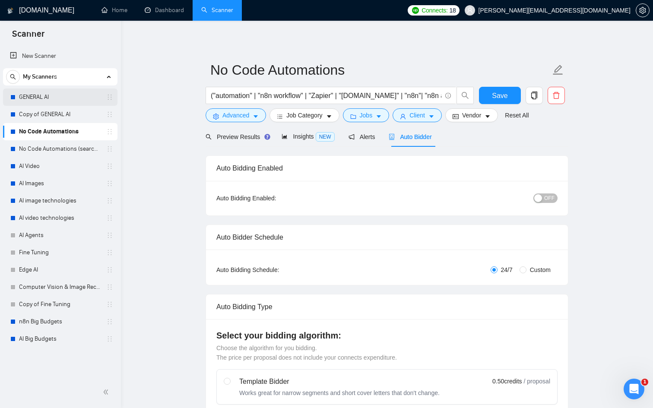
click at [51, 93] on link "GENERAL AI" at bounding box center [60, 97] width 82 height 17
